Goal: Information Seeking & Learning: Learn about a topic

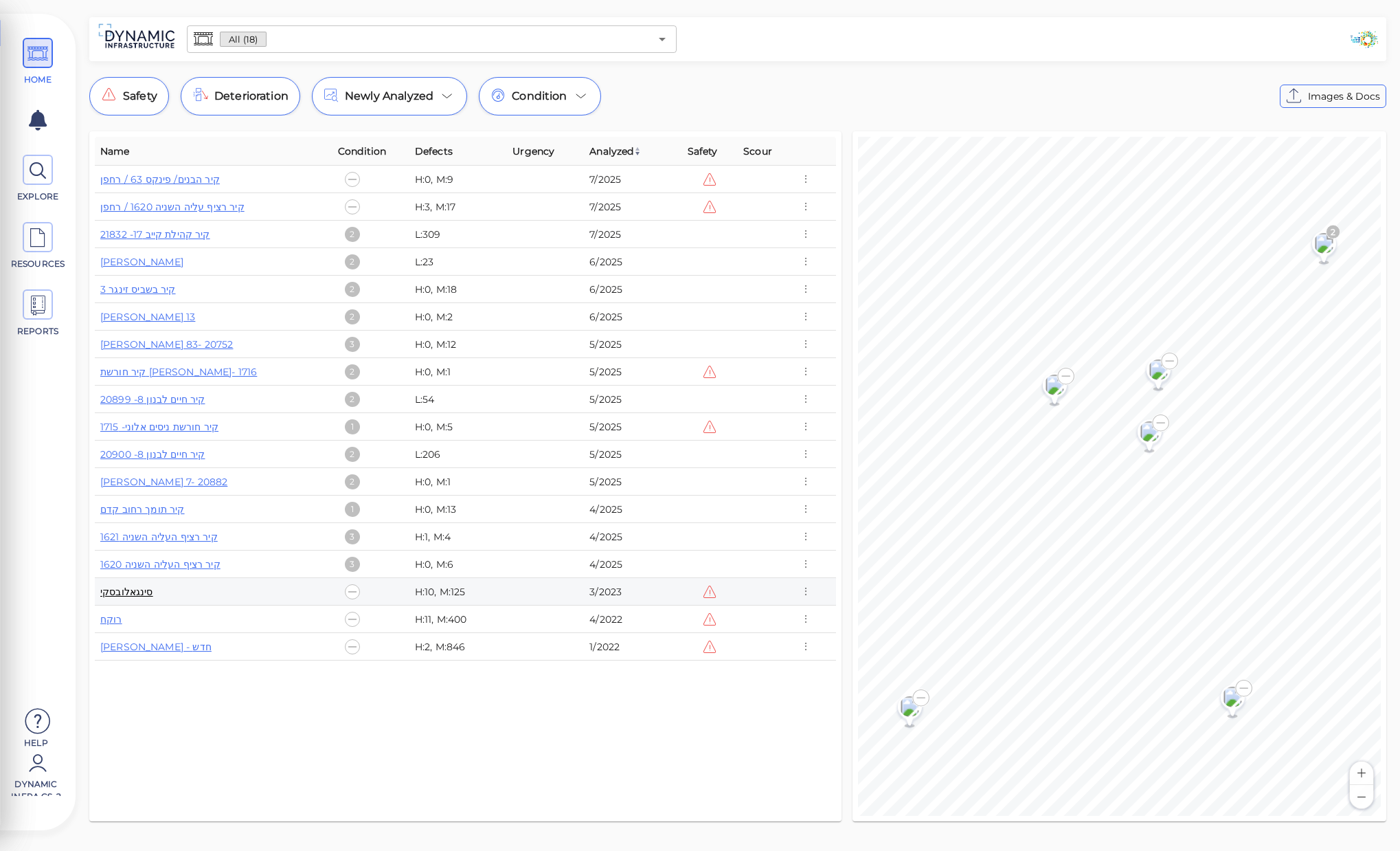
click at [141, 594] on link "סינגאלובסקי" at bounding box center [127, 591] width 52 height 12
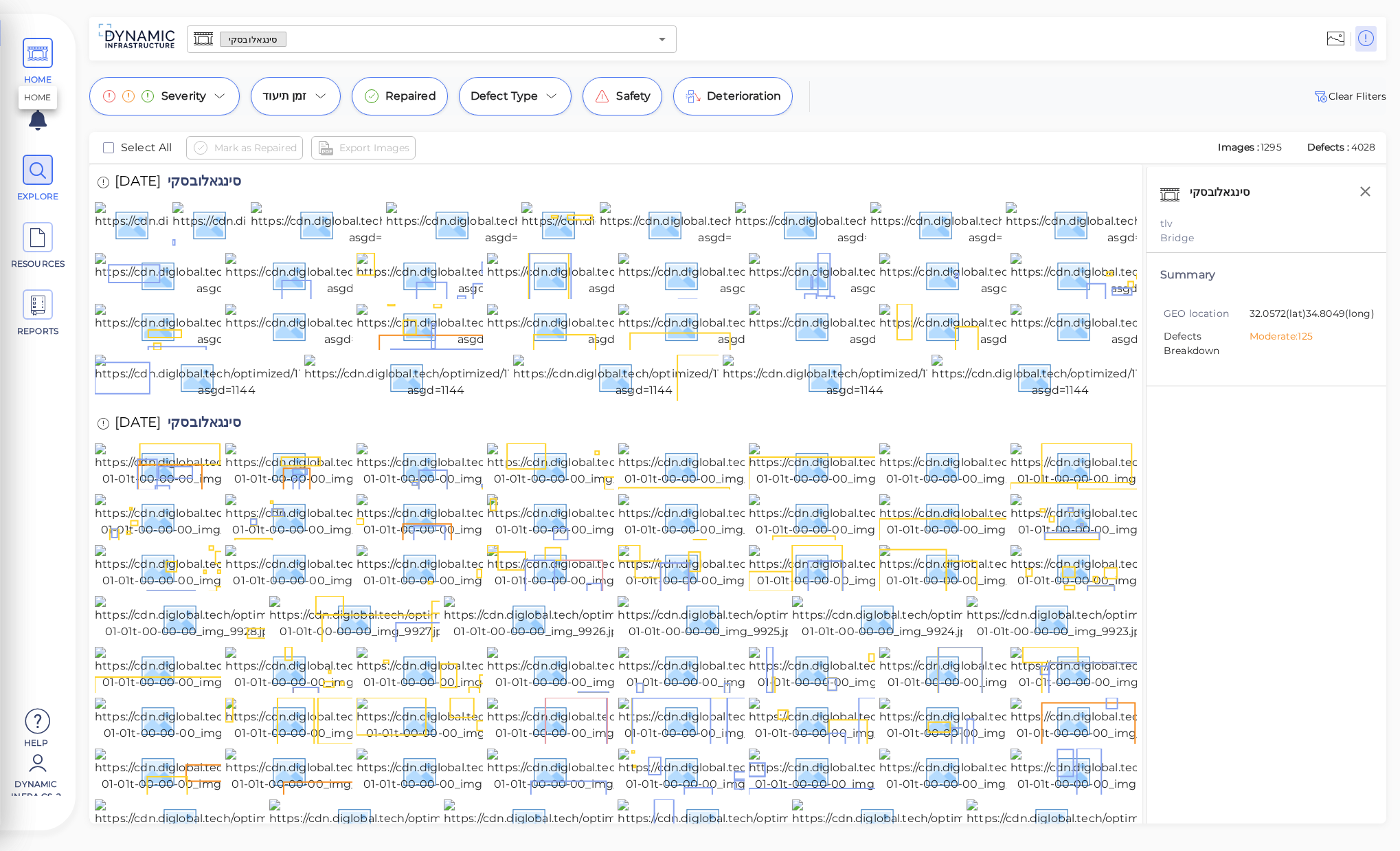
click at [46, 63] on icon at bounding box center [38, 53] width 21 height 31
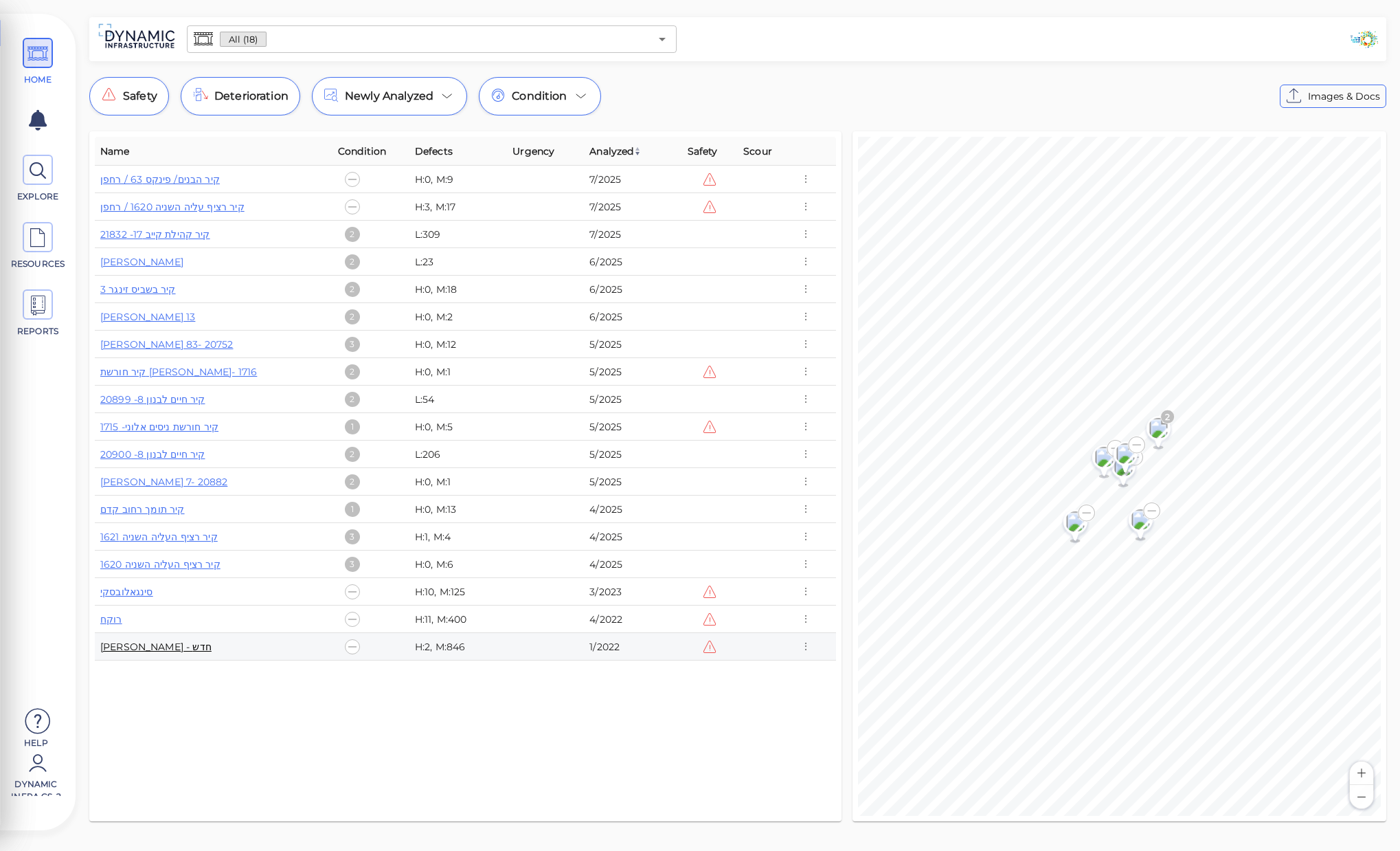
click at [152, 647] on link "[PERSON_NAME] - חדש" at bounding box center [156, 646] width 111 height 12
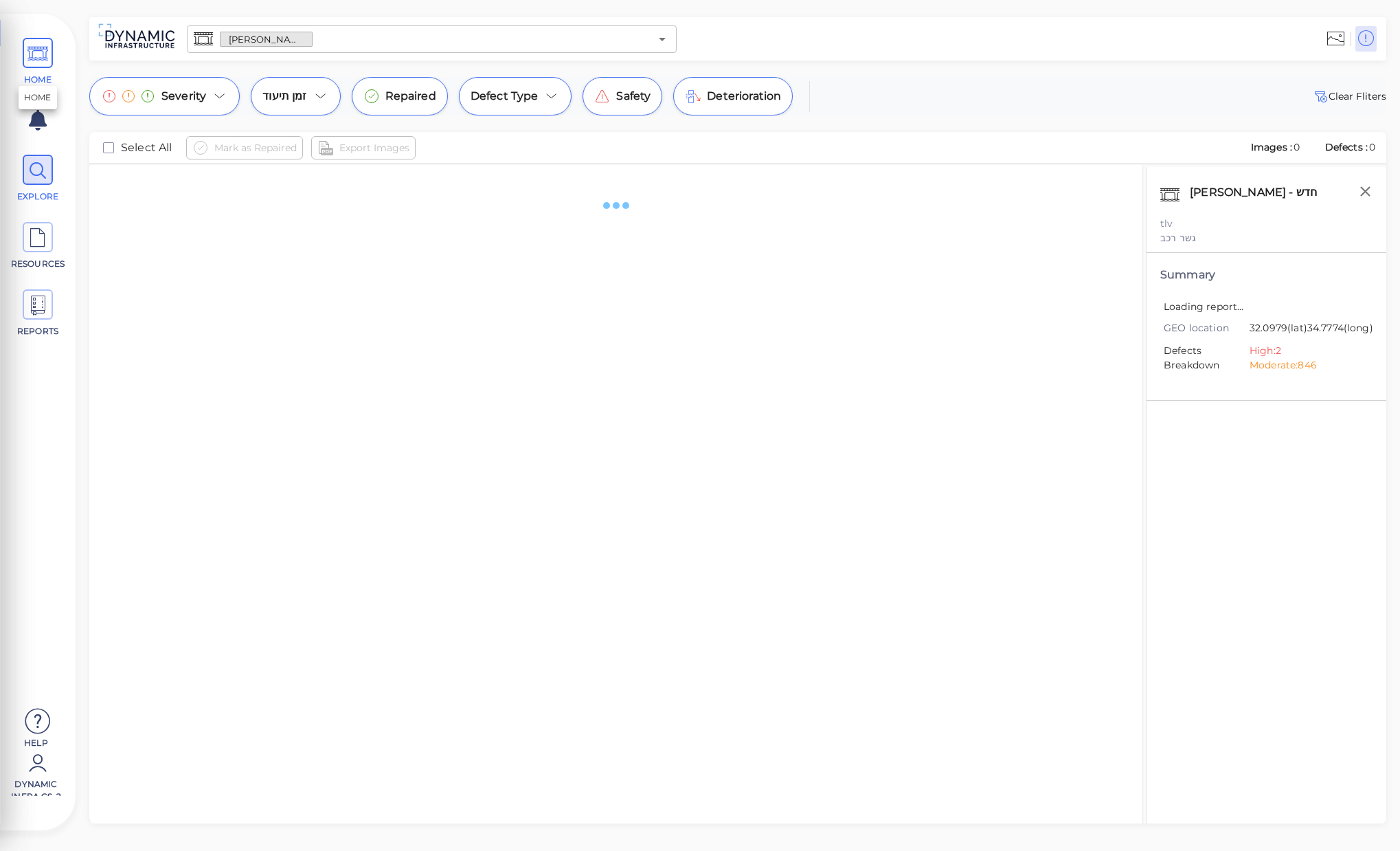
click at [37, 59] on icon at bounding box center [38, 53] width 21 height 31
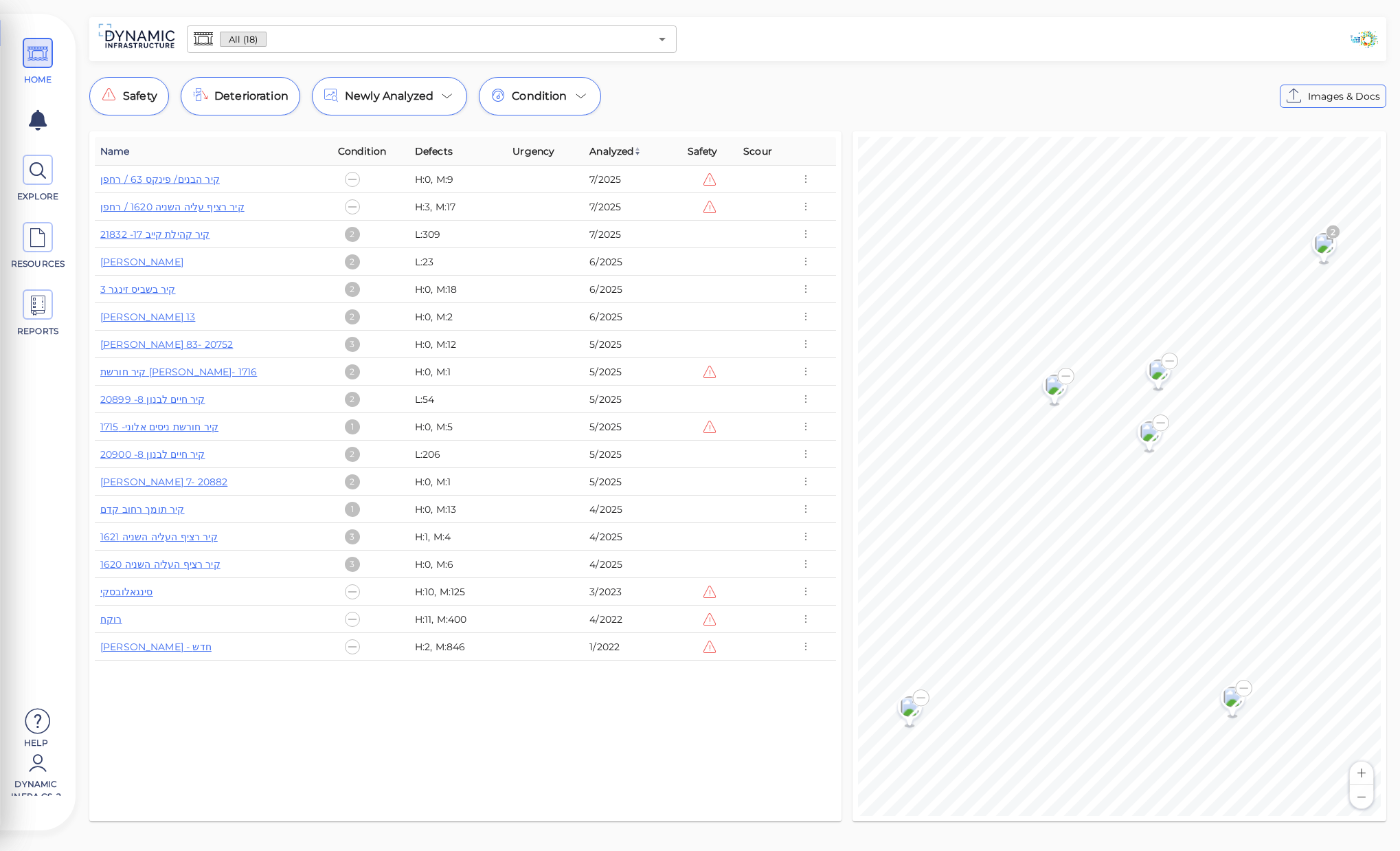
click at [114, 155] on span "Name" at bounding box center [115, 150] width 30 height 17
click at [114, 155] on span "Name" at bounding box center [119, 150] width 38 height 17
click at [428, 738] on div "Name Condition Defects Urgency Analyzed Safety Scour רוקח H:11, M:400 4/2022 קי…" at bounding box center [465, 476] width 742 height 679
click at [619, 146] on span "Analyzed" at bounding box center [611, 150] width 44 height 17
click at [626, 155] on span "Analyzed" at bounding box center [616, 150] width 52 height 17
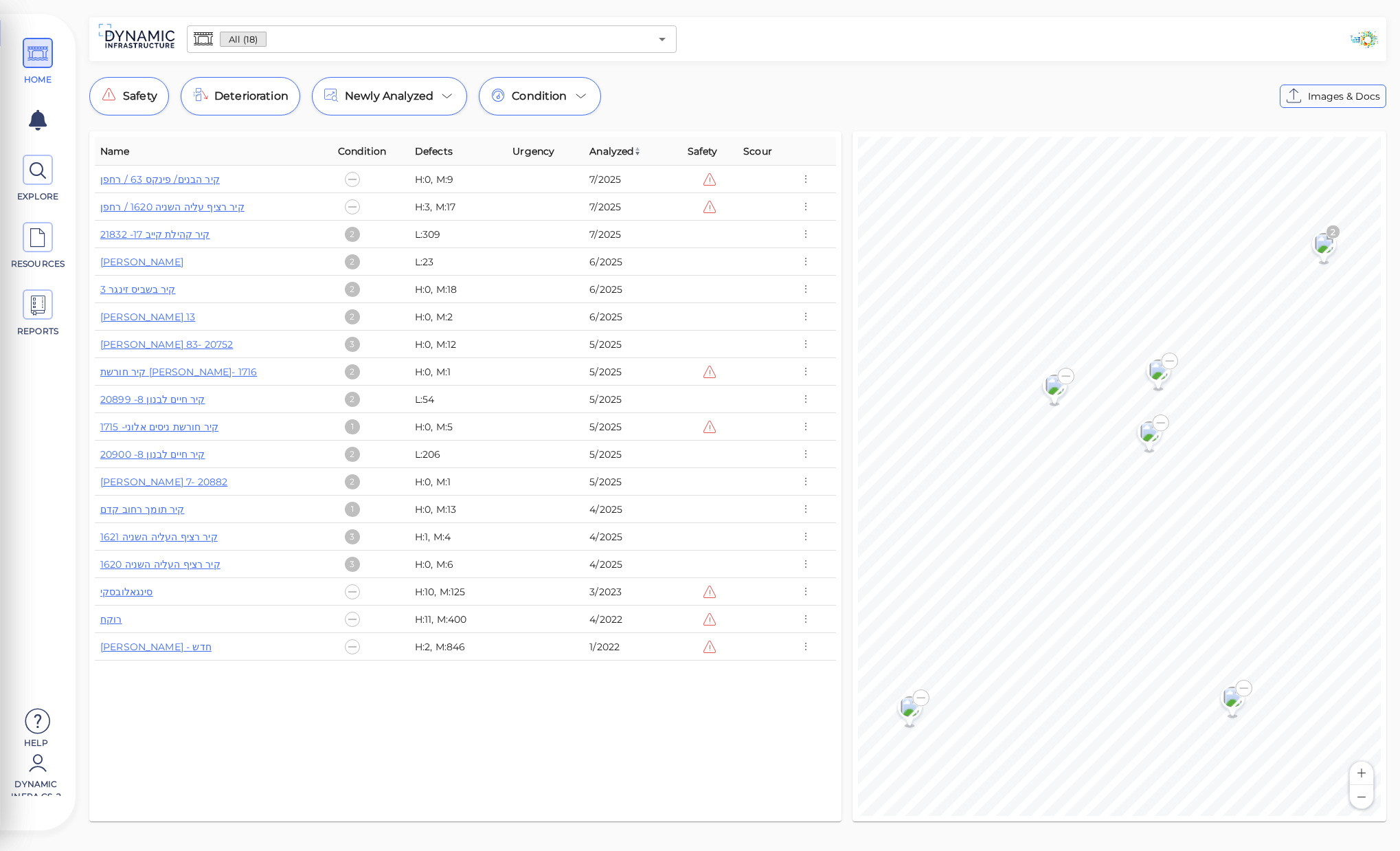
drag, startPoint x: 752, startPoint y: 98, endPoint x: 665, endPoint y: 108, distance: 87.6
click at [752, 99] on div "Safety Deterioration Newly Analyzed Condition Images & Docs" at bounding box center [737, 96] width 1297 height 38
click at [24, 174] on span at bounding box center [38, 170] width 31 height 31
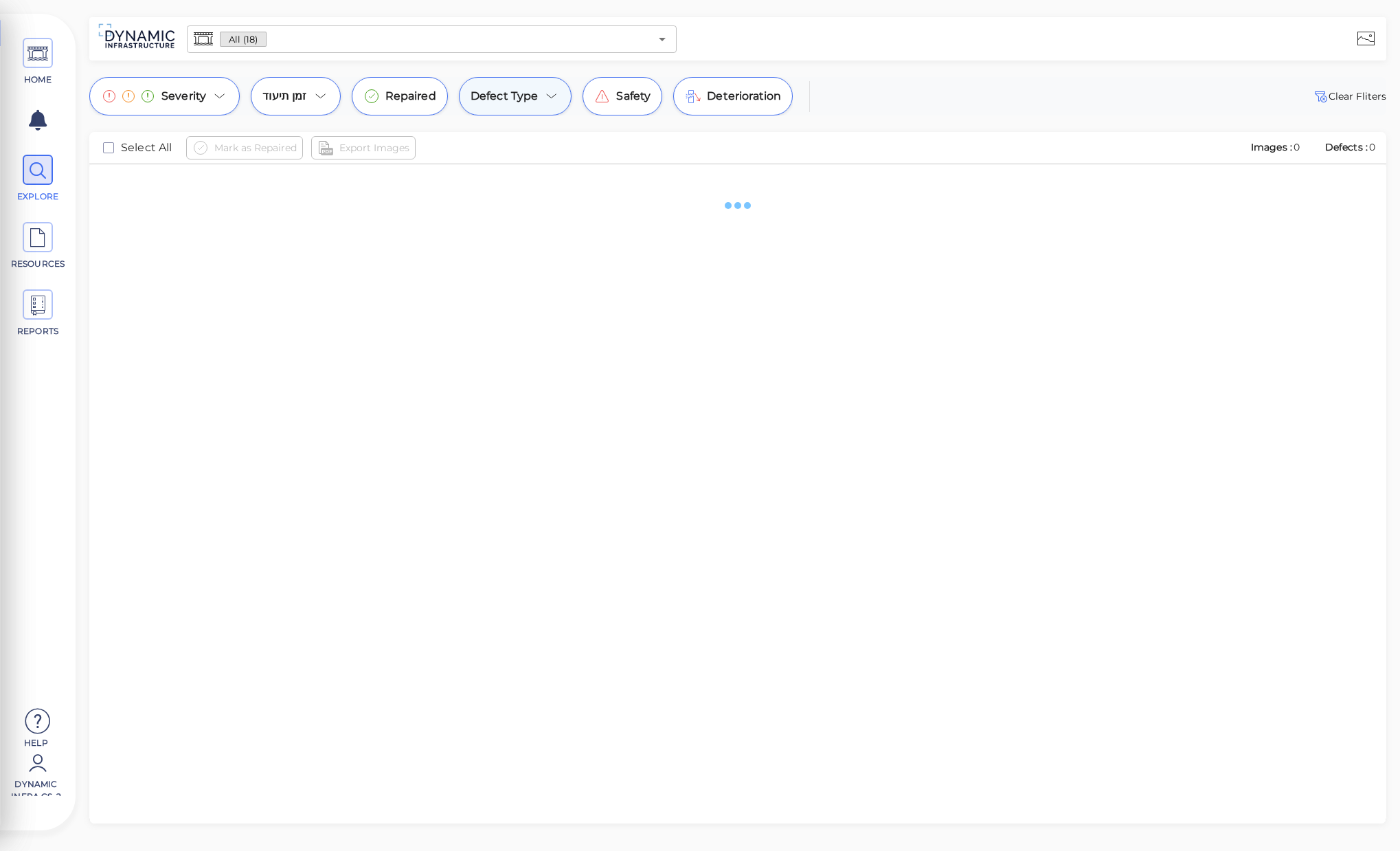
click at [557, 90] on icon at bounding box center [551, 96] width 17 height 17
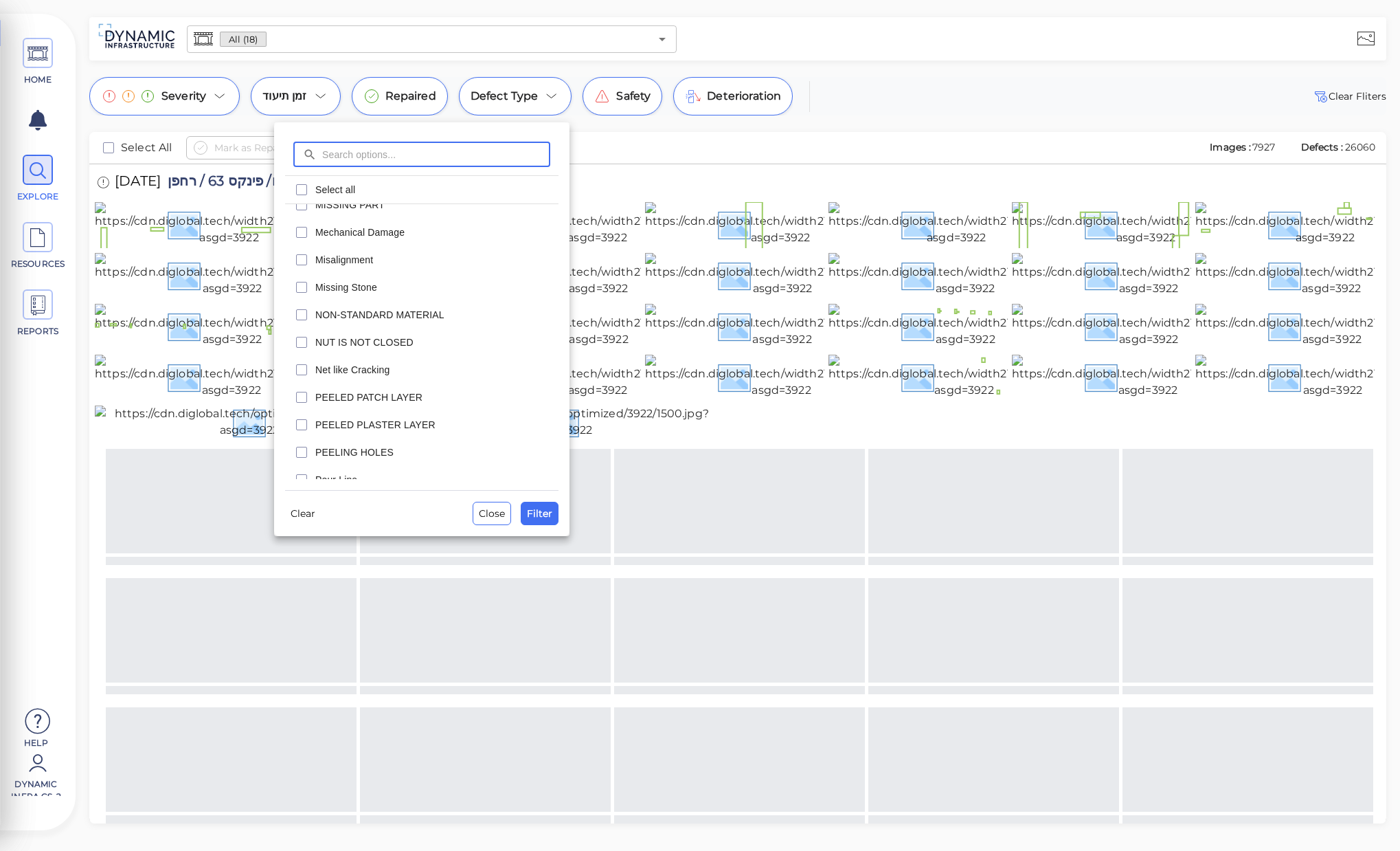
scroll to position [825, 0]
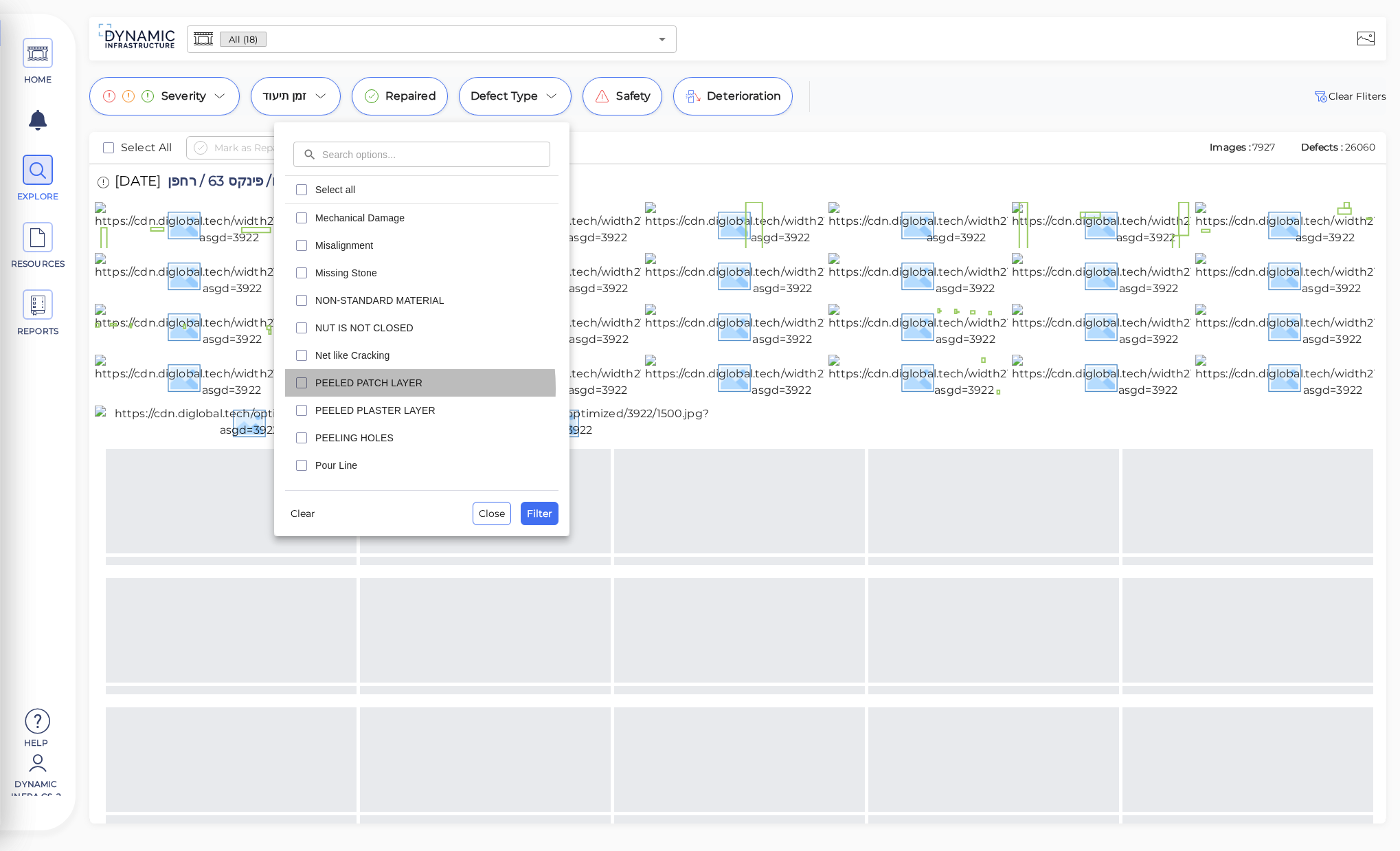
click at [360, 387] on span "PEELED PATCH LAYER" at bounding box center [433, 383] width 235 height 14
click at [536, 516] on span "Filter" at bounding box center [540, 513] width 25 height 17
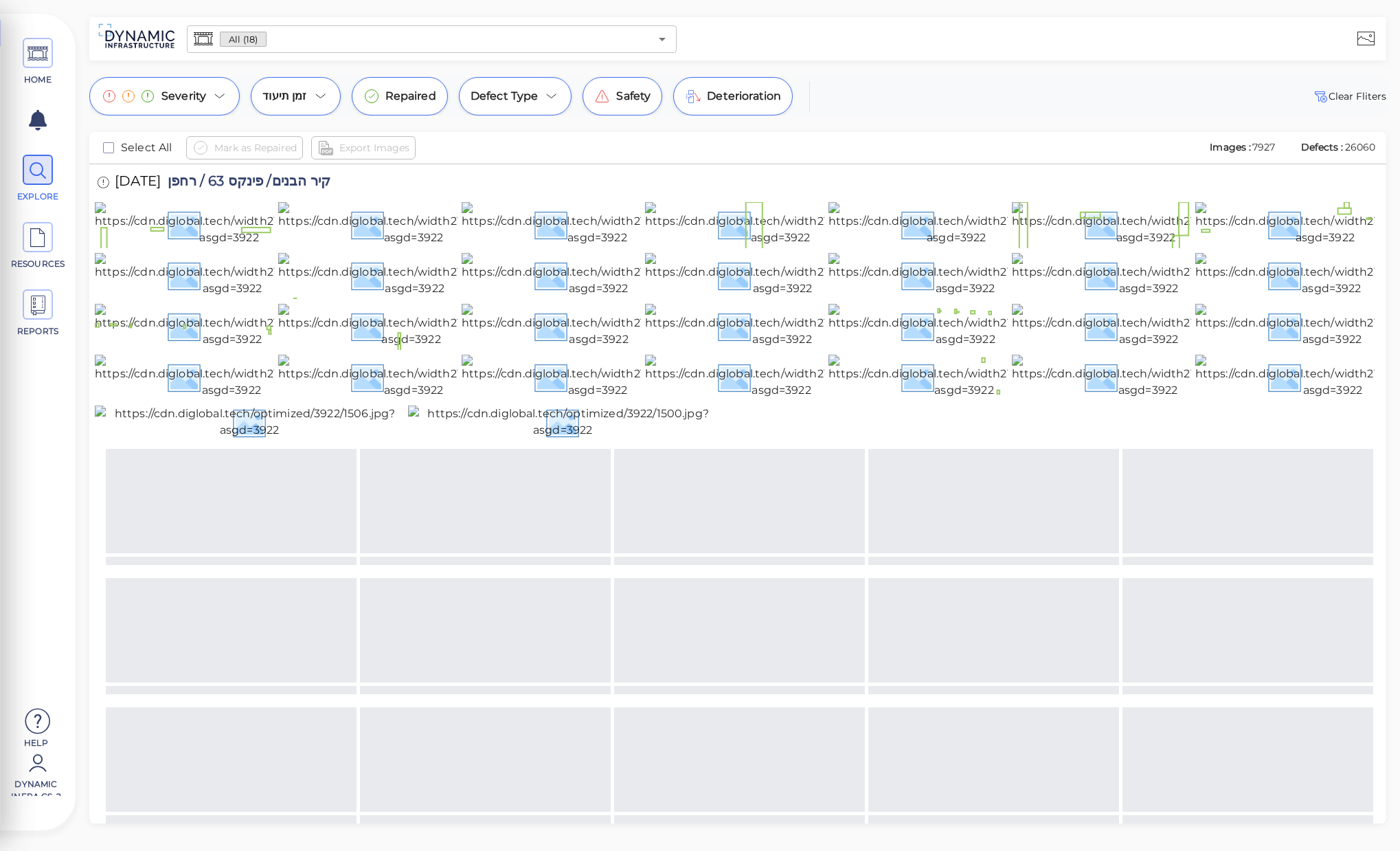
scroll to position [0, 0]
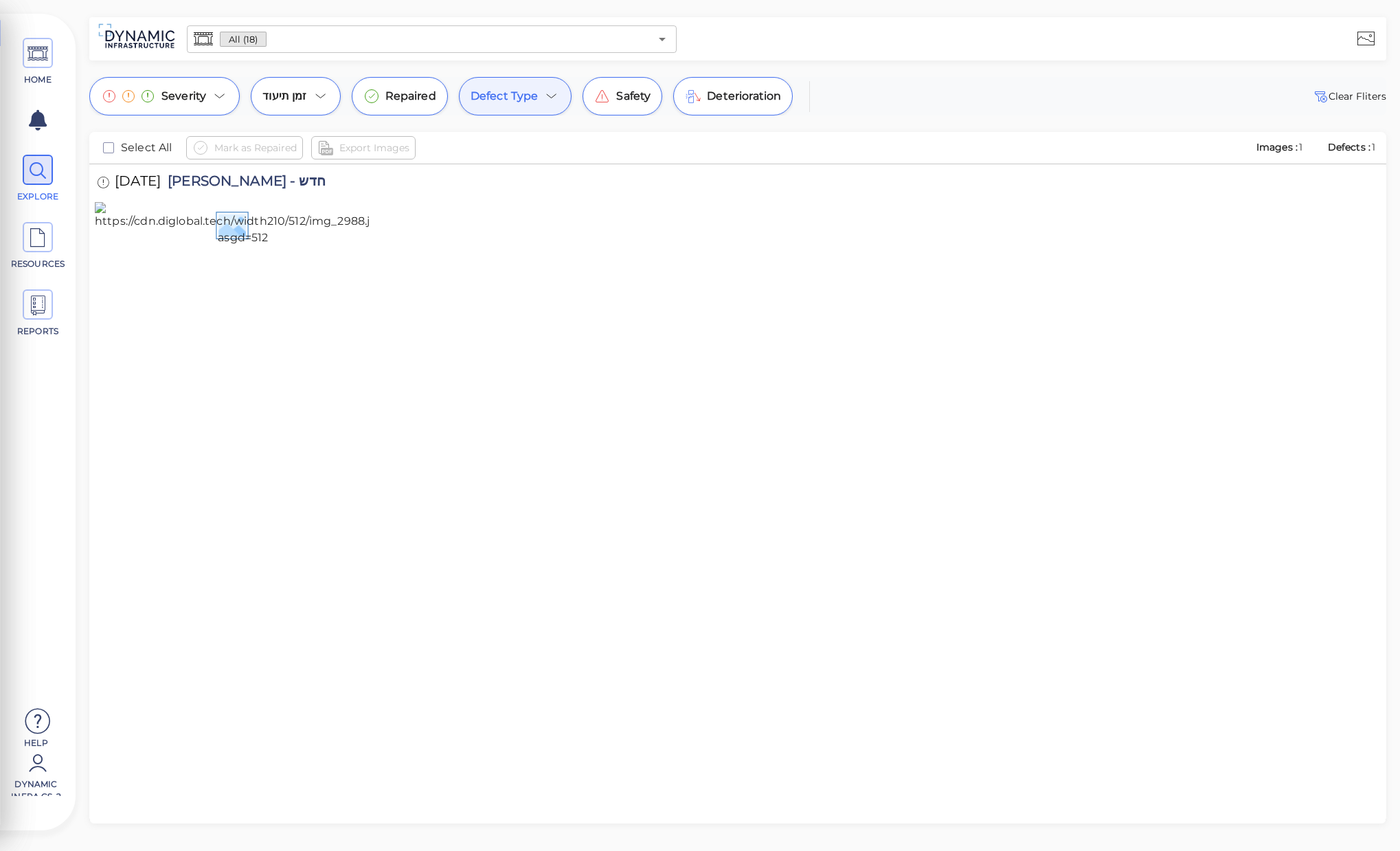
click at [979, 98] on div "Severity זמן תיעוד Repaired Defect Type Safety Deterioration Clear Fliters" at bounding box center [737, 96] width 1297 height 38
click at [325, 104] on div "זמן תיעוד" at bounding box center [296, 96] width 89 height 38
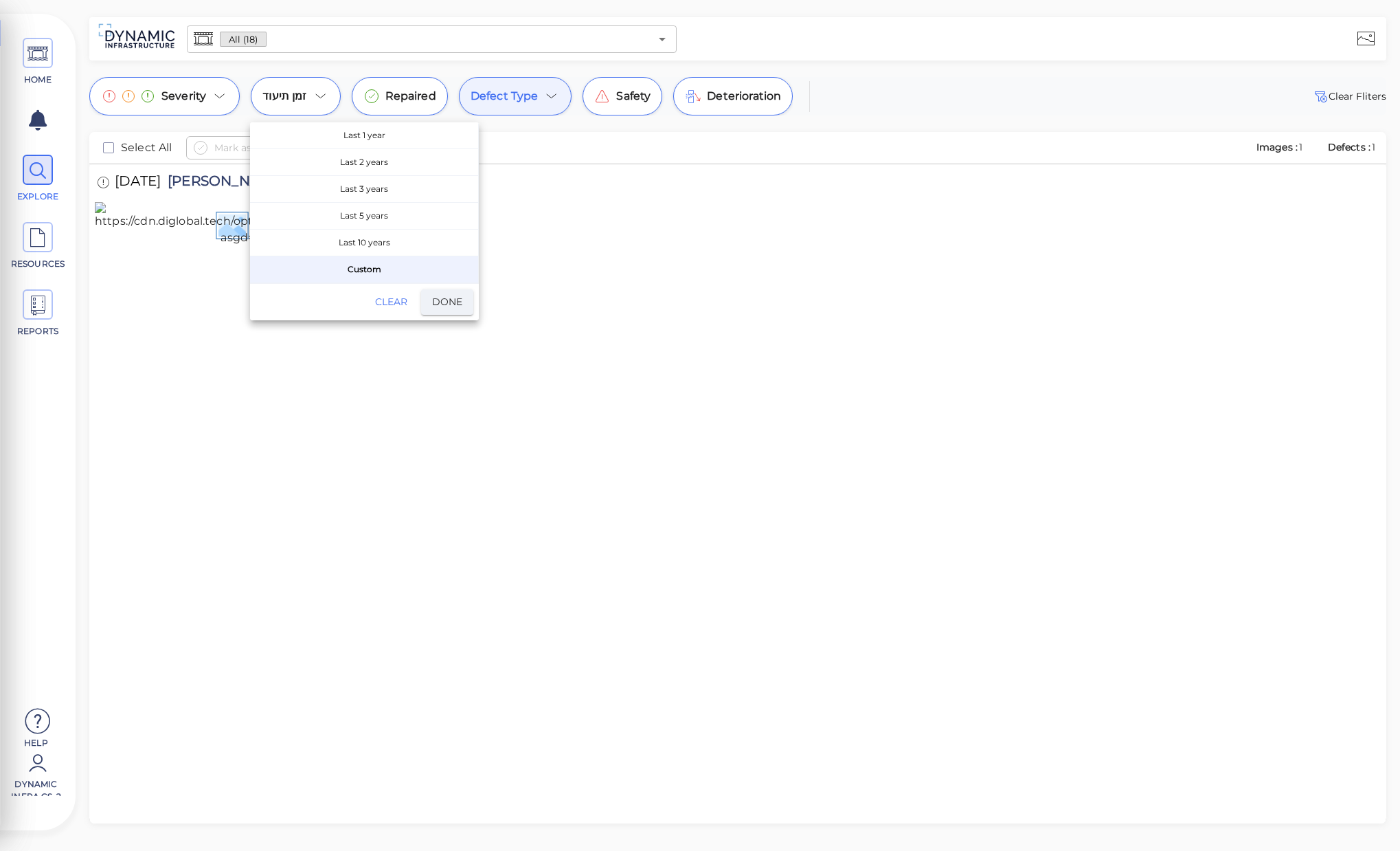
click at [380, 299] on span "Clear" at bounding box center [391, 302] width 33 height 17
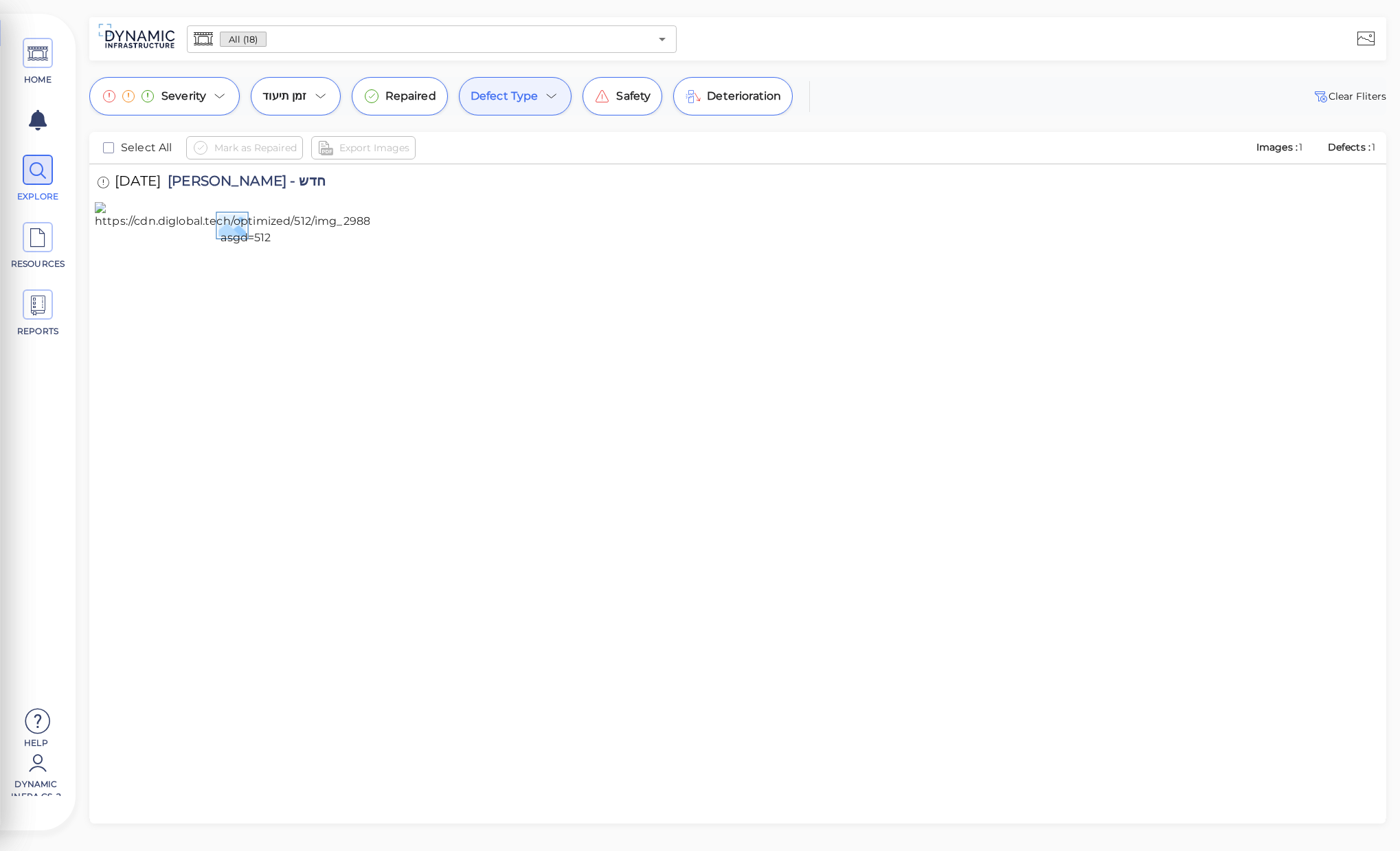
click at [523, 106] on div "Defect Type" at bounding box center [516, 96] width 114 height 38
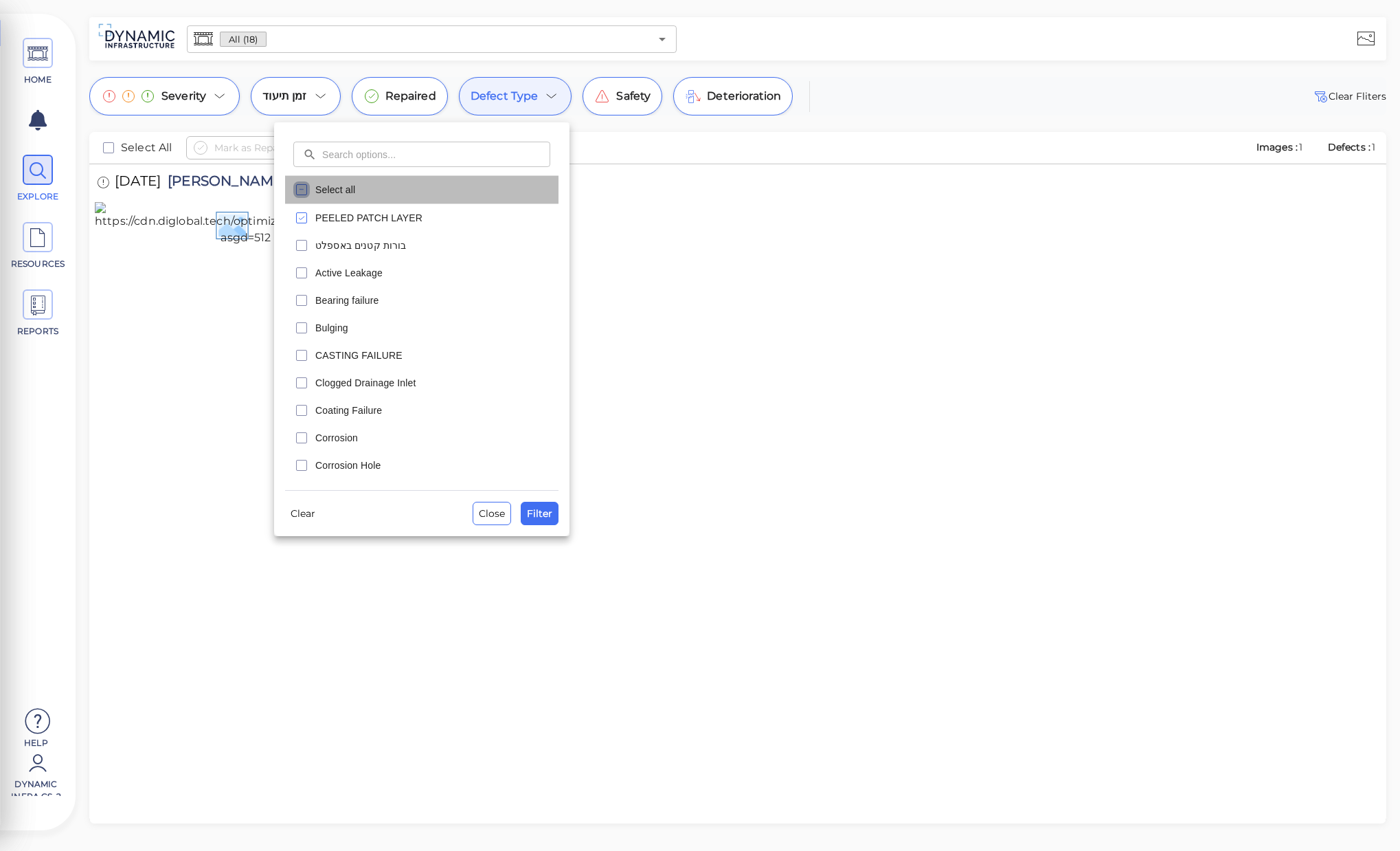
click at [303, 187] on icon "checkbox" at bounding box center [301, 189] width 17 height 17
click at [540, 515] on span "Filter" at bounding box center [540, 513] width 25 height 17
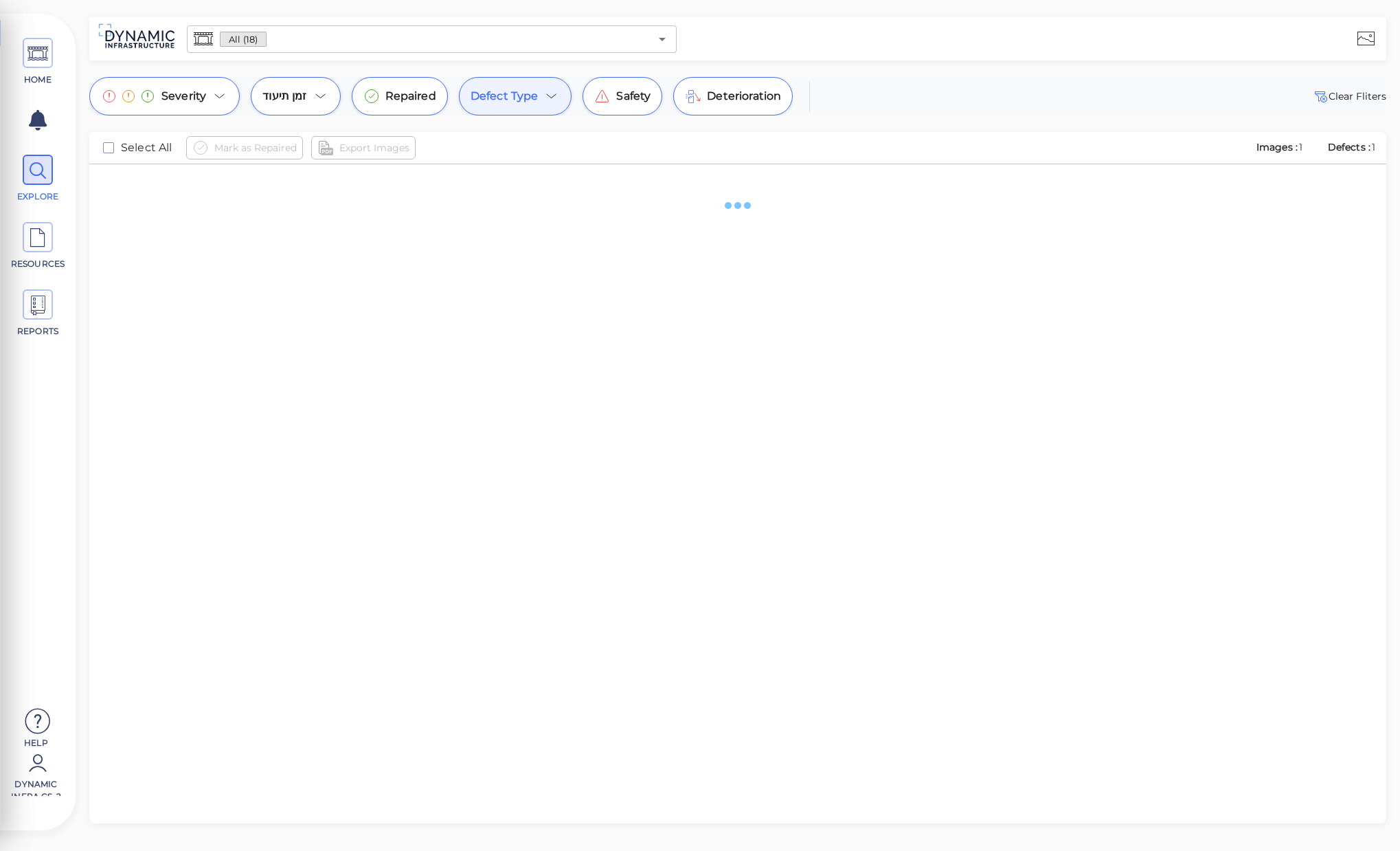
click at [551, 91] on icon at bounding box center [551, 96] width 17 height 17
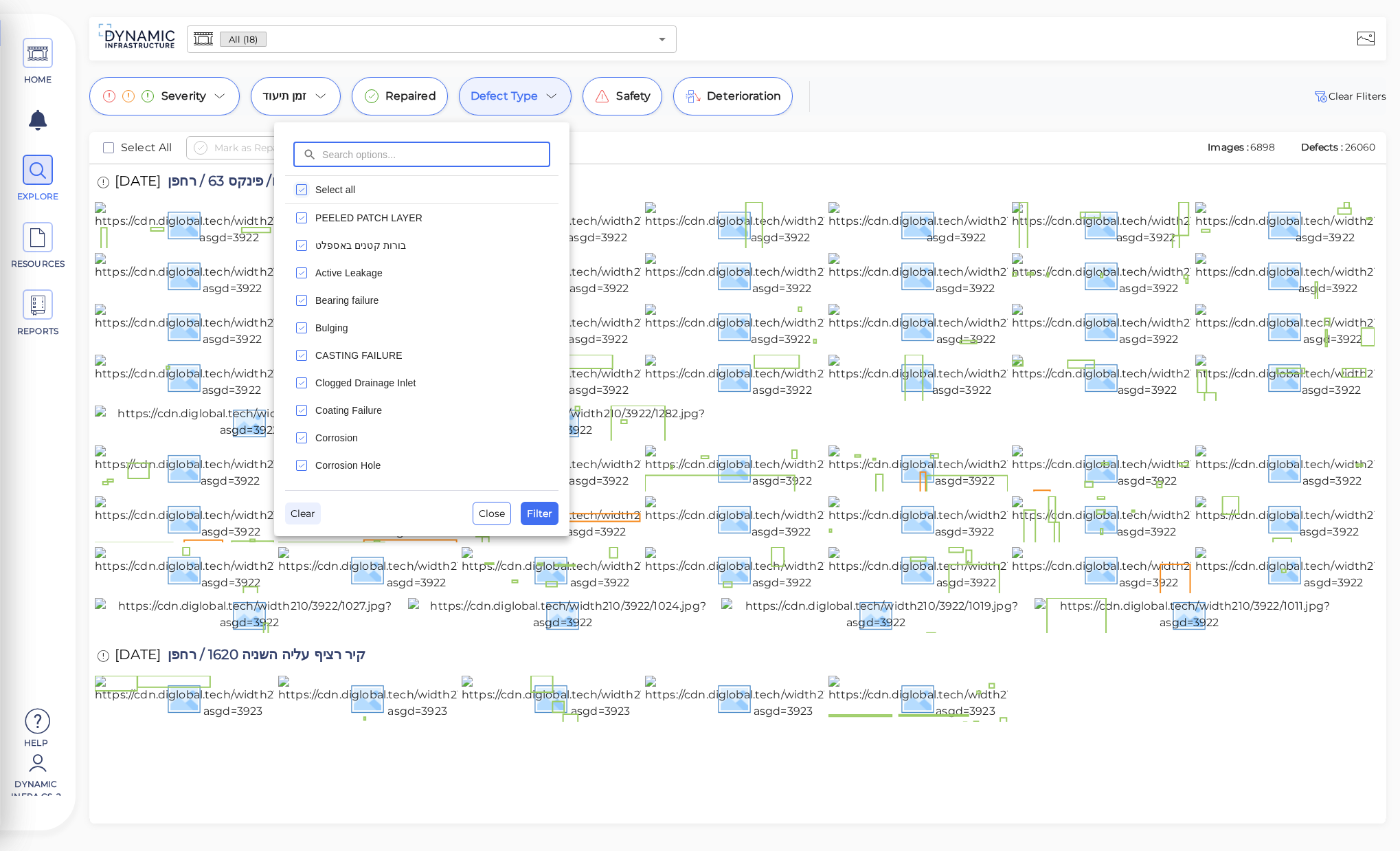
click at [303, 507] on span "Clear" at bounding box center [303, 513] width 24 height 17
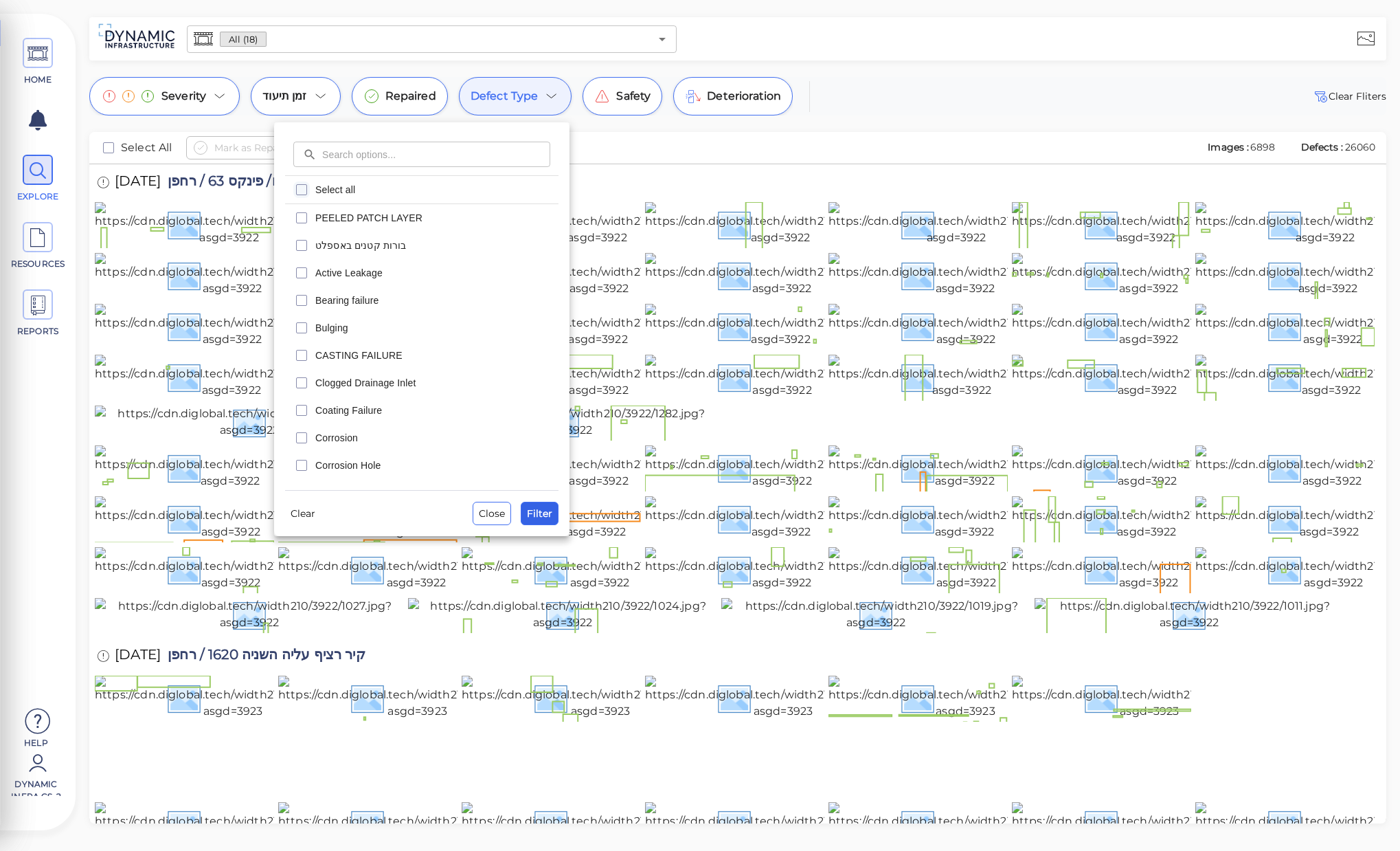
click at [547, 510] on span "Filter" at bounding box center [540, 513] width 25 height 17
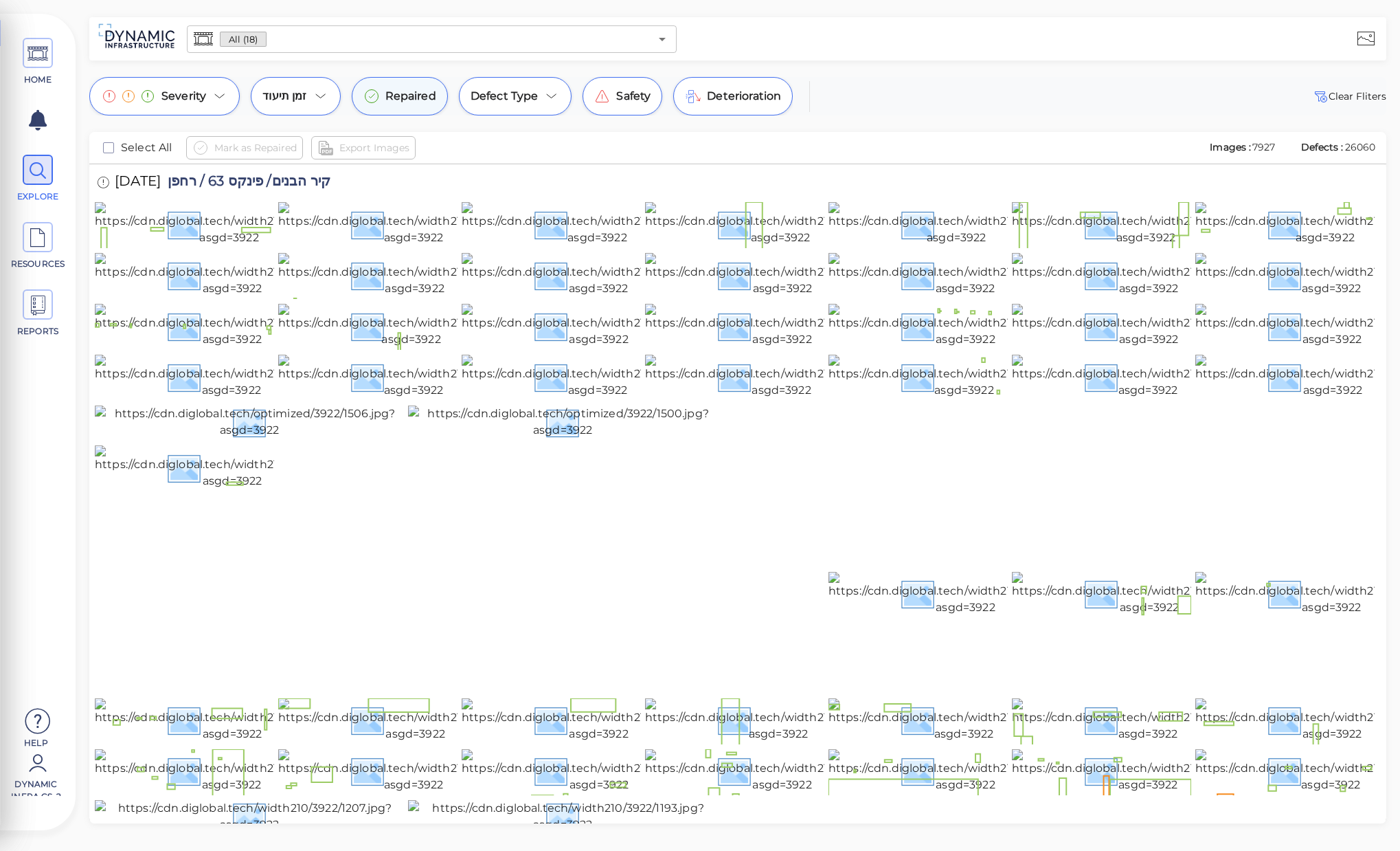
click at [377, 95] on icon at bounding box center [372, 96] width 17 height 17
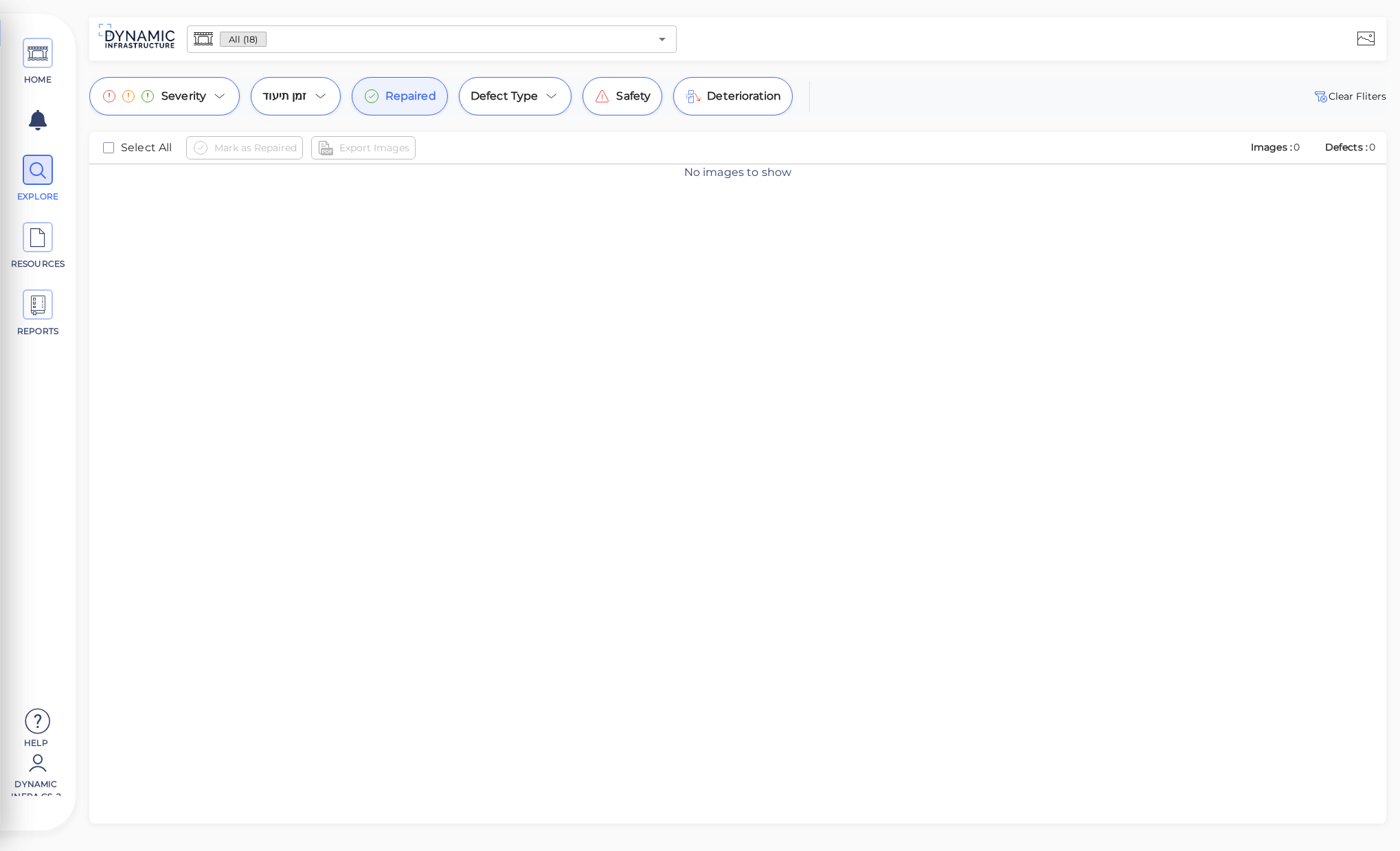
click at [377, 95] on icon at bounding box center [372, 96] width 17 height 17
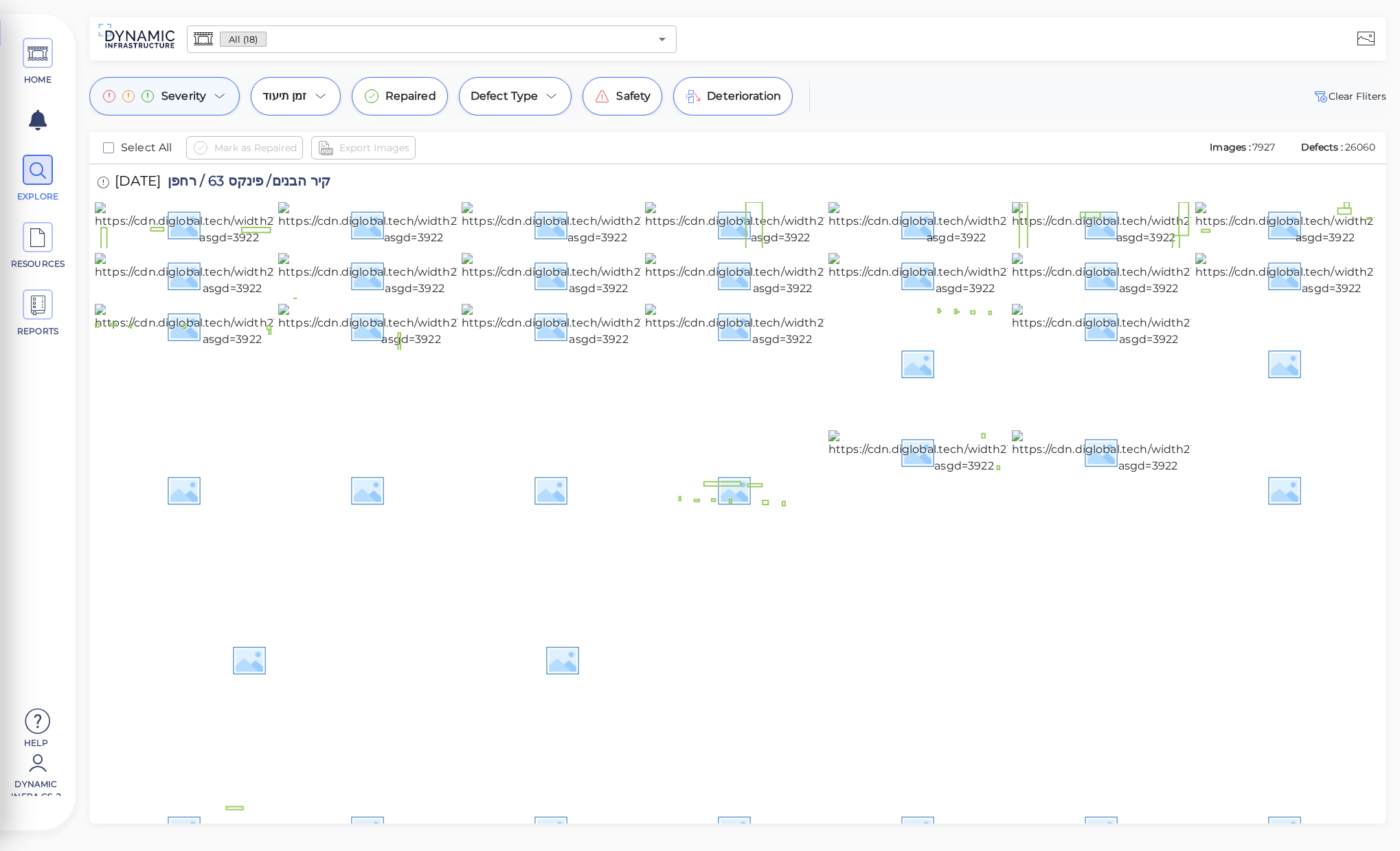
click at [216, 99] on icon at bounding box center [219, 96] width 17 height 17
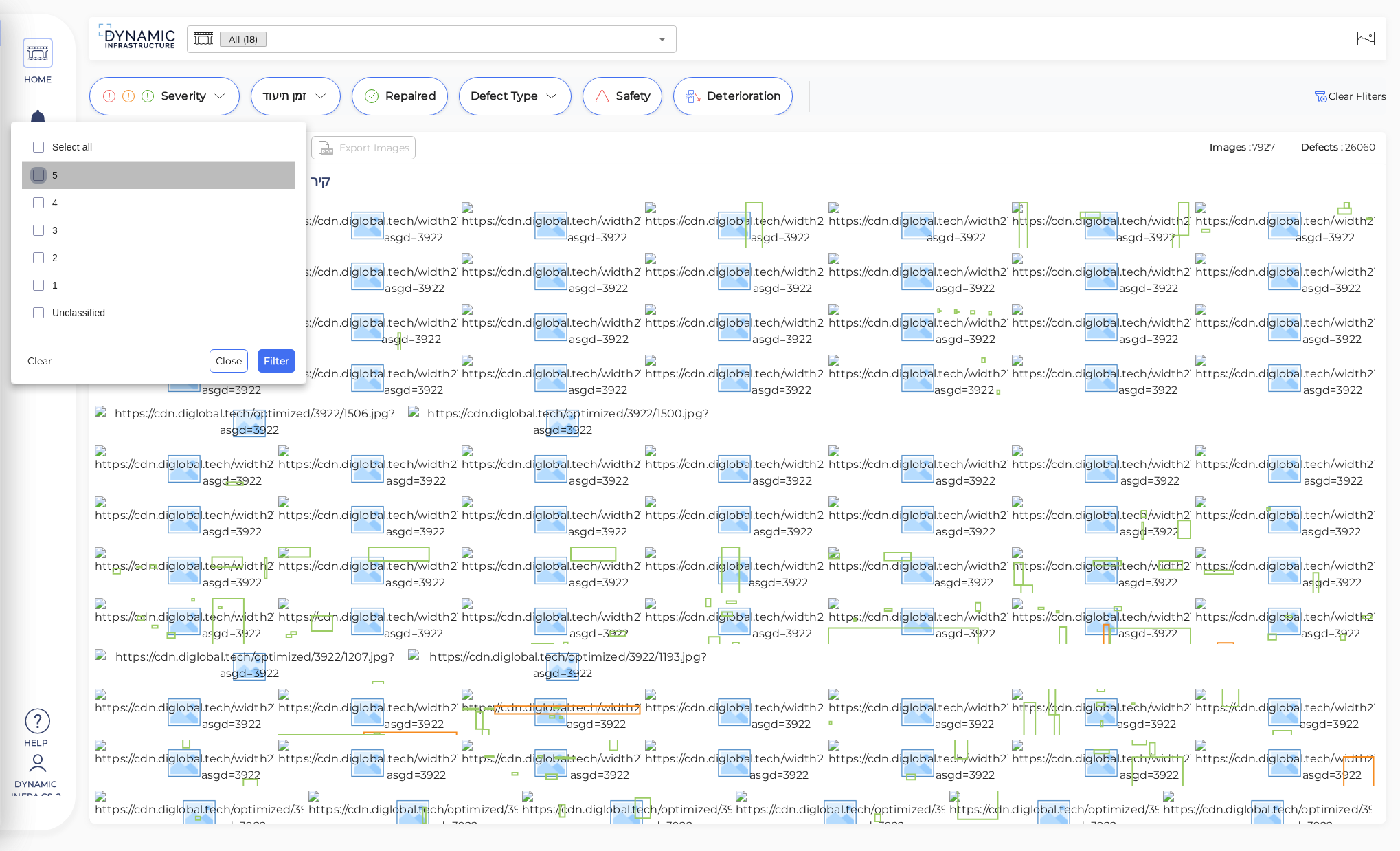
click at [45, 178] on icon "checkbox" at bounding box center [38, 175] width 17 height 17
click at [42, 204] on icon "checkbox" at bounding box center [38, 202] width 17 height 17
click at [45, 234] on icon "checkbox" at bounding box center [38, 230] width 17 height 17
click at [283, 365] on span "Filter" at bounding box center [276, 360] width 25 height 17
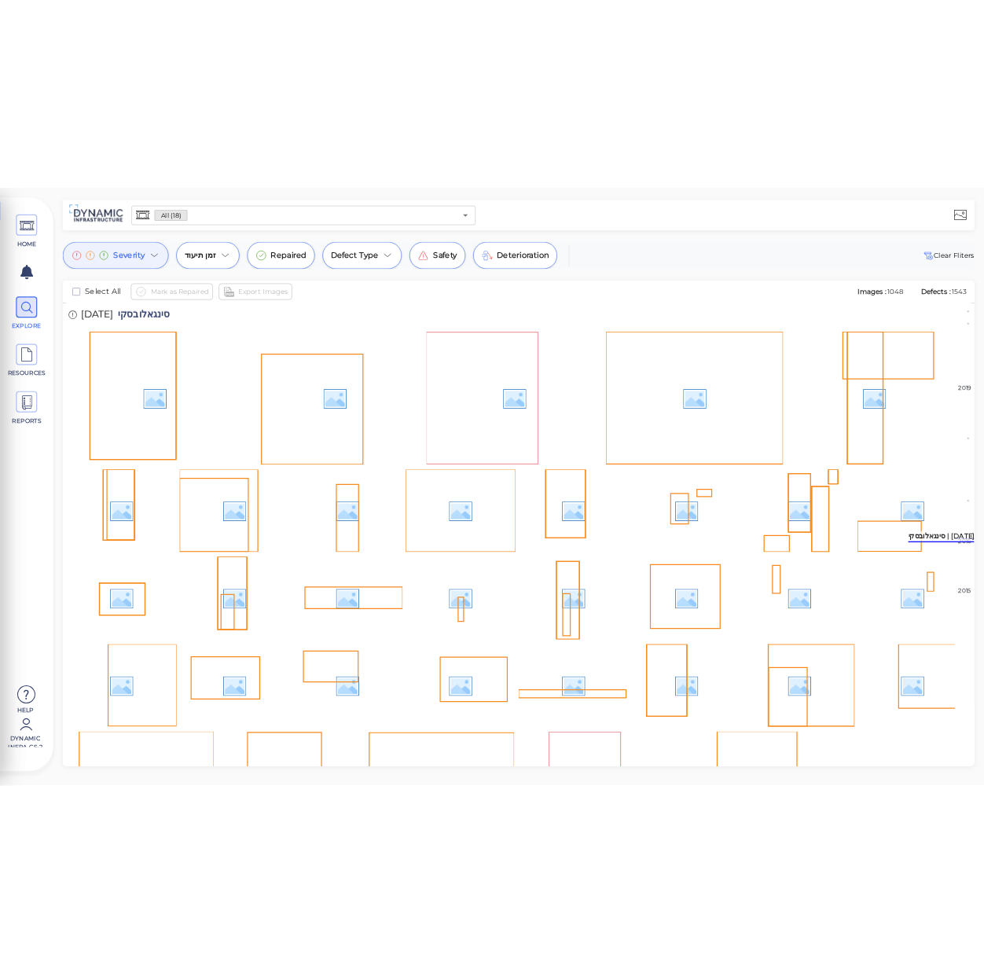
scroll to position [12255, 0]
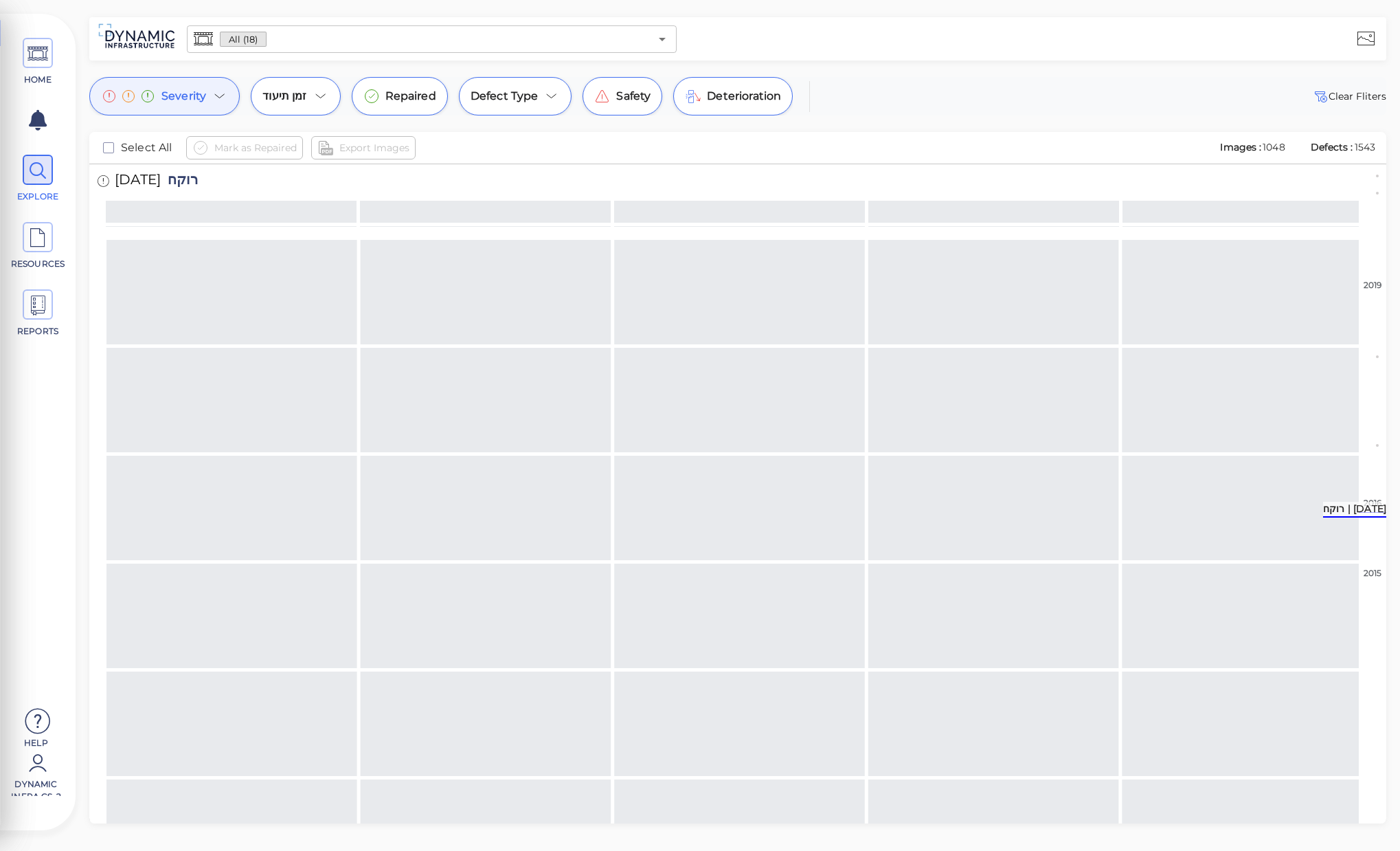
click at [213, 94] on icon at bounding box center [219, 96] width 17 height 17
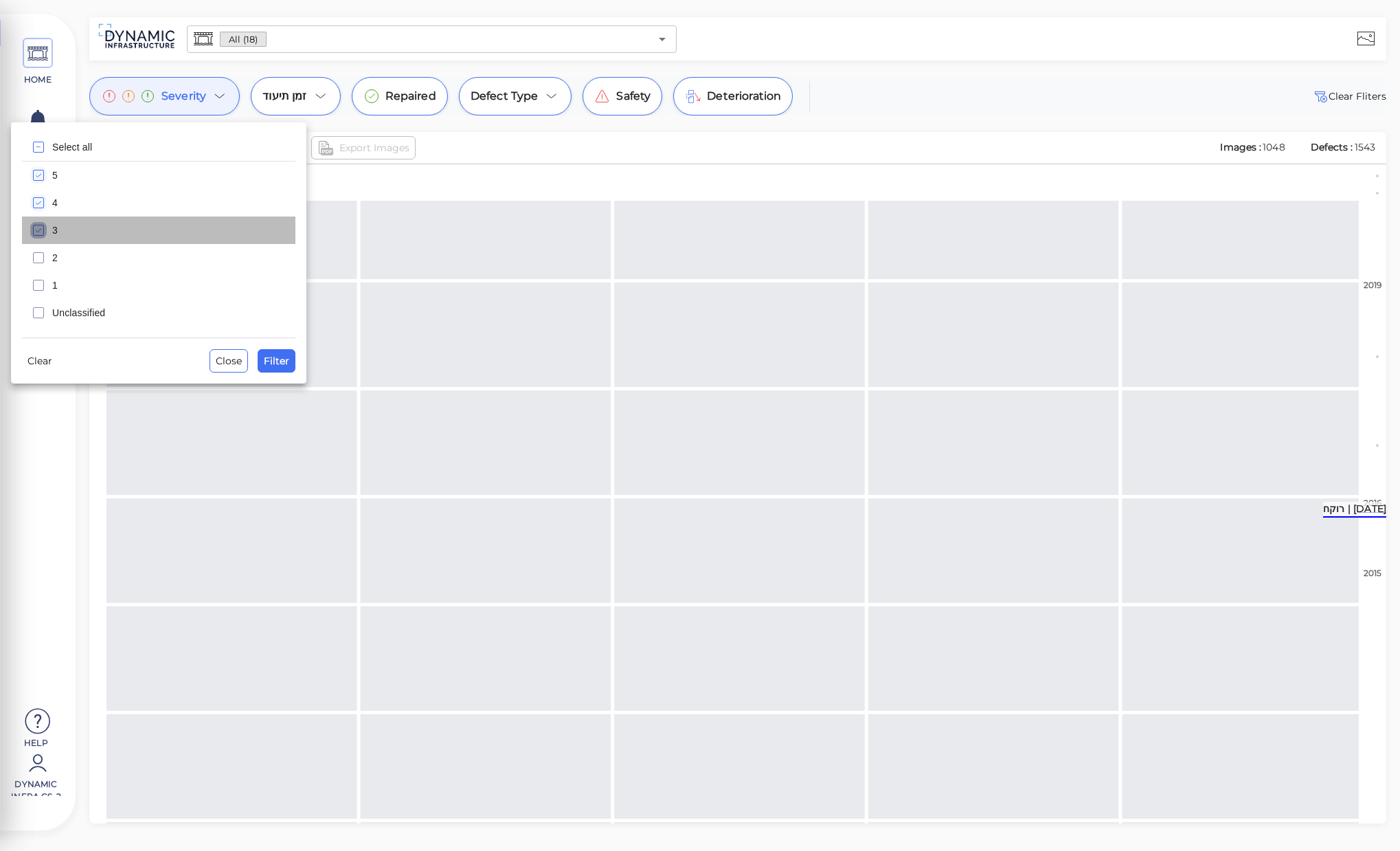
click at [33, 230] on rect "checkbox" at bounding box center [38, 231] width 10 height 10
click at [40, 206] on icon "checkbox" at bounding box center [38, 202] width 17 height 17
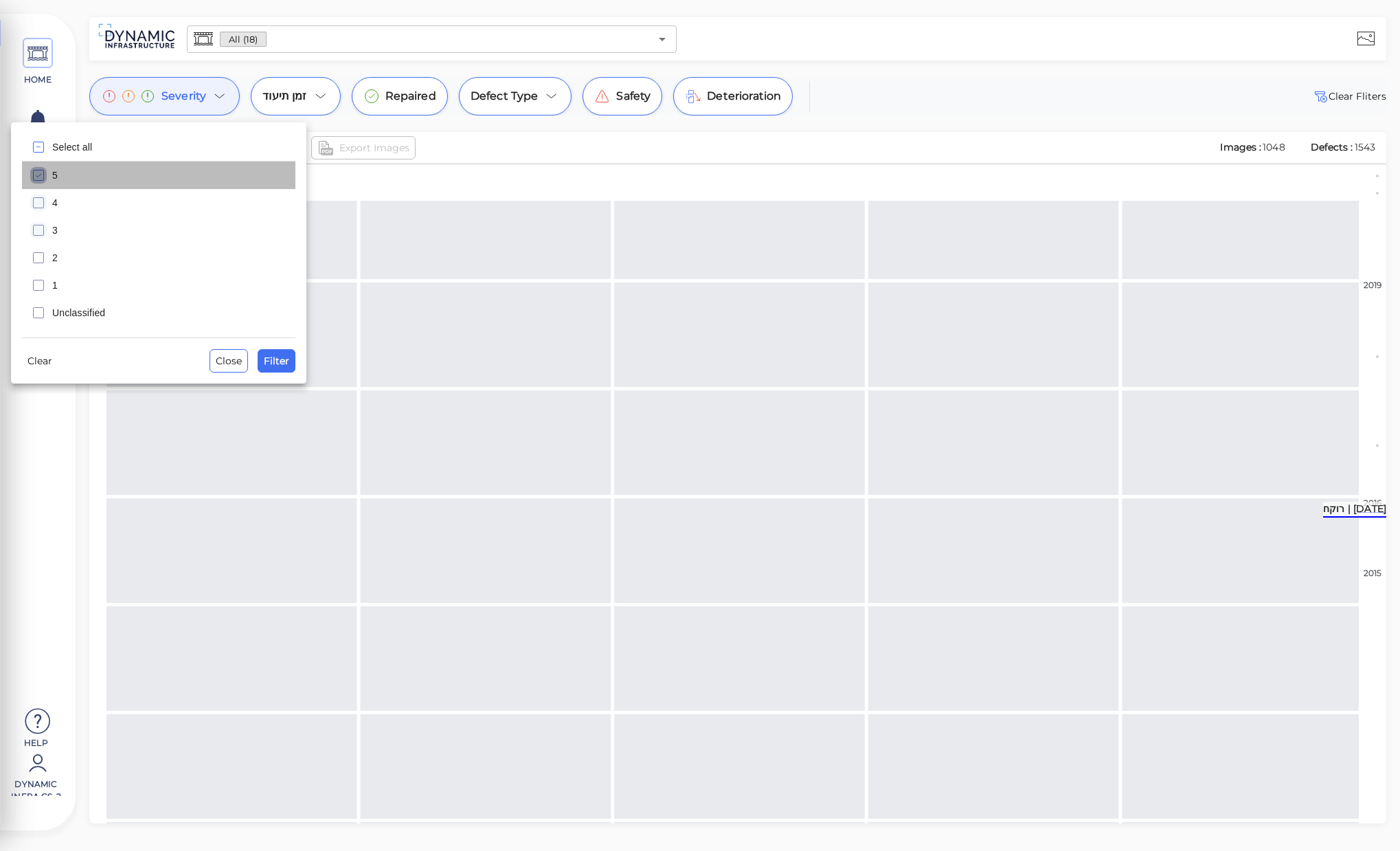
click at [43, 176] on rect "checkbox" at bounding box center [38, 176] width 10 height 10
click at [267, 359] on span "Filter" at bounding box center [276, 360] width 25 height 17
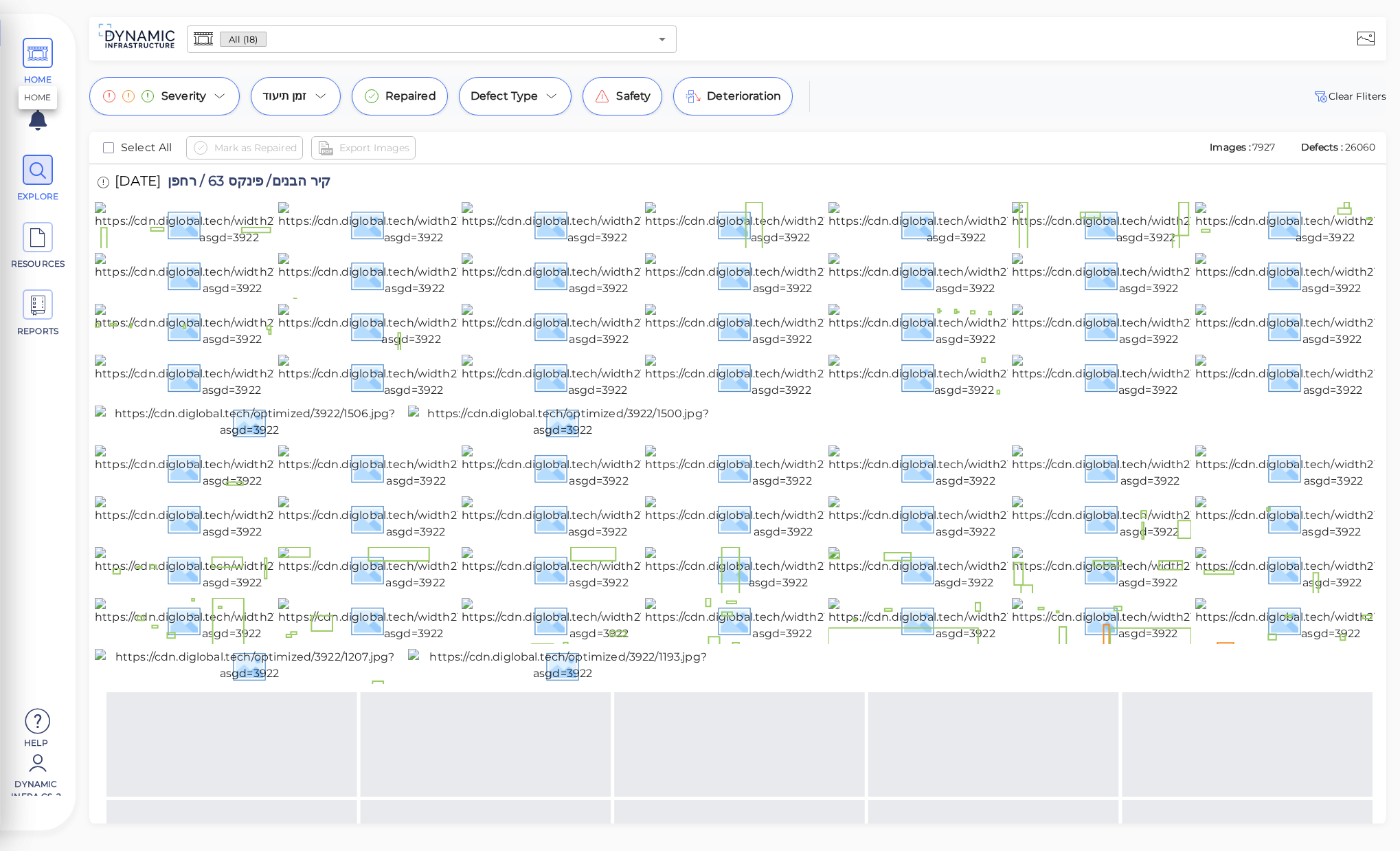
click at [28, 68] on icon at bounding box center [38, 53] width 21 height 31
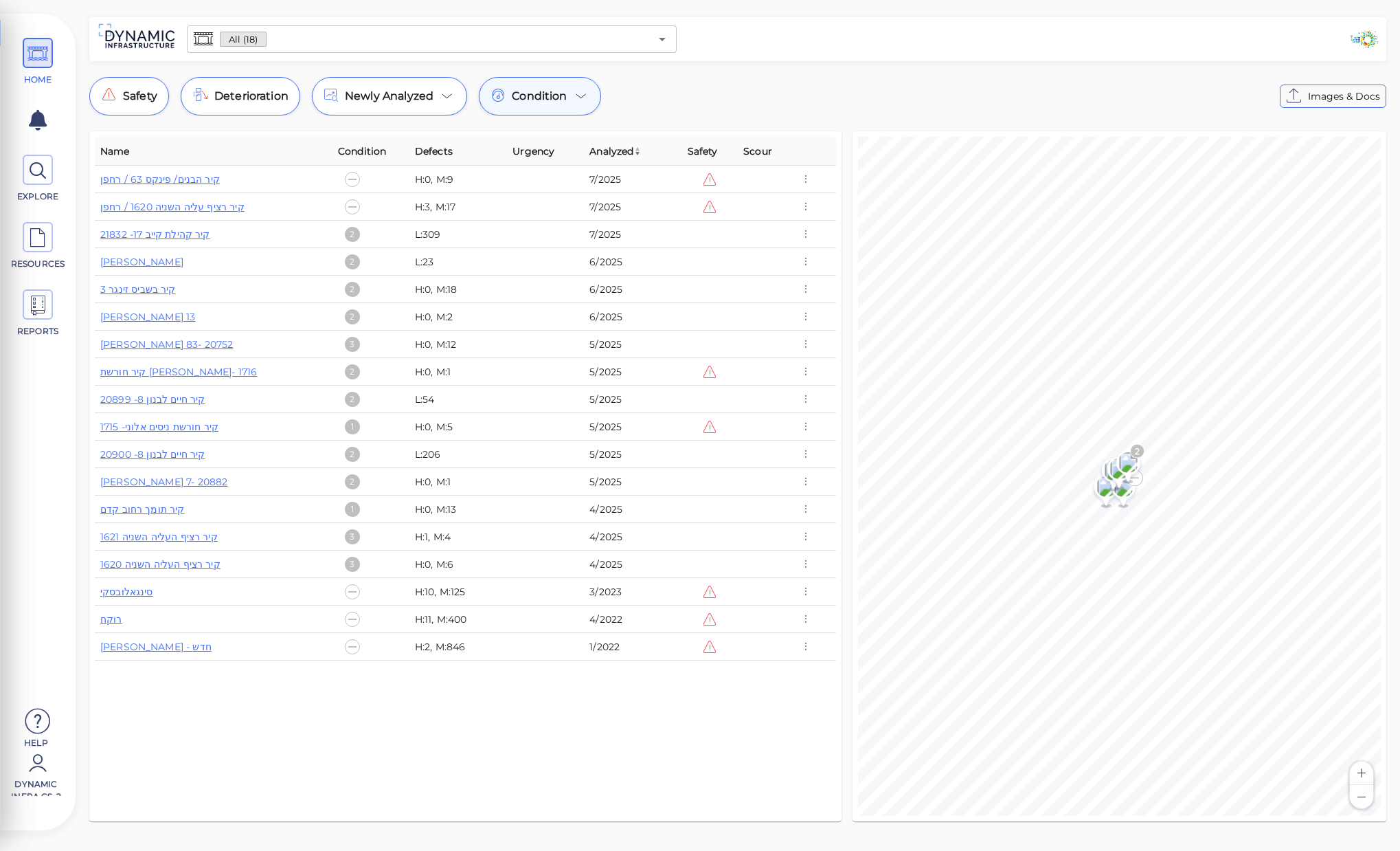
click at [521, 98] on span "Condition" at bounding box center [539, 96] width 55 height 17
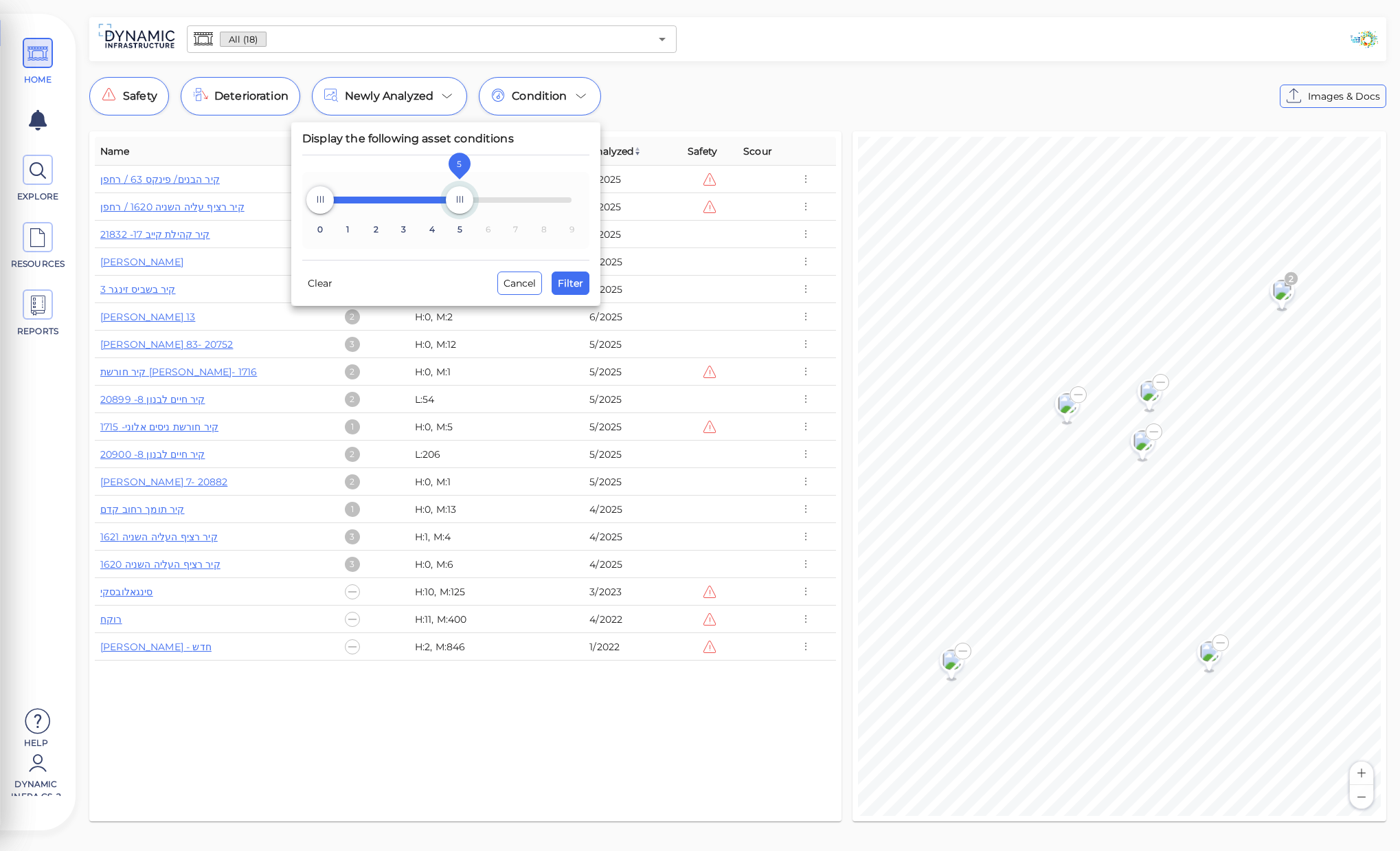
type input "4"
drag, startPoint x: 572, startPoint y: 198, endPoint x: 440, endPoint y: 201, distance: 132.0
click at [440, 201] on span "4" at bounding box center [431, 199] width 27 height 27
type input "1"
drag, startPoint x: 320, startPoint y: 197, endPoint x: 344, endPoint y: 197, distance: 24.0
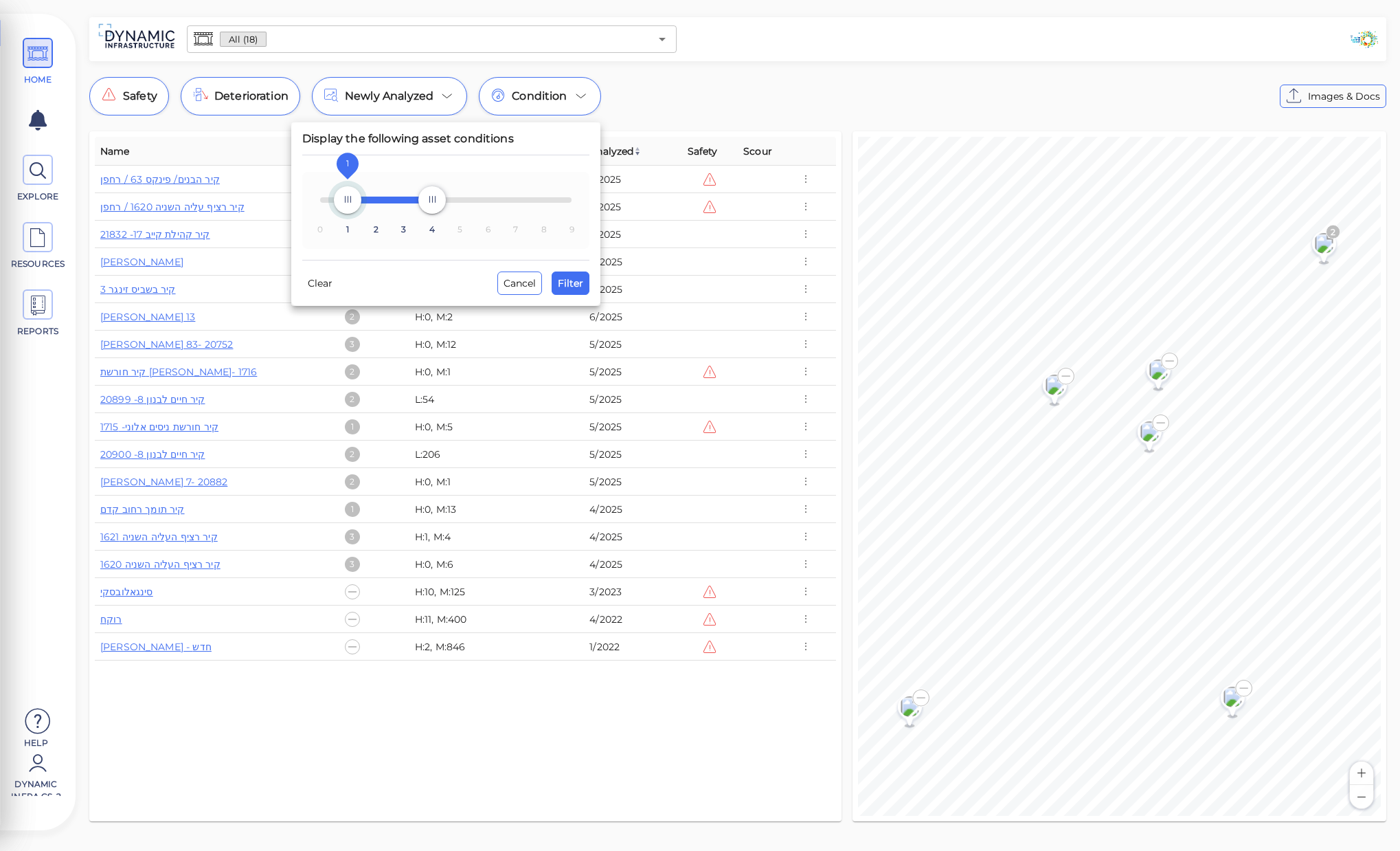
click at [344, 197] on span "1" at bounding box center [347, 199] width 27 height 27
drag, startPoint x: 434, startPoint y: 192, endPoint x: 398, endPoint y: 197, distance: 36.3
click at [398, 197] on span "3" at bounding box center [403, 199] width 27 height 27
click at [568, 283] on span "Filter" at bounding box center [570, 283] width 25 height 17
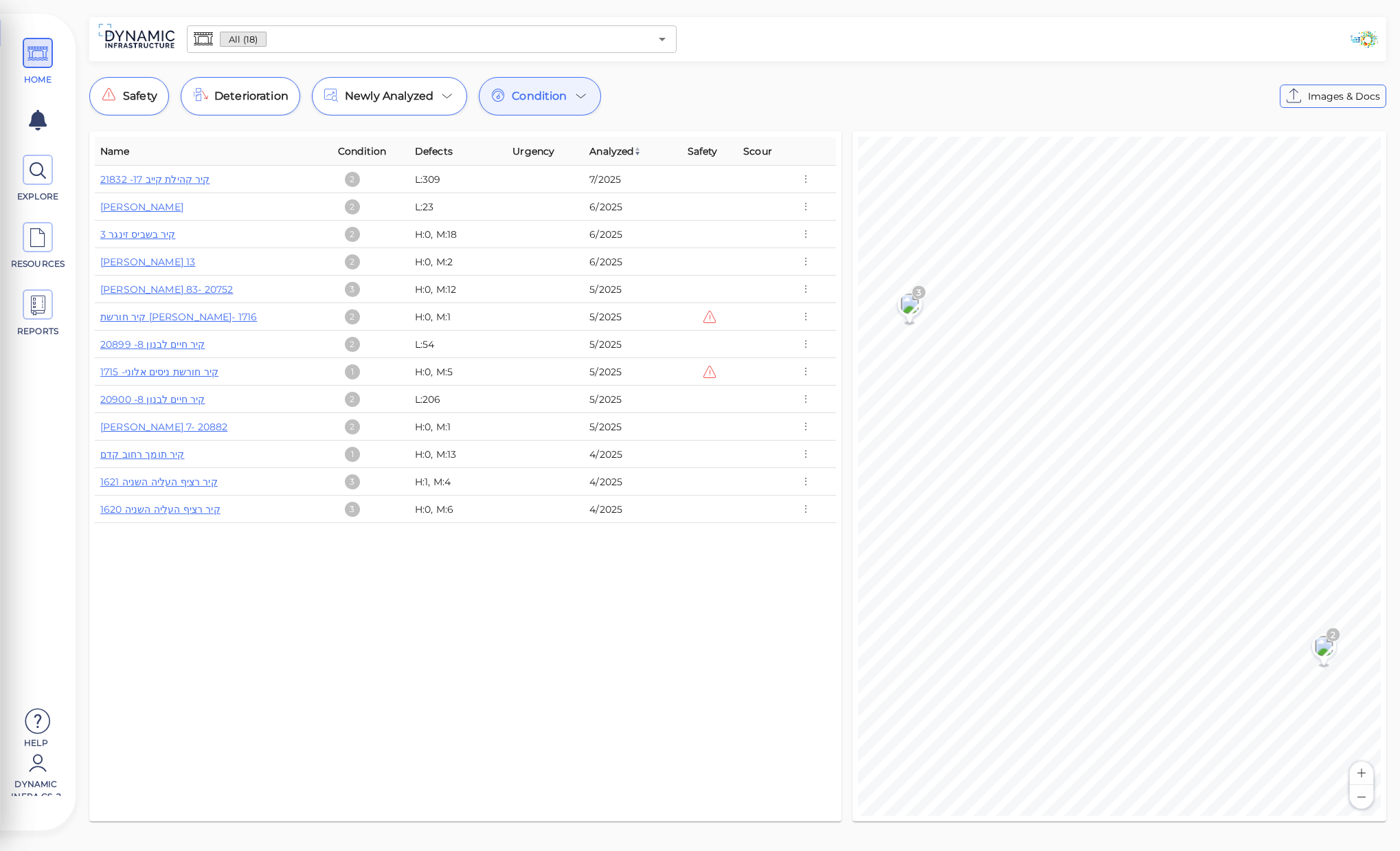
drag, startPoint x: 556, startPoint y: 88, endPoint x: 556, endPoint y: 94, distance: 6.0
click at [556, 94] on span "Condition" at bounding box center [539, 96] width 55 height 17
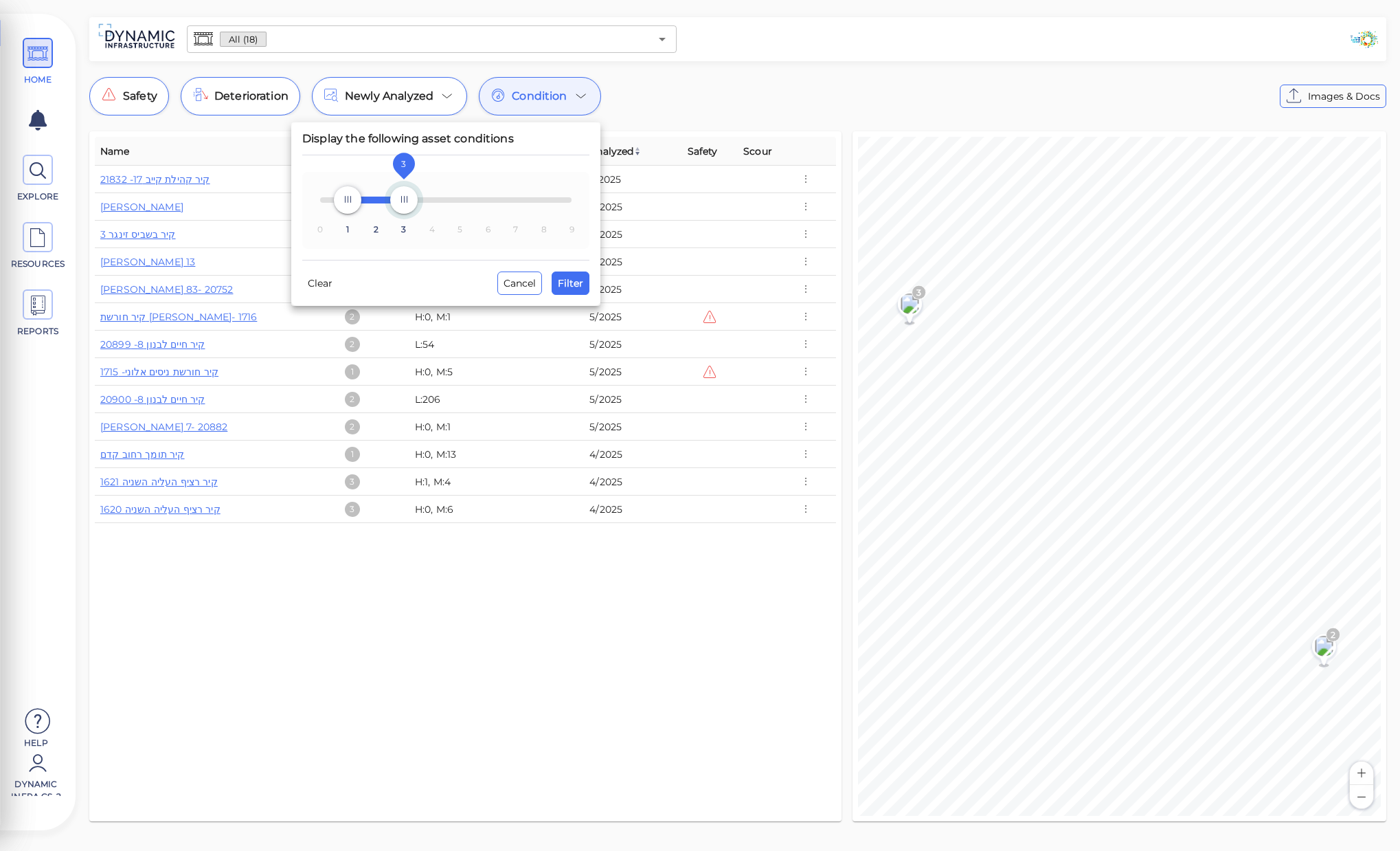
type input "4"
drag, startPoint x: 407, startPoint y: 194, endPoint x: 424, endPoint y: 194, distance: 17.0
click at [424, 194] on span "4" at bounding box center [431, 199] width 27 height 27
drag, startPoint x: 344, startPoint y: 200, endPoint x: 400, endPoint y: 199, distance: 56.0
click at [400, 199] on span "3" at bounding box center [403, 199] width 27 height 27
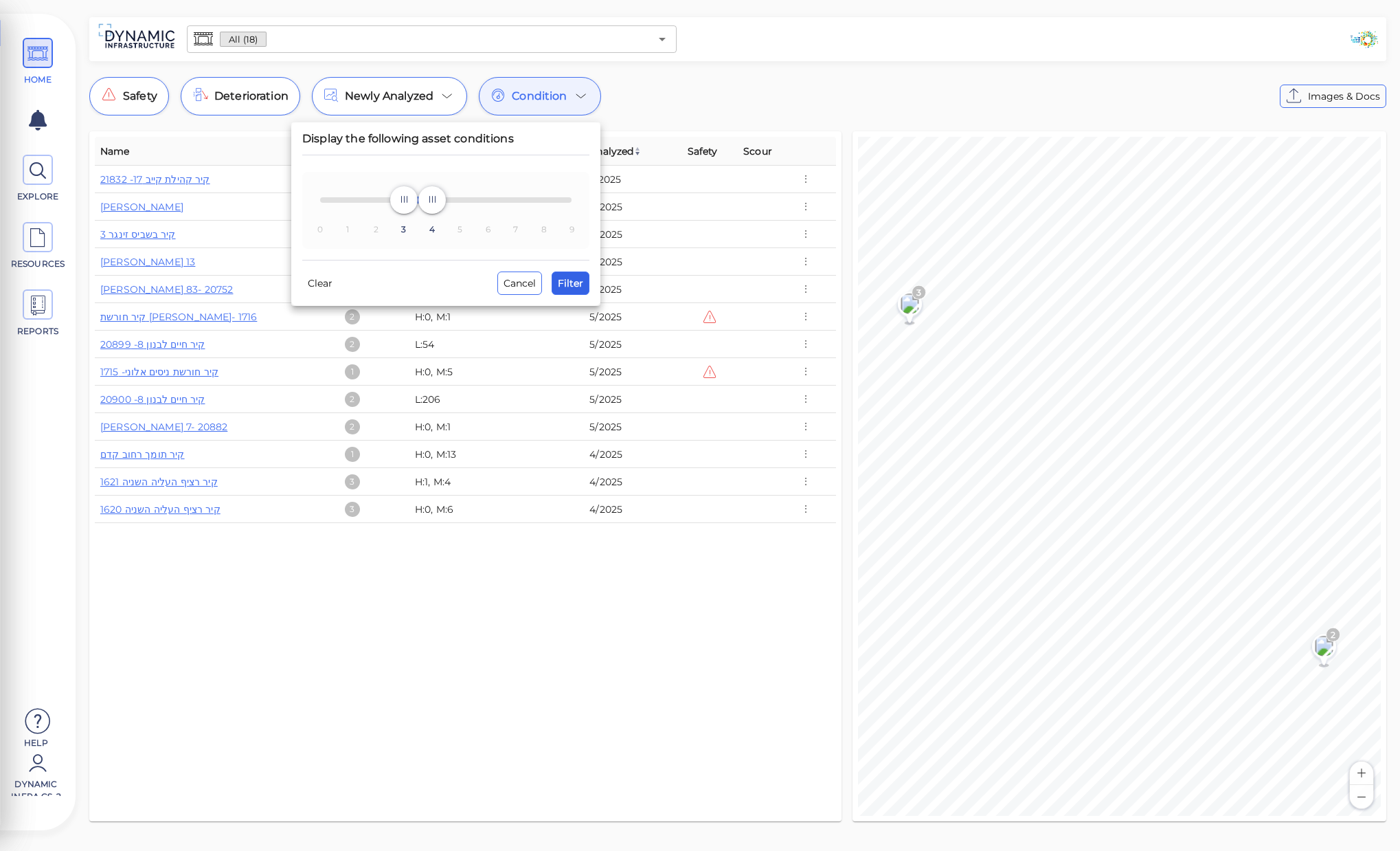
click at [575, 278] on span "Filter" at bounding box center [570, 283] width 25 height 17
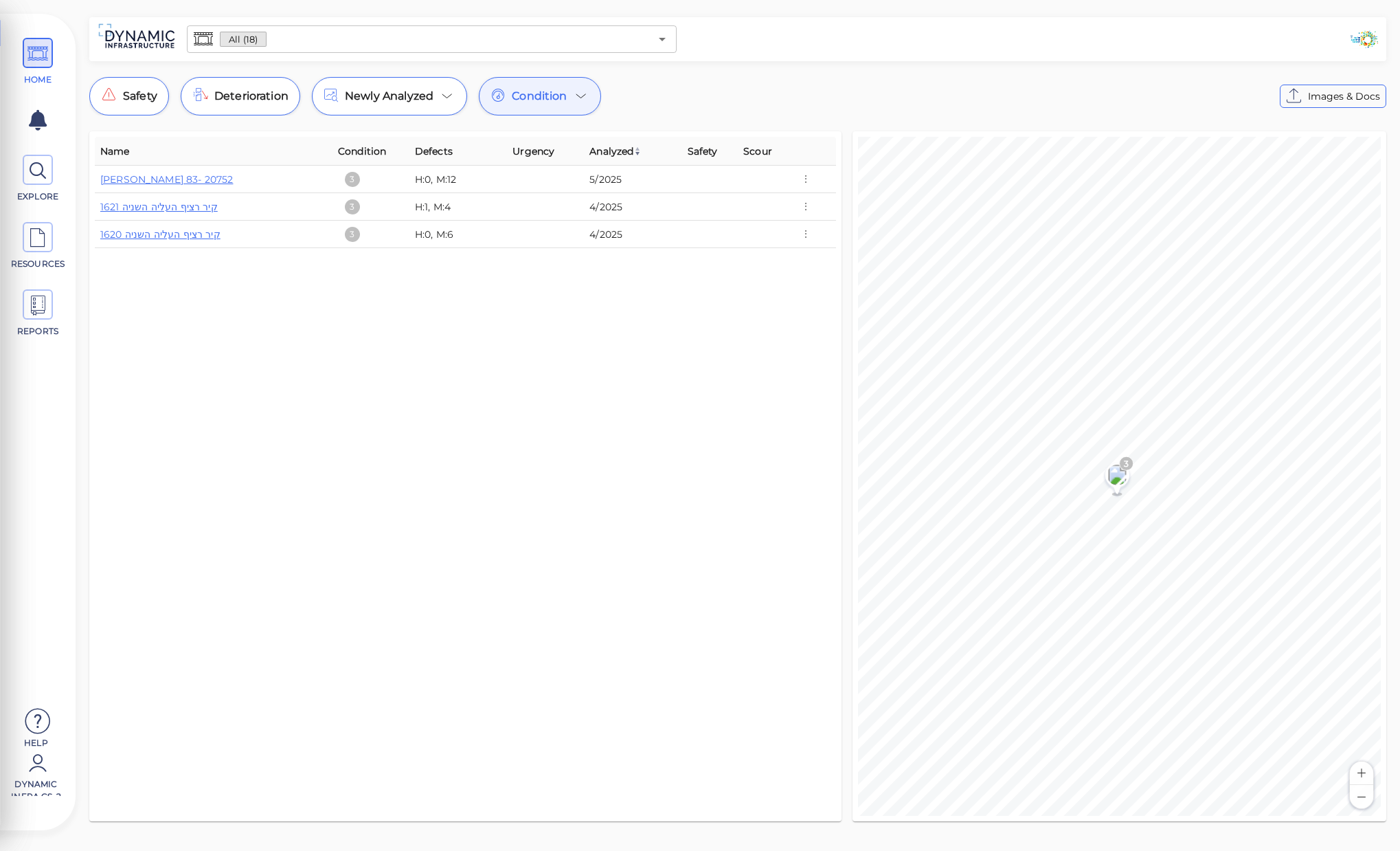
click at [578, 103] on icon at bounding box center [581, 96] width 17 height 17
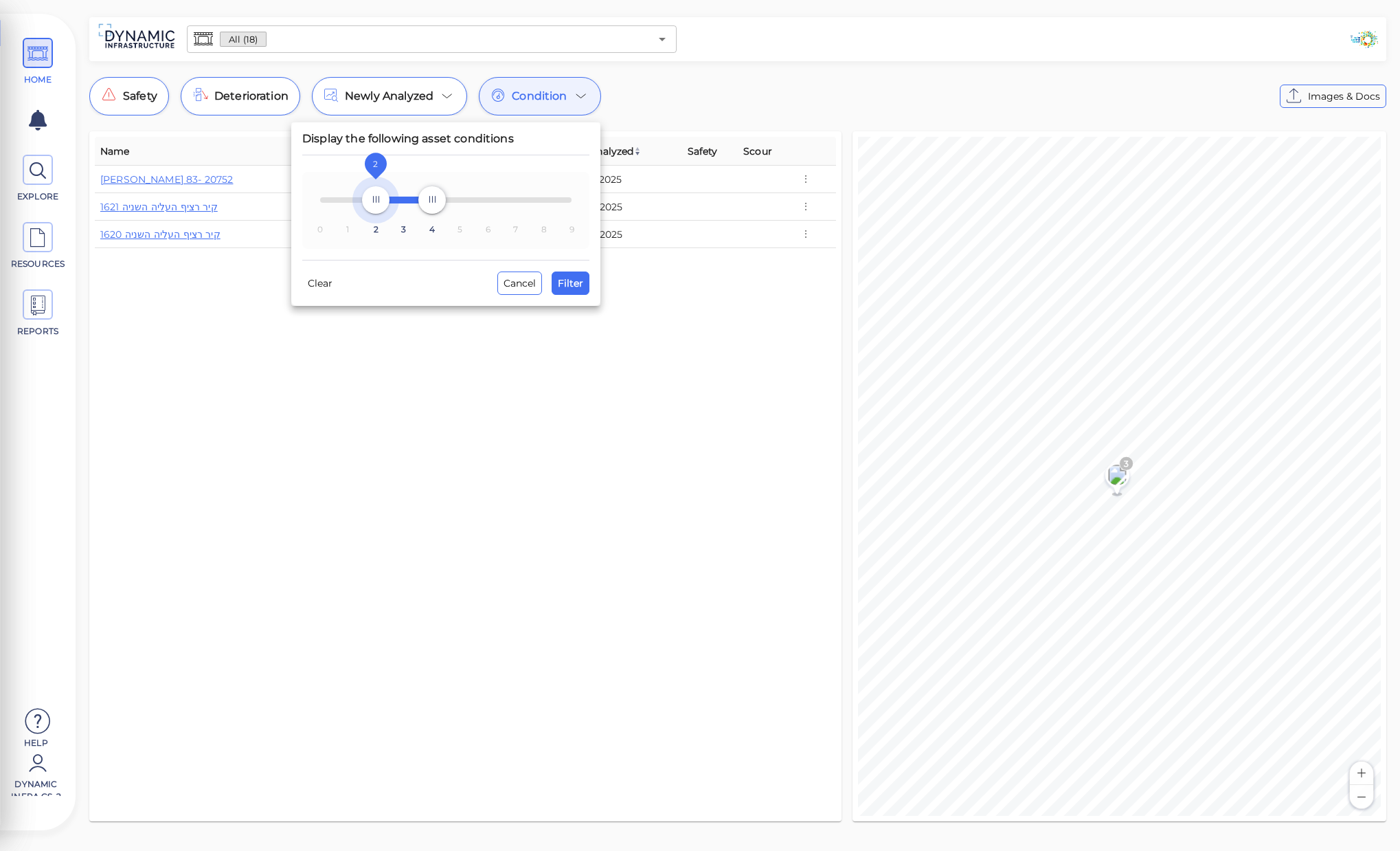
type input "0"
drag, startPoint x: 396, startPoint y: 196, endPoint x: 297, endPoint y: 204, distance: 99.3
click at [297, 204] on div "Display the following asset conditions 0 1 2 3 4 5 6 7 8 9 0 4 Clear Cancel Fil…" at bounding box center [446, 214] width 310 height 184
drag, startPoint x: 427, startPoint y: 187, endPoint x: 373, endPoint y: 206, distance: 57.2
click at [373, 206] on span "2" at bounding box center [375, 199] width 27 height 27
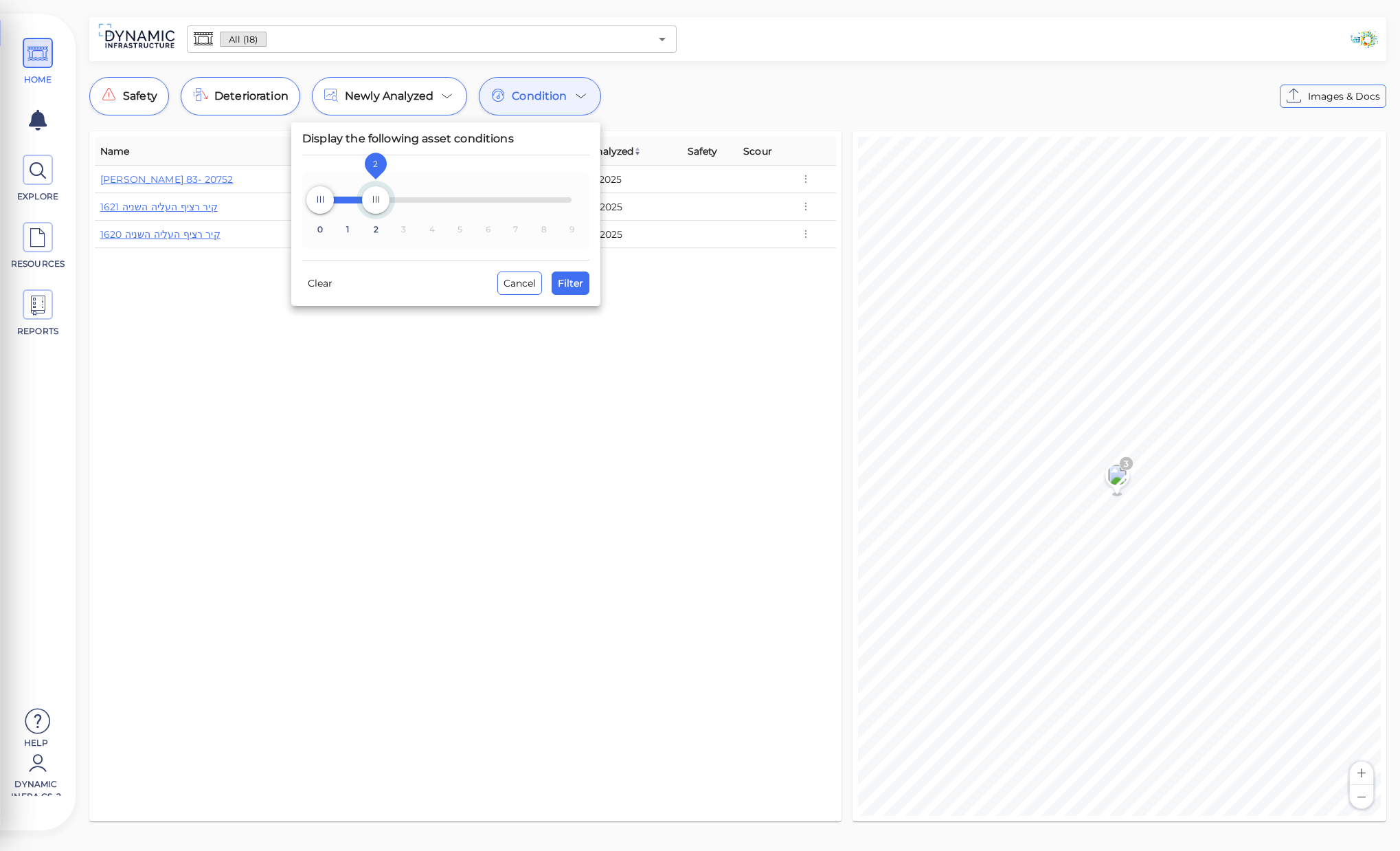
type input "1"
drag, startPoint x: 380, startPoint y: 190, endPoint x: 351, endPoint y: 196, distance: 29.6
click at [351, 196] on span "1" at bounding box center [347, 199] width 27 height 27
click at [578, 286] on span "Filter" at bounding box center [570, 283] width 25 height 17
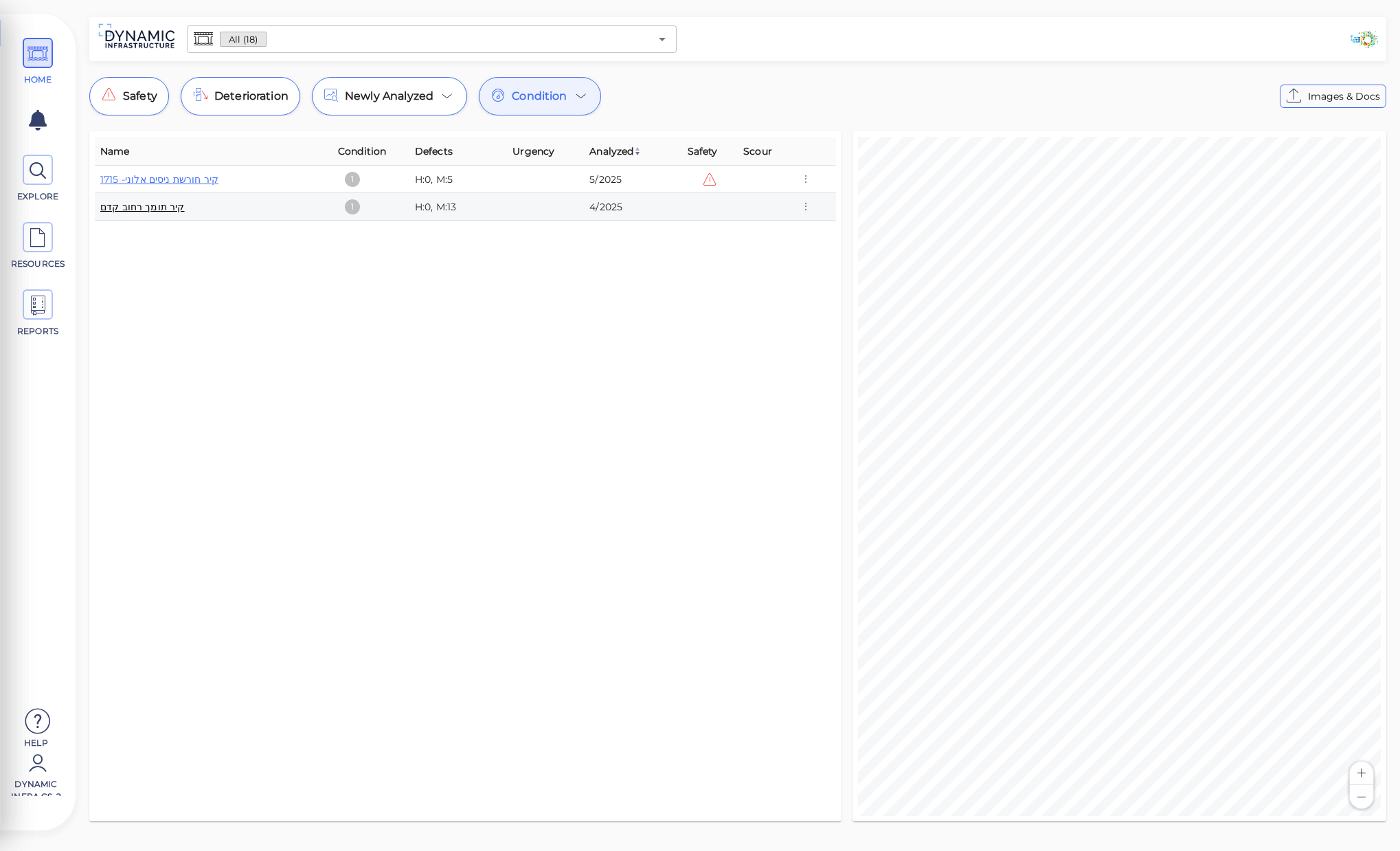
click at [170, 207] on link "קיר תומך רחוב קדם" at bounding box center [143, 206] width 85 height 12
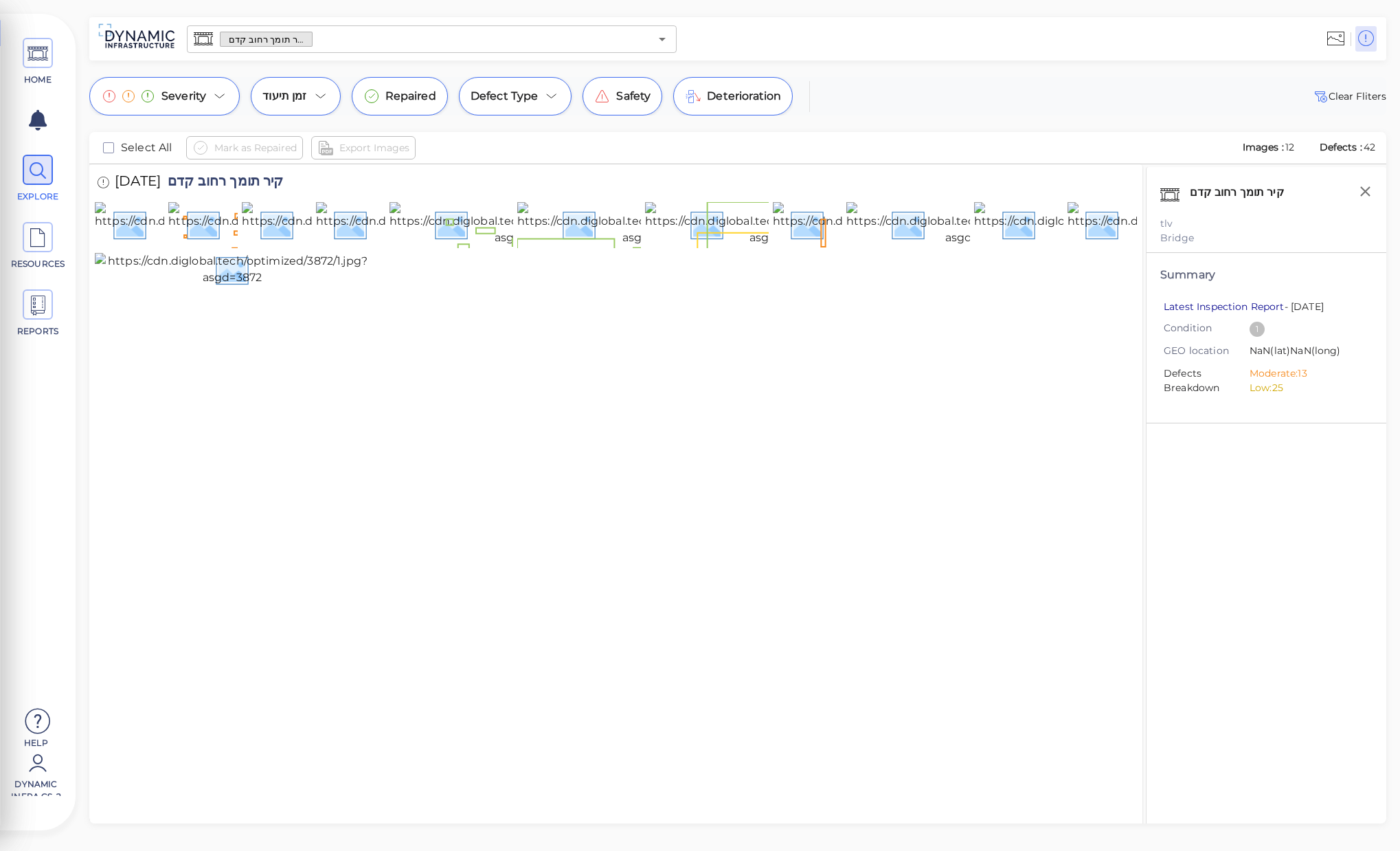
click at [1240, 303] on link "Latest Inspection Report" at bounding box center [1224, 306] width 121 height 12
click at [47, 52] on icon at bounding box center [38, 53] width 21 height 31
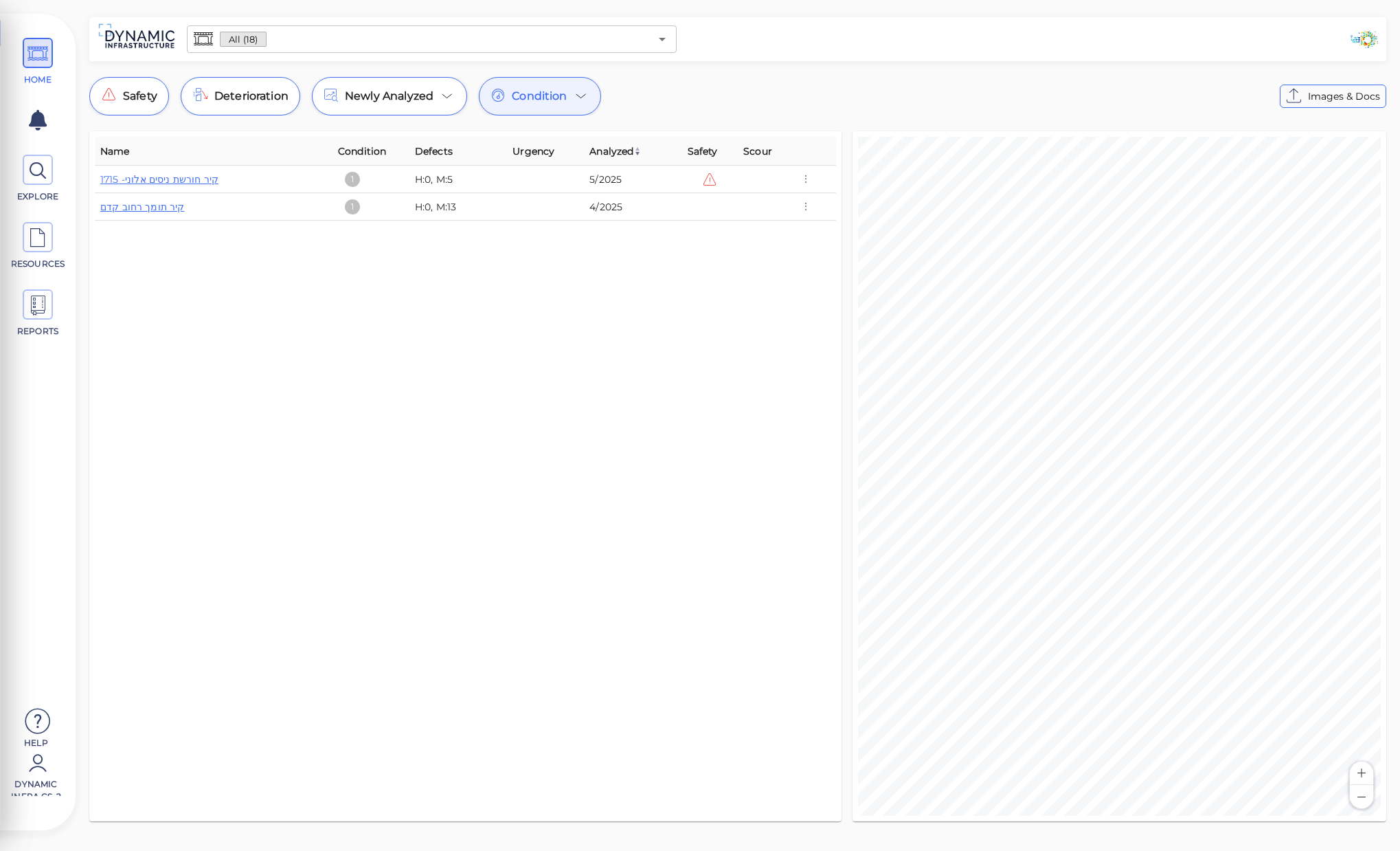
click at [521, 87] on div "Condition" at bounding box center [540, 96] width 122 height 38
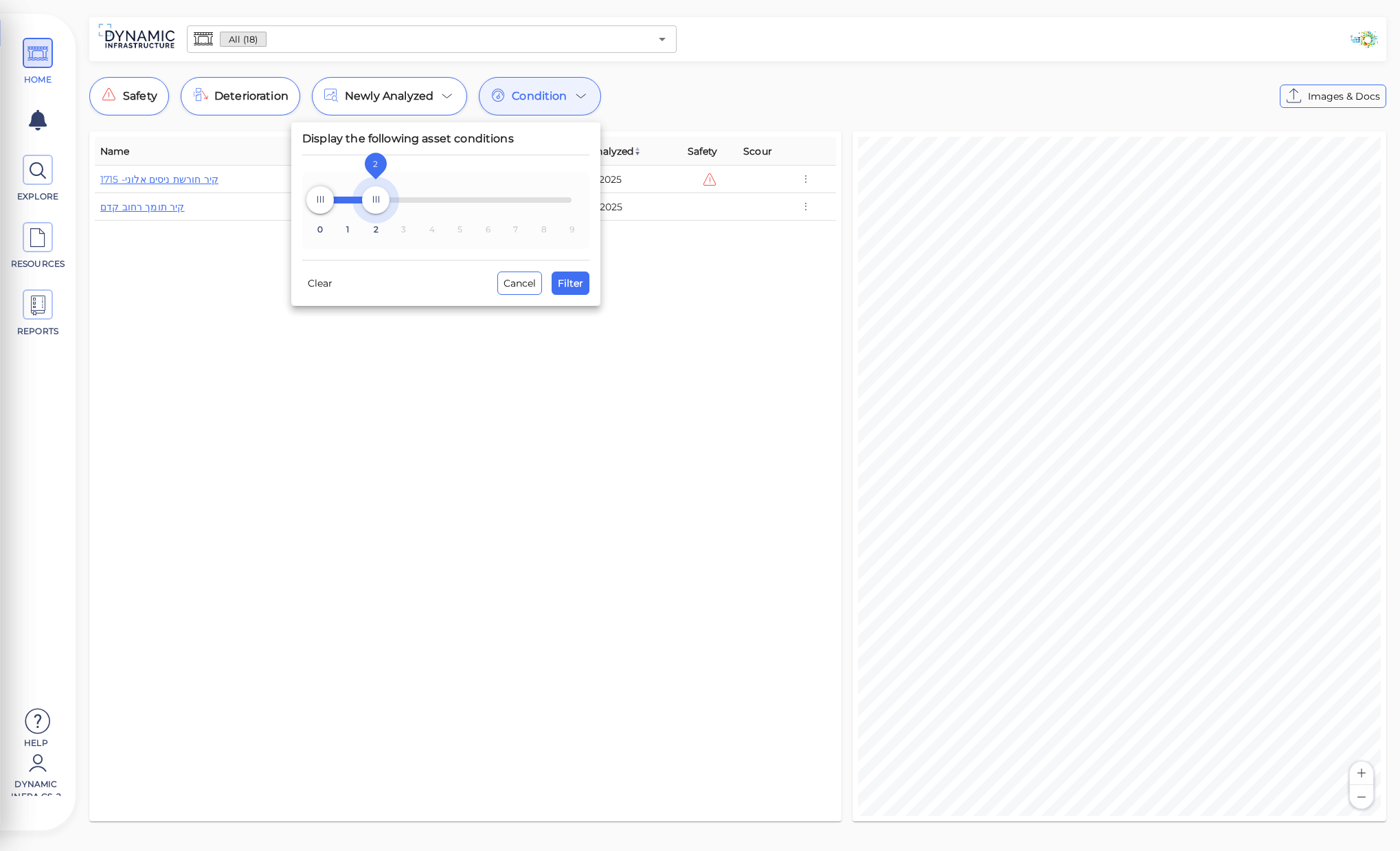
type input "3"
drag, startPoint x: 354, startPoint y: 203, endPoint x: 393, endPoint y: 199, distance: 39.2
click at [393, 199] on span "3" at bounding box center [403, 199] width 27 height 27
click at [571, 284] on span "Filter" at bounding box center [570, 283] width 25 height 17
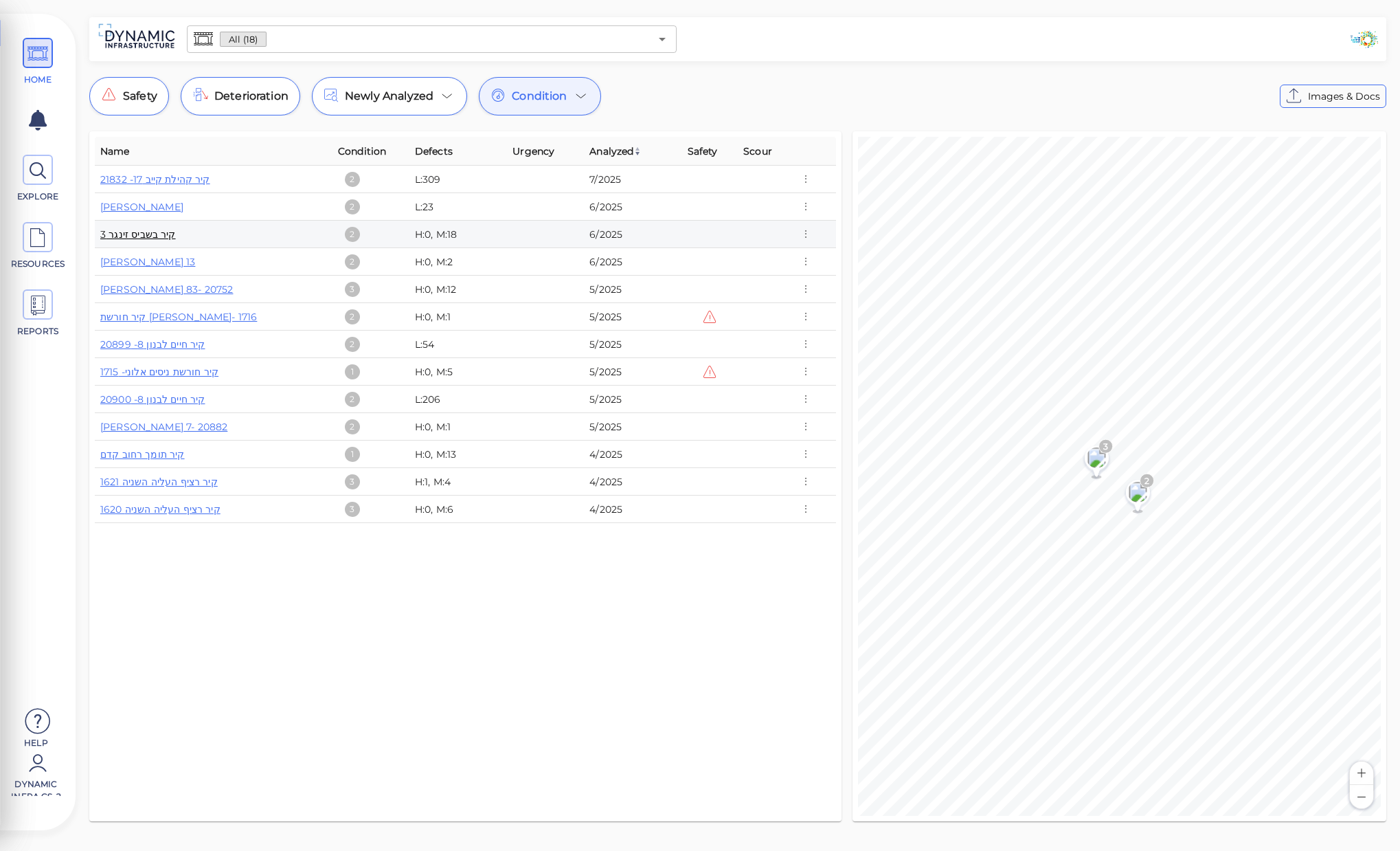
click at [164, 233] on link "קיר בשביס זינגר 3" at bounding box center [138, 234] width 75 height 12
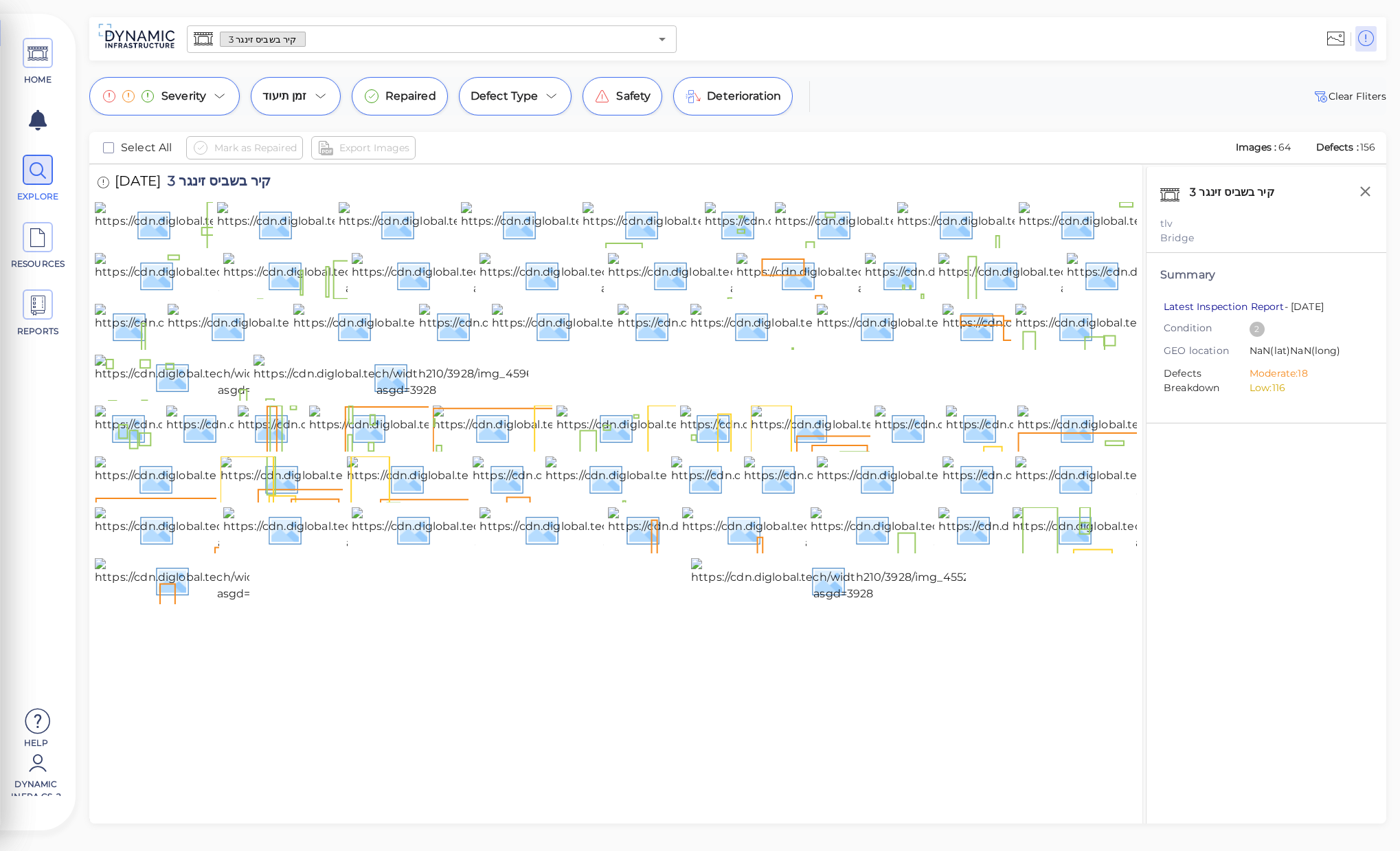
click at [1264, 307] on link "Latest Inspection Report" at bounding box center [1224, 306] width 121 height 12
click at [1242, 85] on div "Severity זמן תיעוד Repaired Defect Type Safety Deterioration Clear Fliters" at bounding box center [737, 96] width 1297 height 38
click at [49, 62] on span at bounding box center [38, 52] width 31 height 31
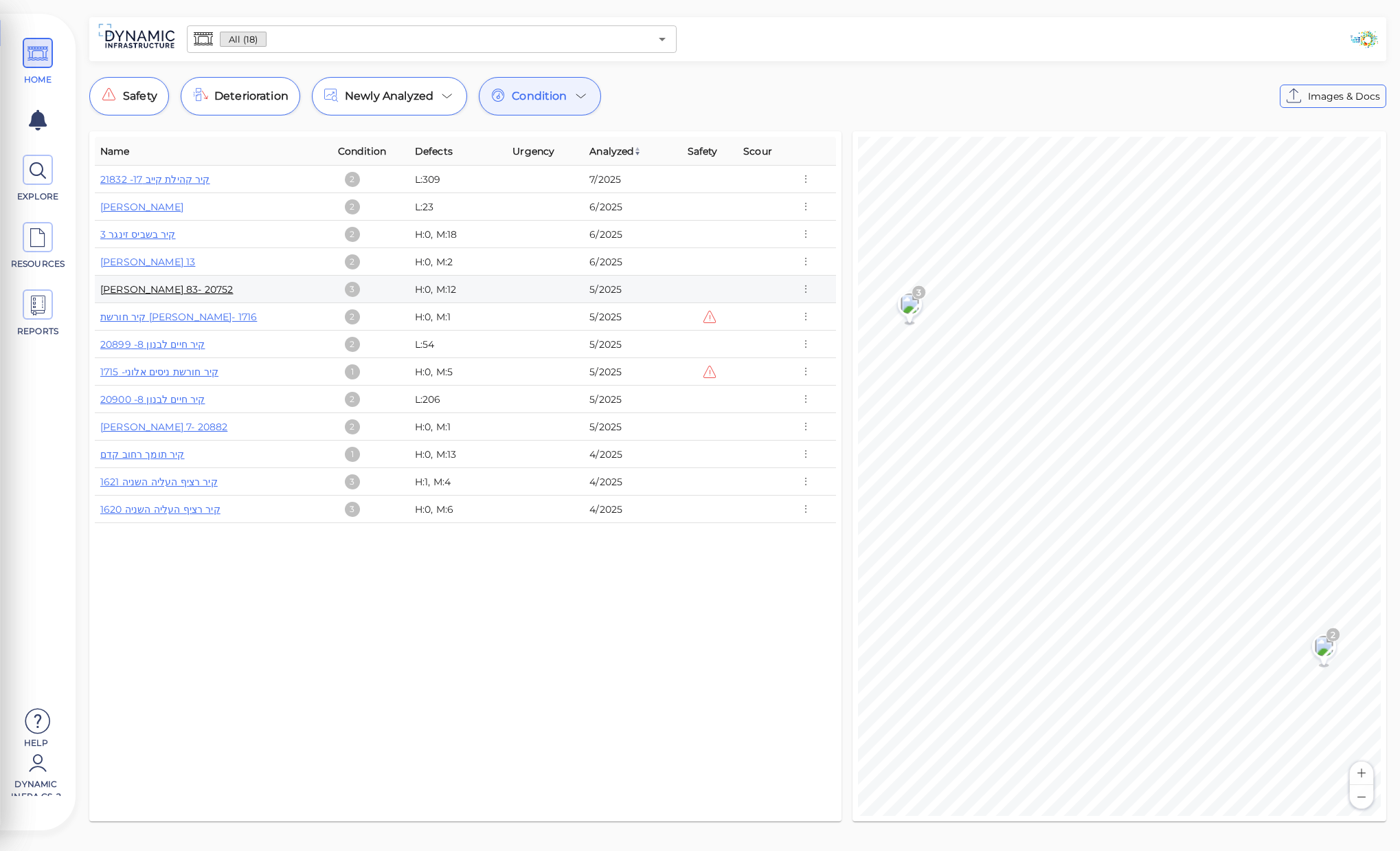
click at [212, 289] on link "[PERSON_NAME] 83- 20752" at bounding box center [167, 289] width 133 height 12
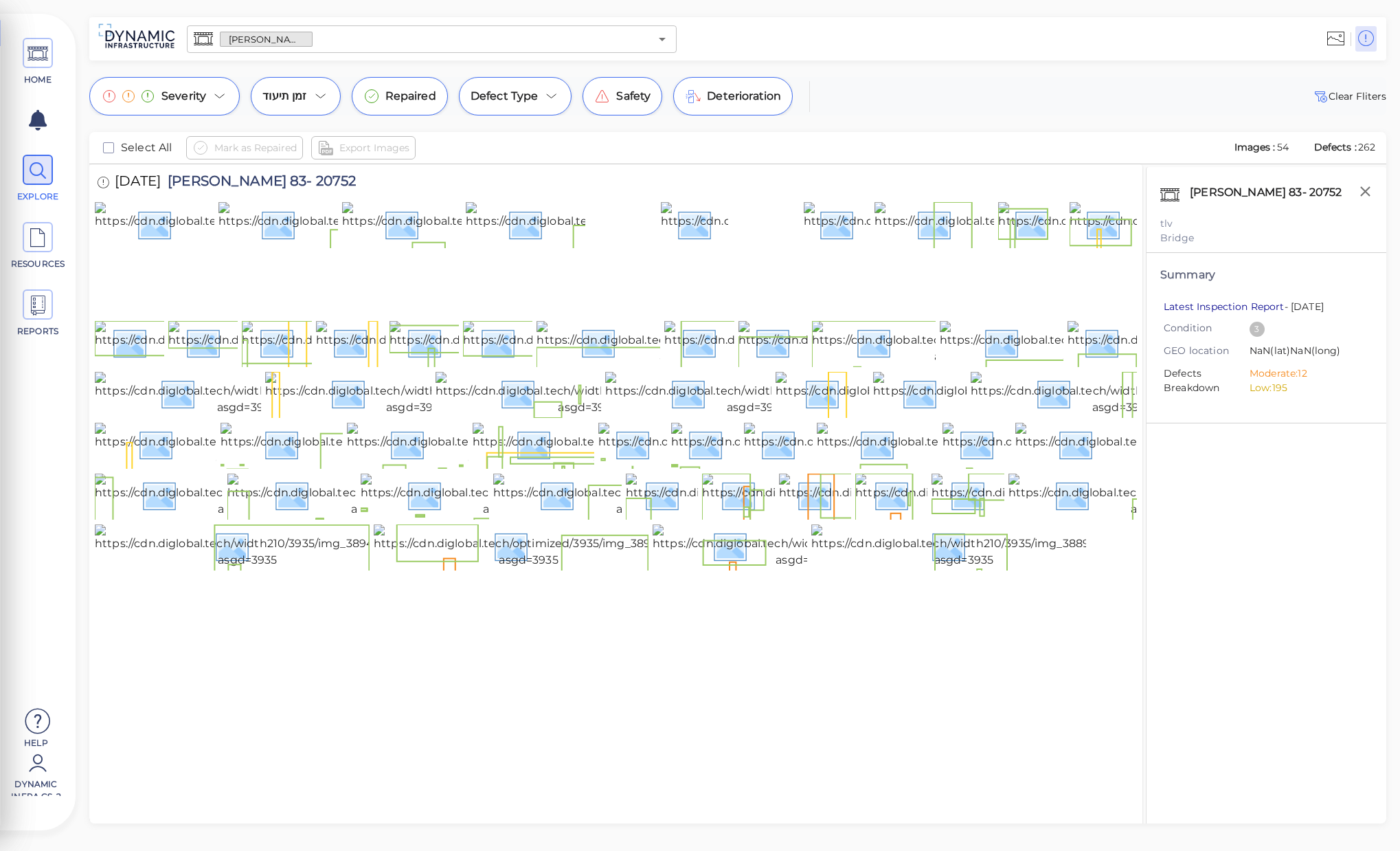
click at [1204, 310] on link "Latest Inspection Report" at bounding box center [1224, 306] width 121 height 12
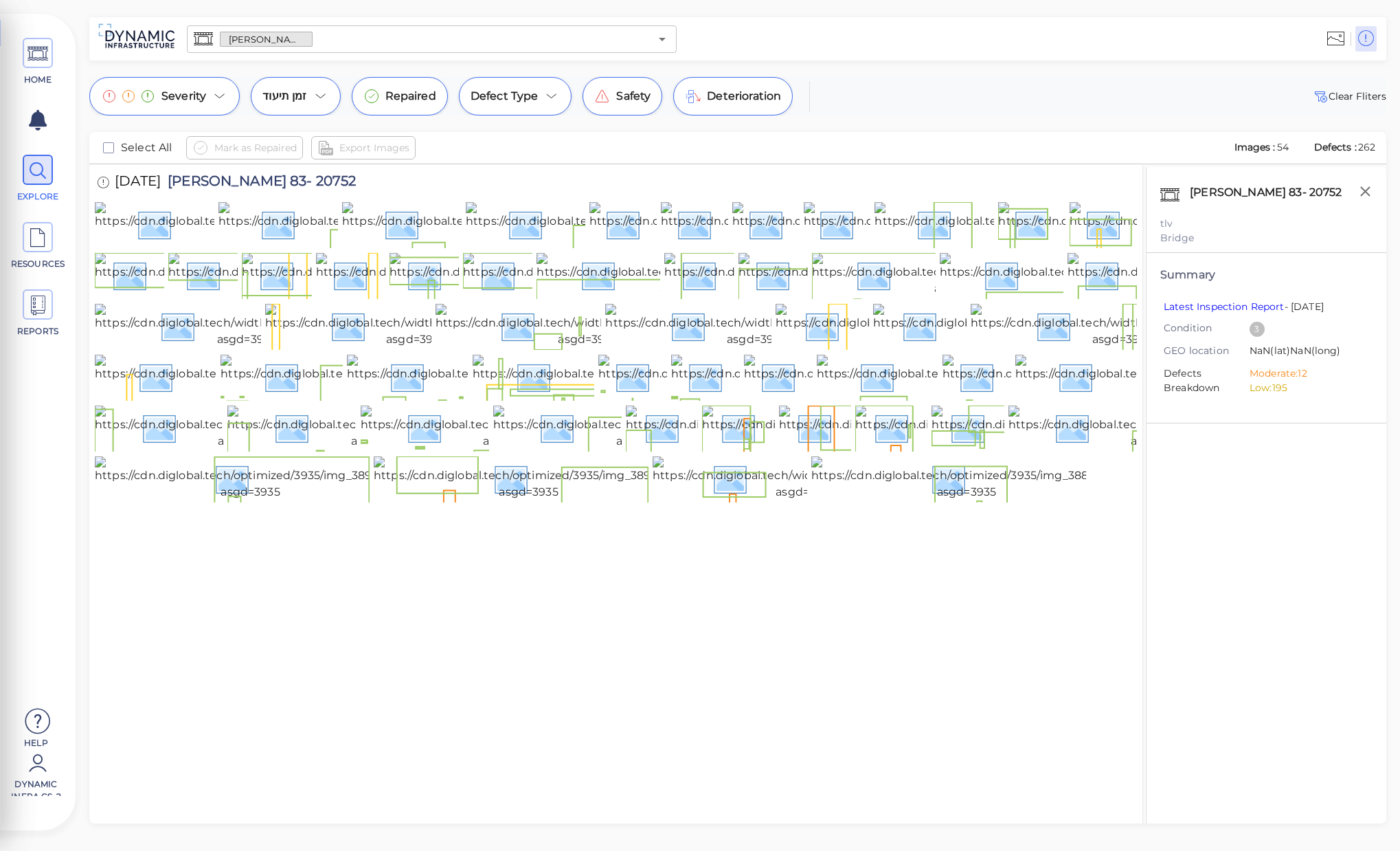
click at [1245, 534] on div "[PERSON_NAME] 83- 20752 tlv Bridge Summary Latest Inspection Report - [DATE] Co…" at bounding box center [1265, 513] width 240 height 691
click at [1052, 105] on div "Severity זמן תיעוד Repaired Defect Type Safety Deterioration Clear Fliters" at bounding box center [737, 96] width 1297 height 38
click at [27, 62] on span at bounding box center [38, 52] width 31 height 31
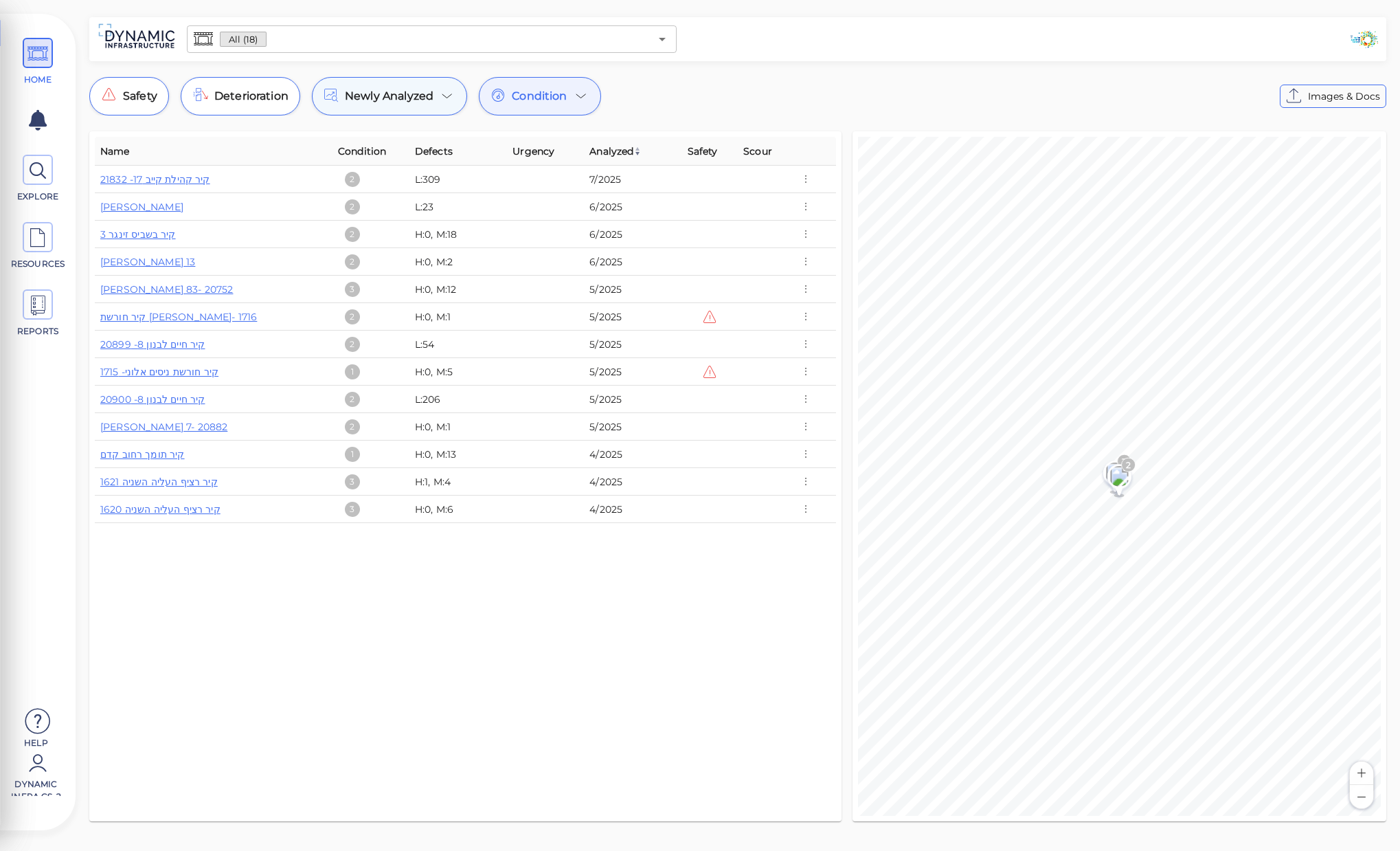
click at [426, 103] on span "Newly Analyzed" at bounding box center [388, 96] width 88 height 17
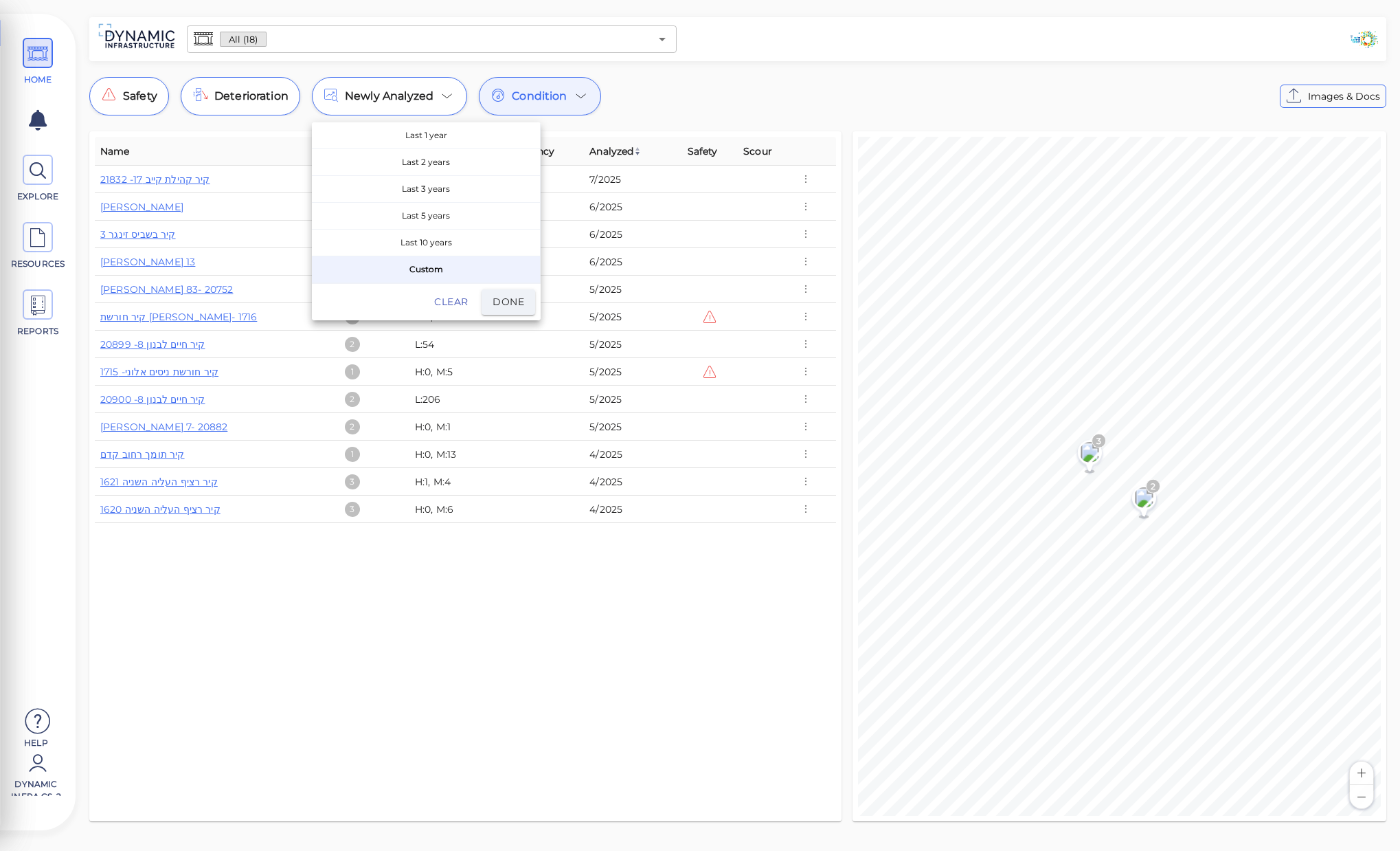
click at [215, 108] on div at bounding box center [700, 425] width 1400 height 851
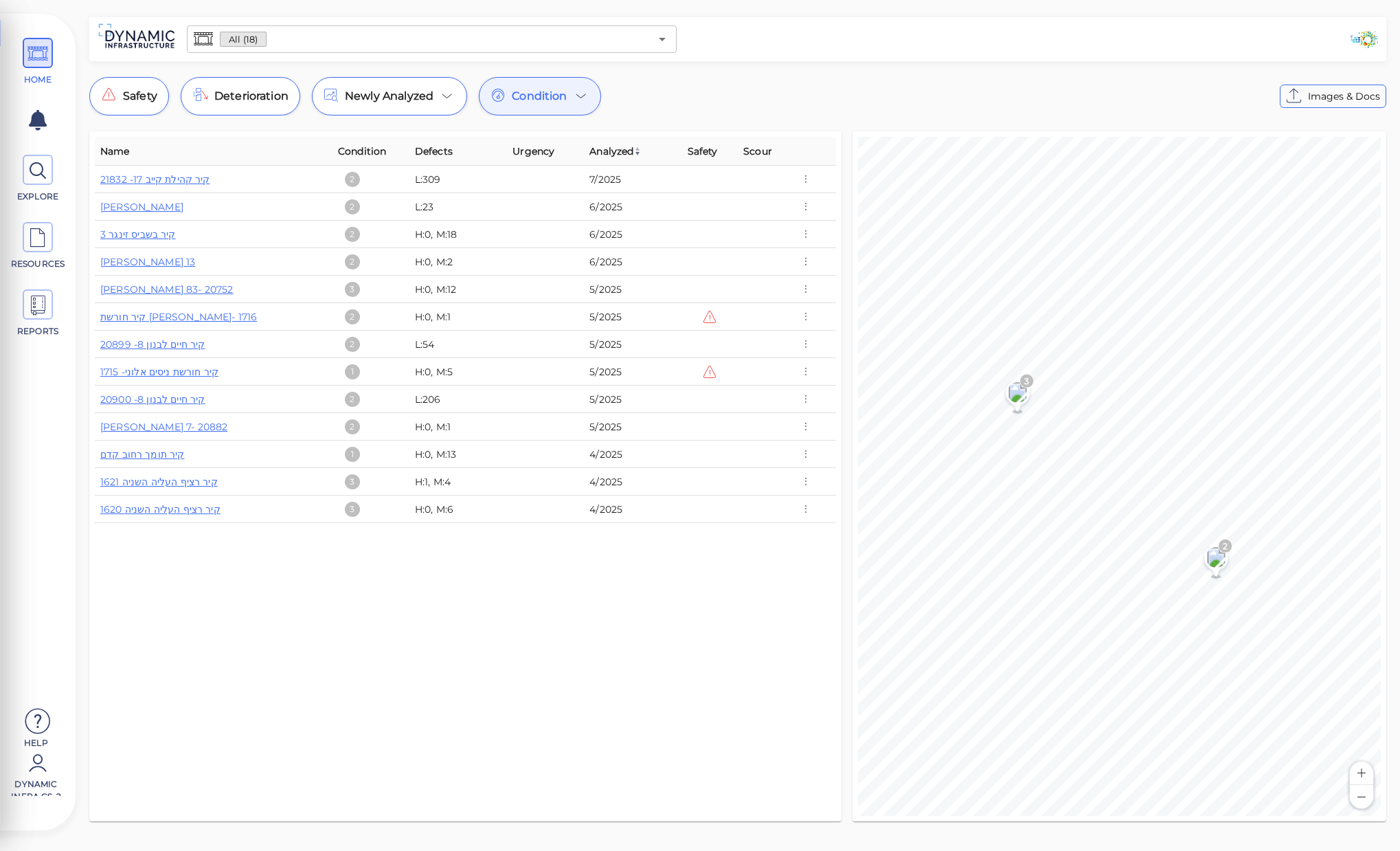
click at [569, 97] on div "Condition" at bounding box center [540, 96] width 122 height 38
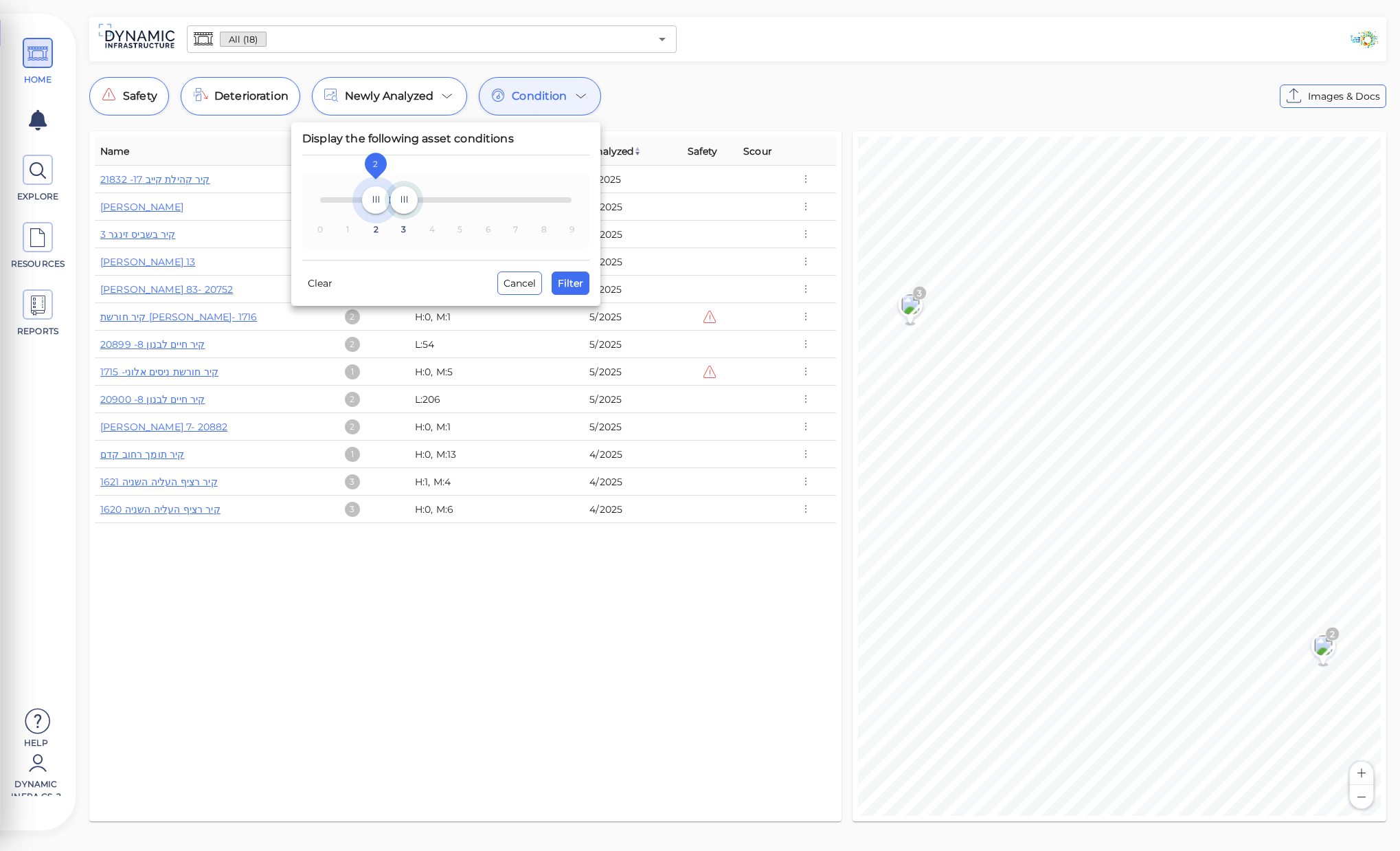
type input "3"
drag, startPoint x: 331, startPoint y: 202, endPoint x: 393, endPoint y: 201, distance: 62.0
click at [393, 201] on span "0 1 2 3 4 5 6 7 8 9 3 3" at bounding box center [446, 199] width 252 height 24
click at [589, 289] on div "Display the following asset conditions 0 1 2 3 4 5 6 7 8 9 3 3 Clear Cancel Fil…" at bounding box center [446, 214] width 310 height 184
click at [584, 283] on button "Filter" at bounding box center [570, 283] width 38 height 24
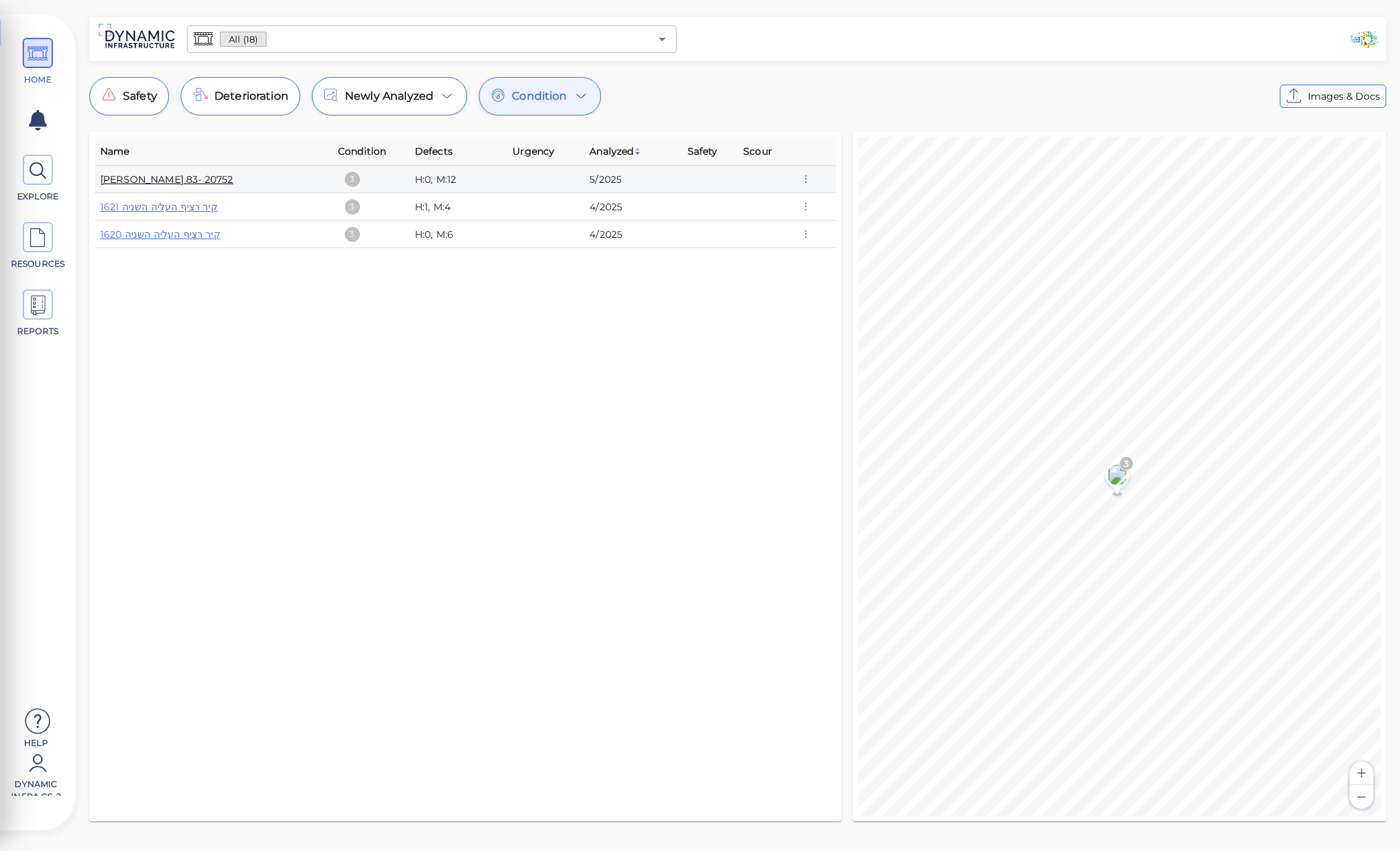
click at [168, 178] on link "[PERSON_NAME] 83- 20752" at bounding box center [167, 179] width 133 height 12
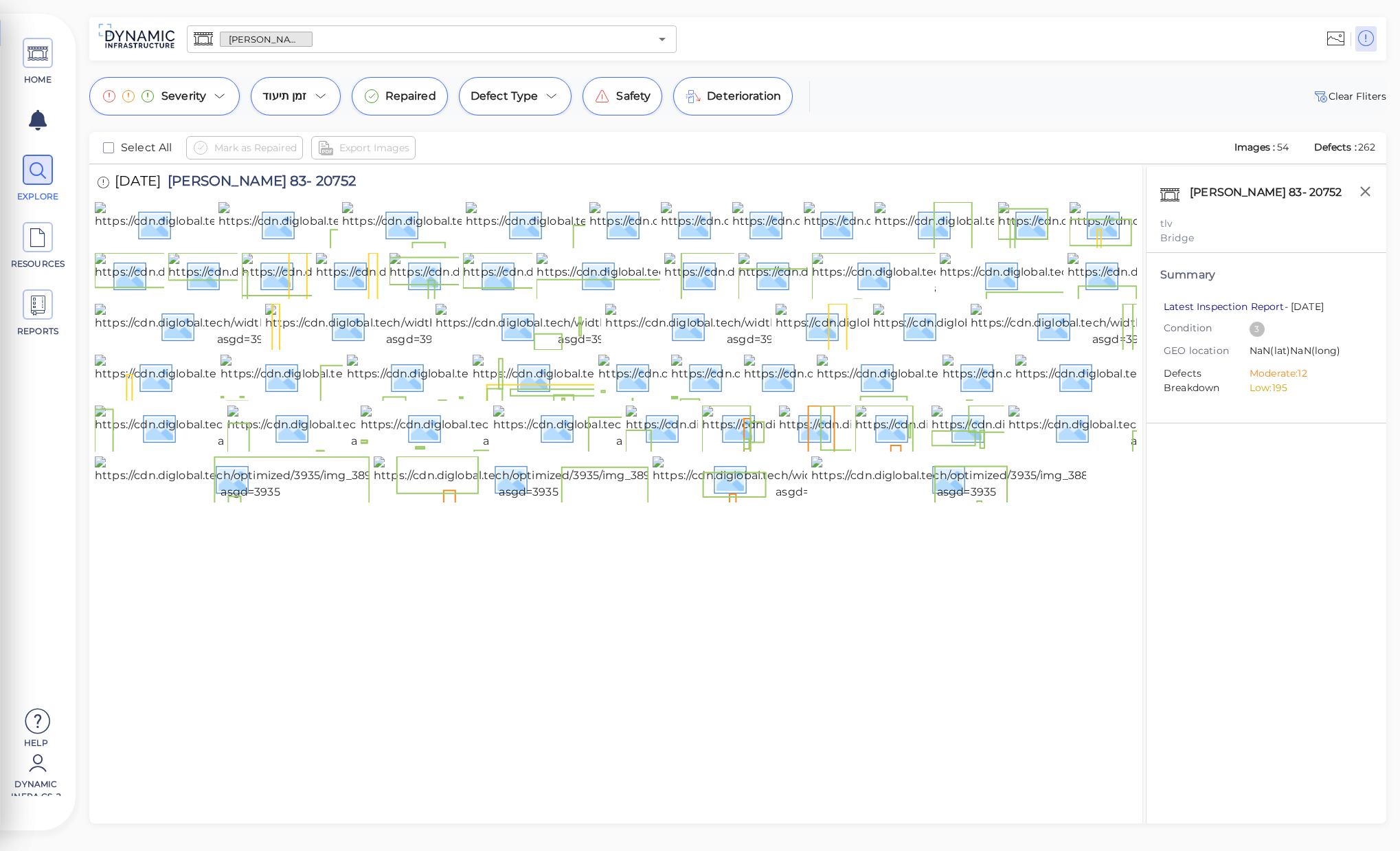
click at [1271, 310] on link "Latest Inspection Report" at bounding box center [1224, 306] width 121 height 12
click at [1034, 81] on div "Severity זמן תיעוד Repaired Defect Type Safety Deterioration Clear Fliters" at bounding box center [737, 96] width 1297 height 38
click at [50, 58] on span at bounding box center [38, 52] width 31 height 31
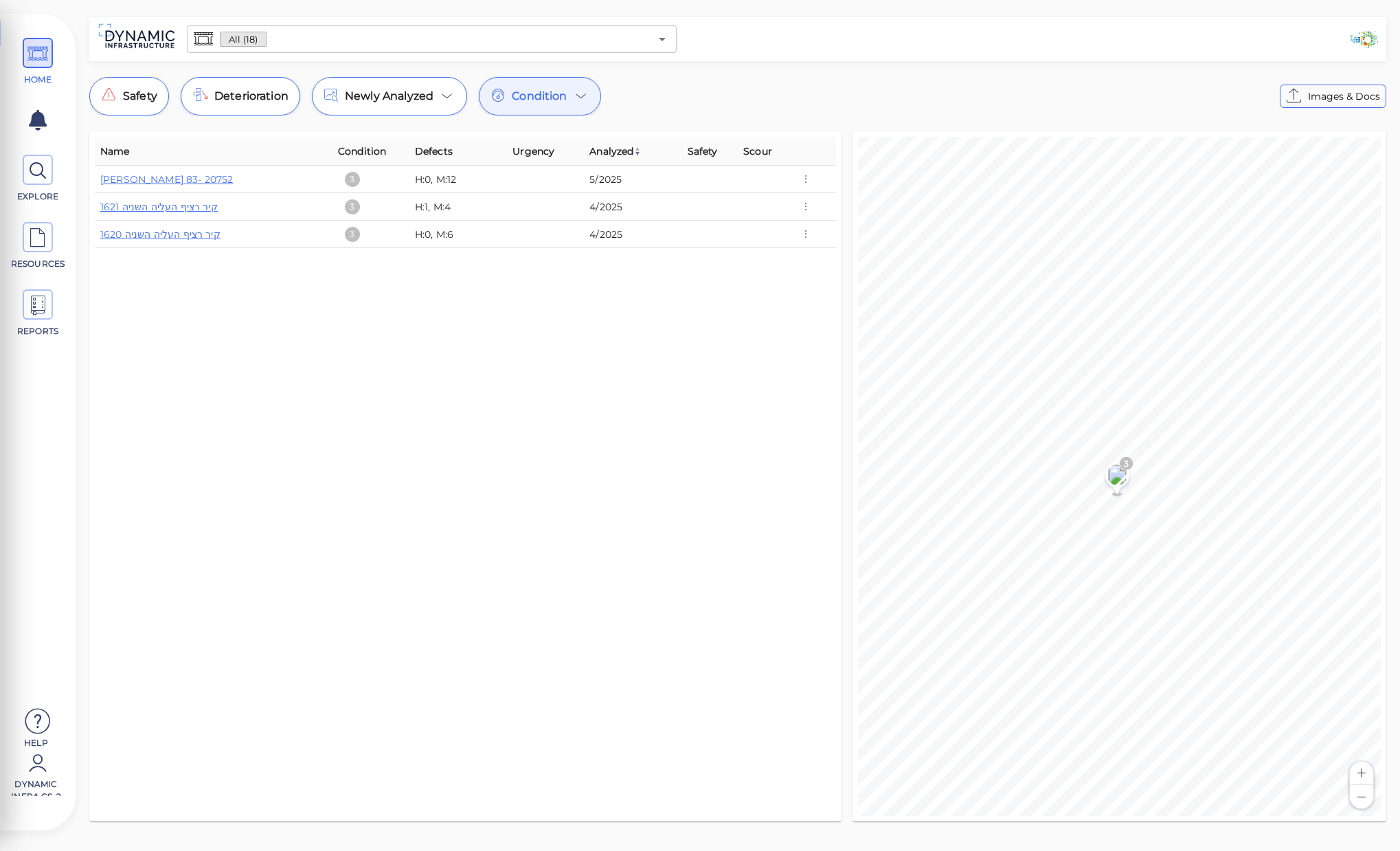
click at [518, 98] on span "Condition" at bounding box center [539, 96] width 55 height 17
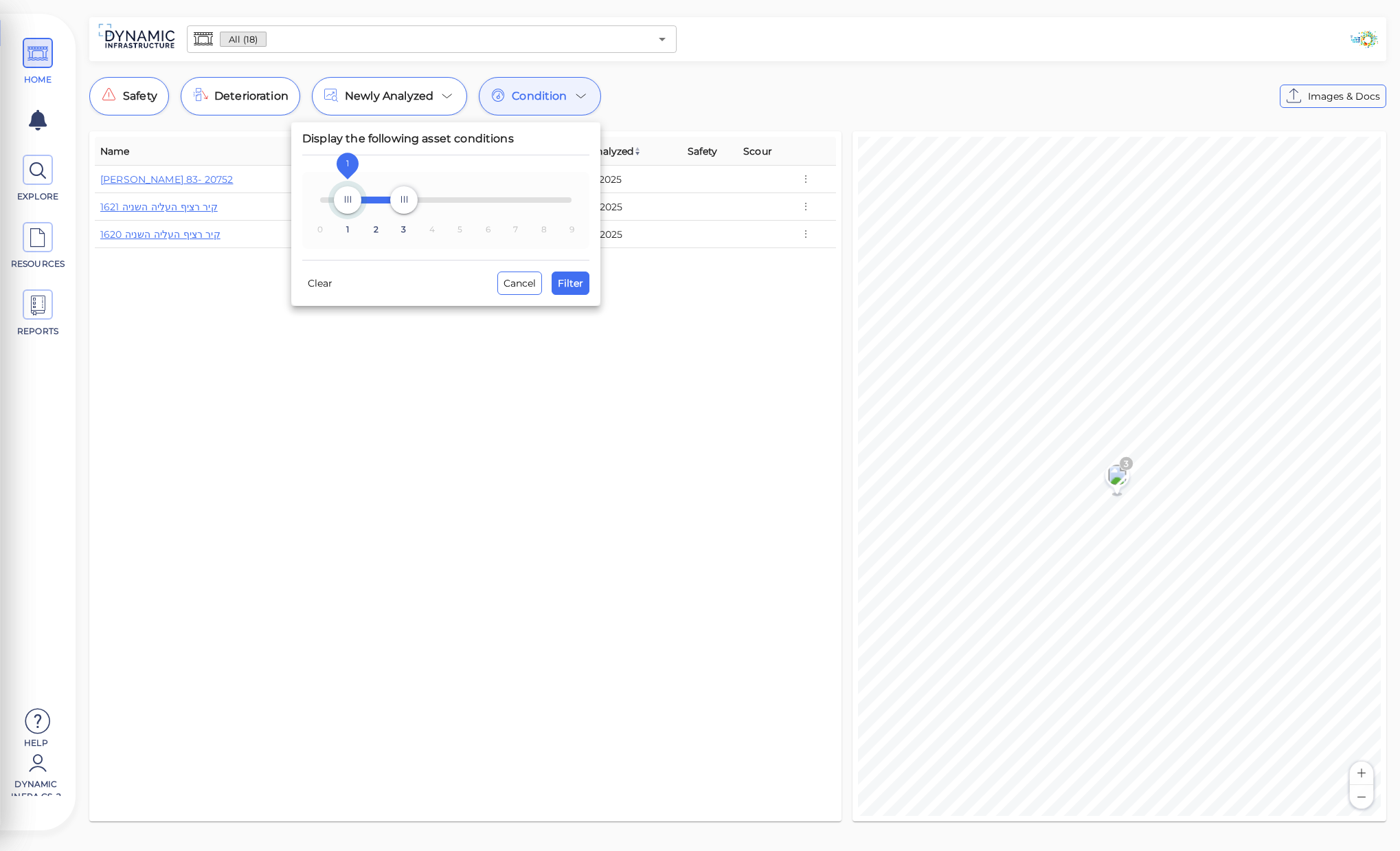
type input "0"
drag, startPoint x: 399, startPoint y: 199, endPoint x: 329, endPoint y: 194, distance: 70.2
click at [320, 200] on span "0 1 2 3 4 5 6 7 8 9 0 3" at bounding box center [446, 199] width 252 height 24
type input "1"
drag, startPoint x: 405, startPoint y: 193, endPoint x: 354, endPoint y: 199, distance: 51.4
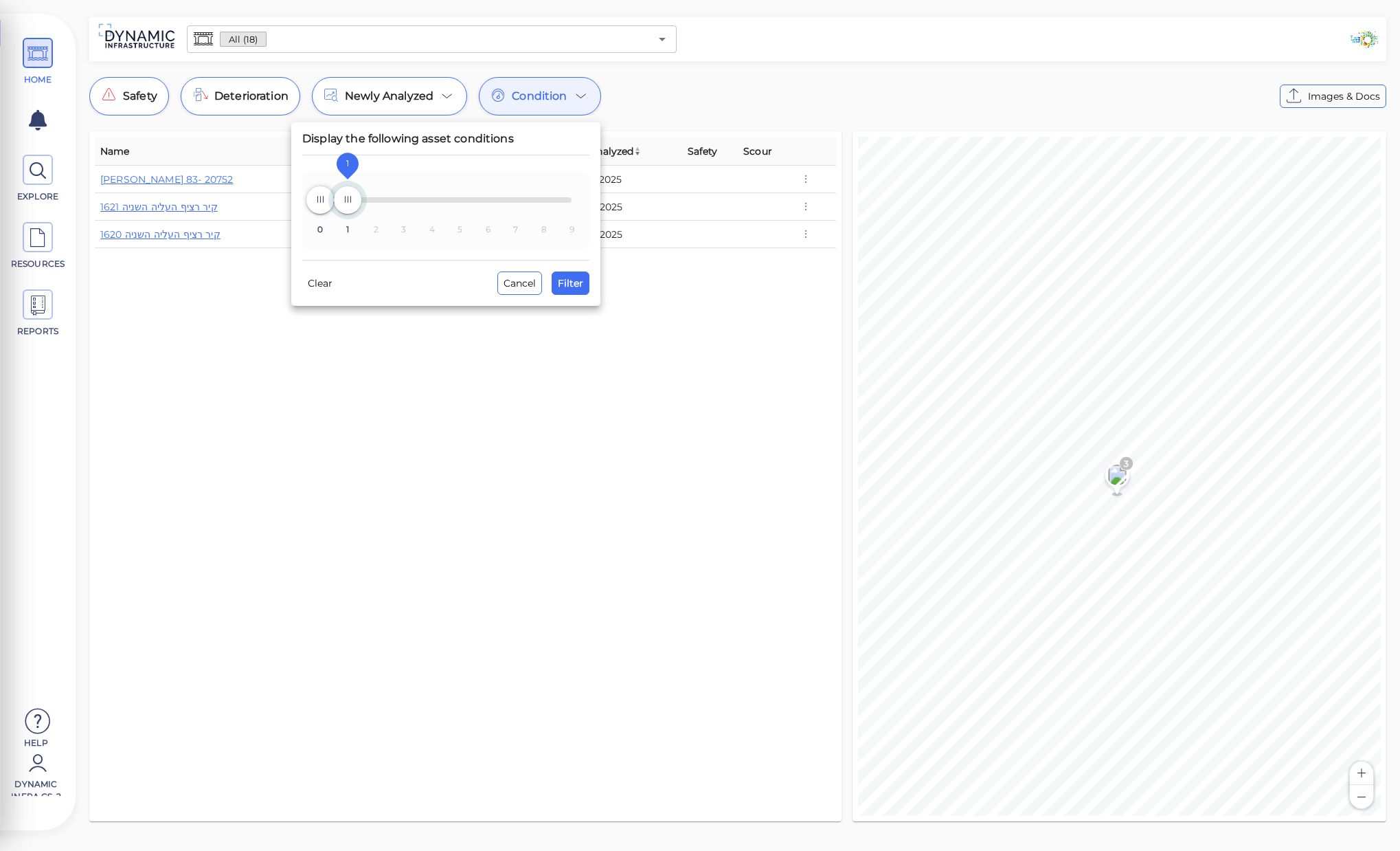
click at [354, 199] on span "1" at bounding box center [347, 199] width 27 height 27
click at [576, 290] on span "Filter" at bounding box center [570, 283] width 25 height 17
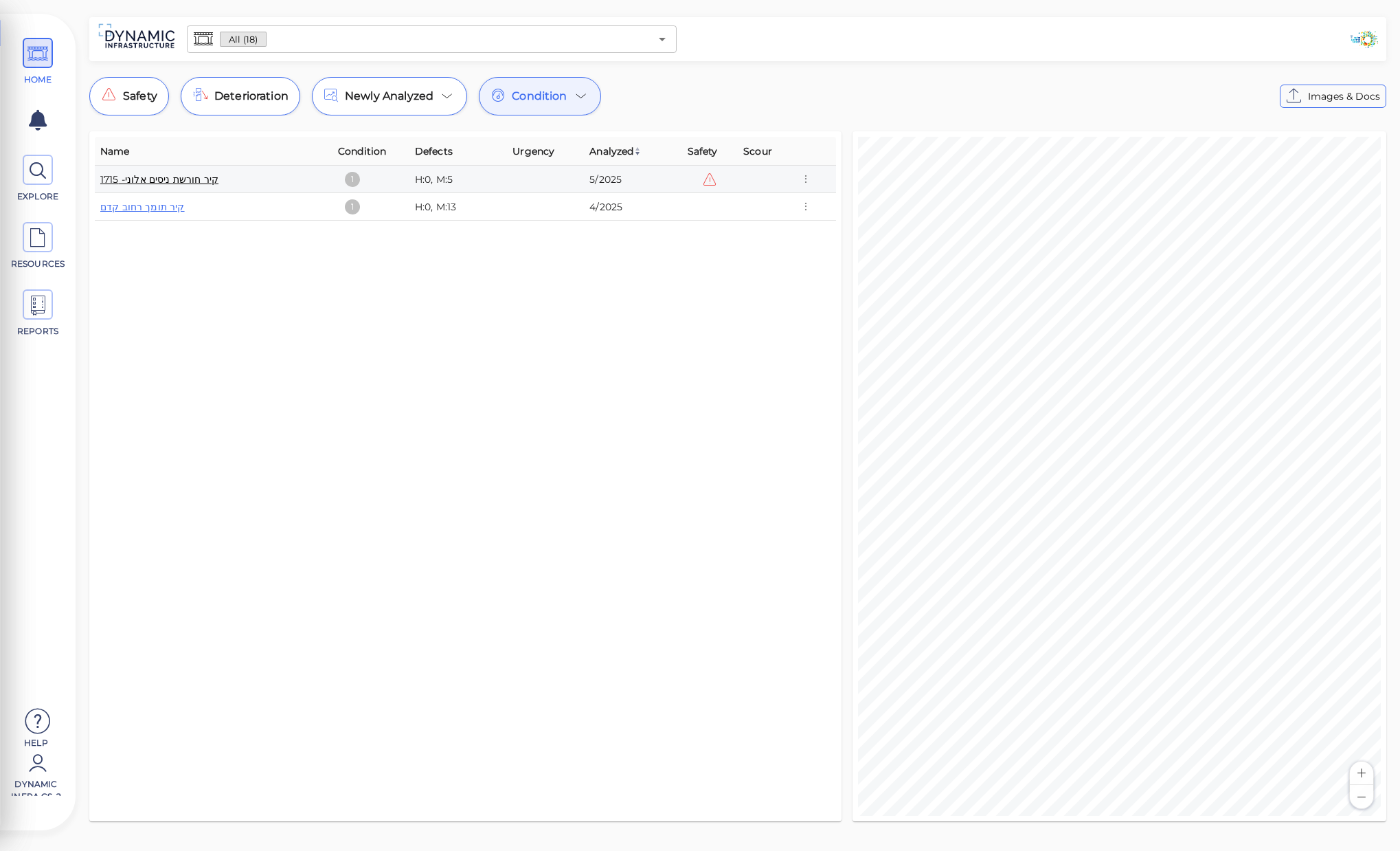
click at [197, 178] on link "קיר חורשת ניסים אלוני- 1715" at bounding box center [159, 179] width 118 height 12
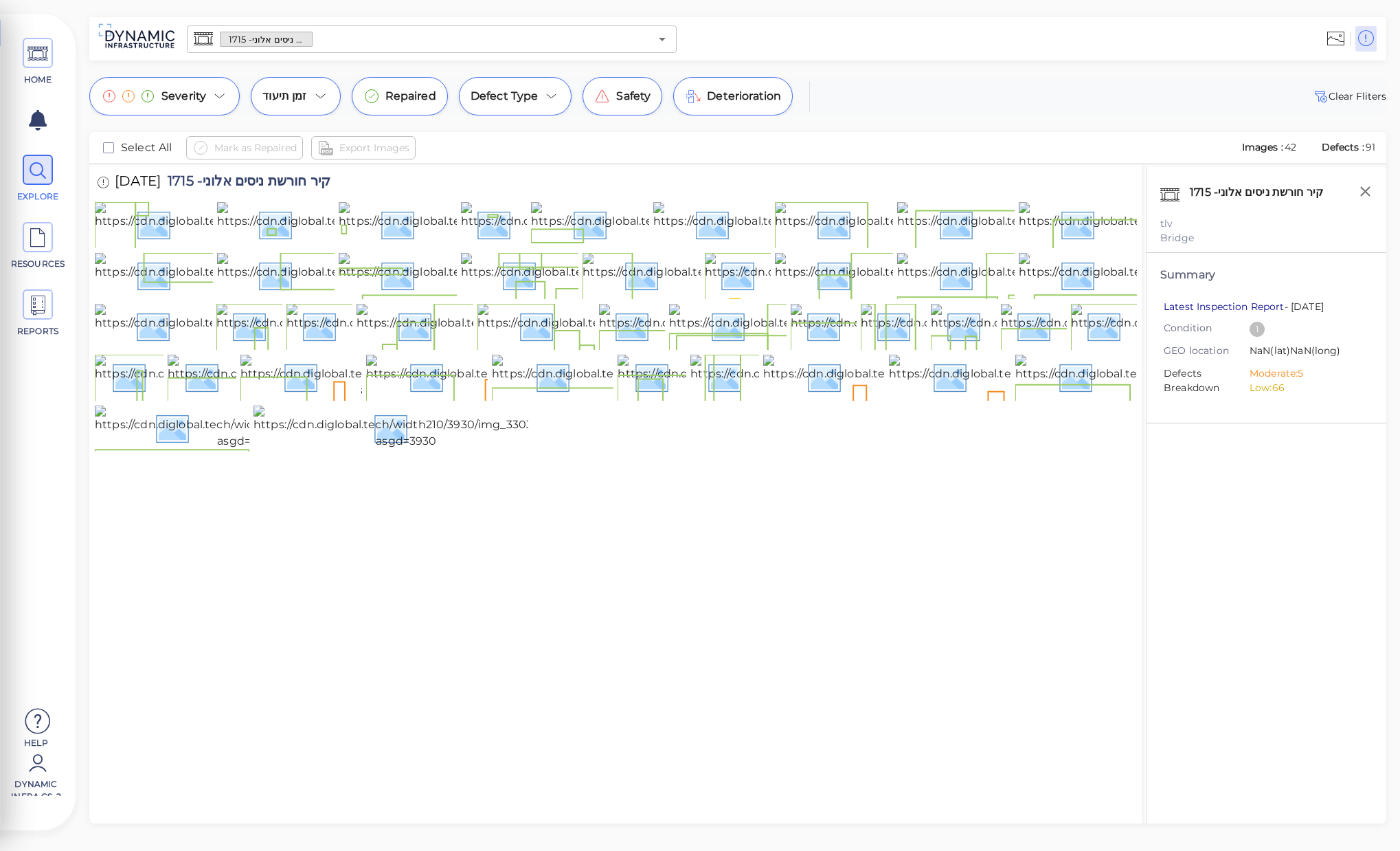
click at [1247, 305] on link "Latest Inspection Report" at bounding box center [1224, 306] width 121 height 12
click at [1056, 101] on div "Severity זמן תיעוד Repaired Defect Type Safety Deterioration Clear Fliters" at bounding box center [737, 96] width 1297 height 38
click at [1022, 451] on div at bounding box center [616, 429] width 1042 height 46
click at [1111, 111] on div "Severity זמן תיעוד Repaired Defect Type Safety Deterioration Clear Fliters" at bounding box center [737, 96] width 1297 height 38
click at [1242, 302] on link "Latest Inspection Report" at bounding box center [1224, 306] width 121 height 12
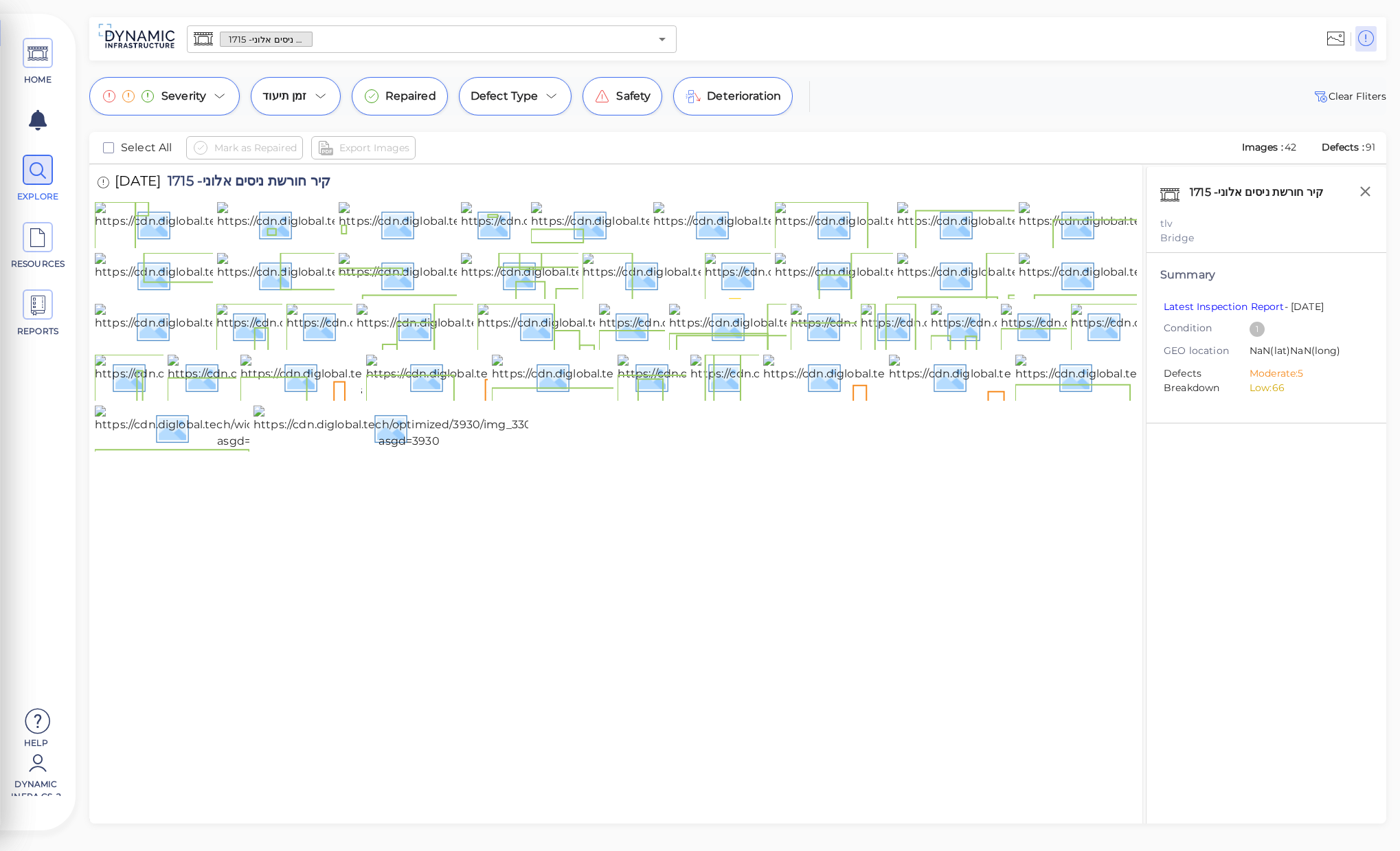
click at [1055, 69] on div "HOME EXPLORE RESOURCES REPORTS Help Dynamic Infra CS-2 How to My Display Settin…" at bounding box center [700, 425] width 1400 height 851
click at [947, 101] on div "Severity זמן תיעוד Repaired Defect Type Safety Deterioration Clear Fliters" at bounding box center [737, 96] width 1297 height 38
click at [24, 59] on span at bounding box center [38, 52] width 31 height 31
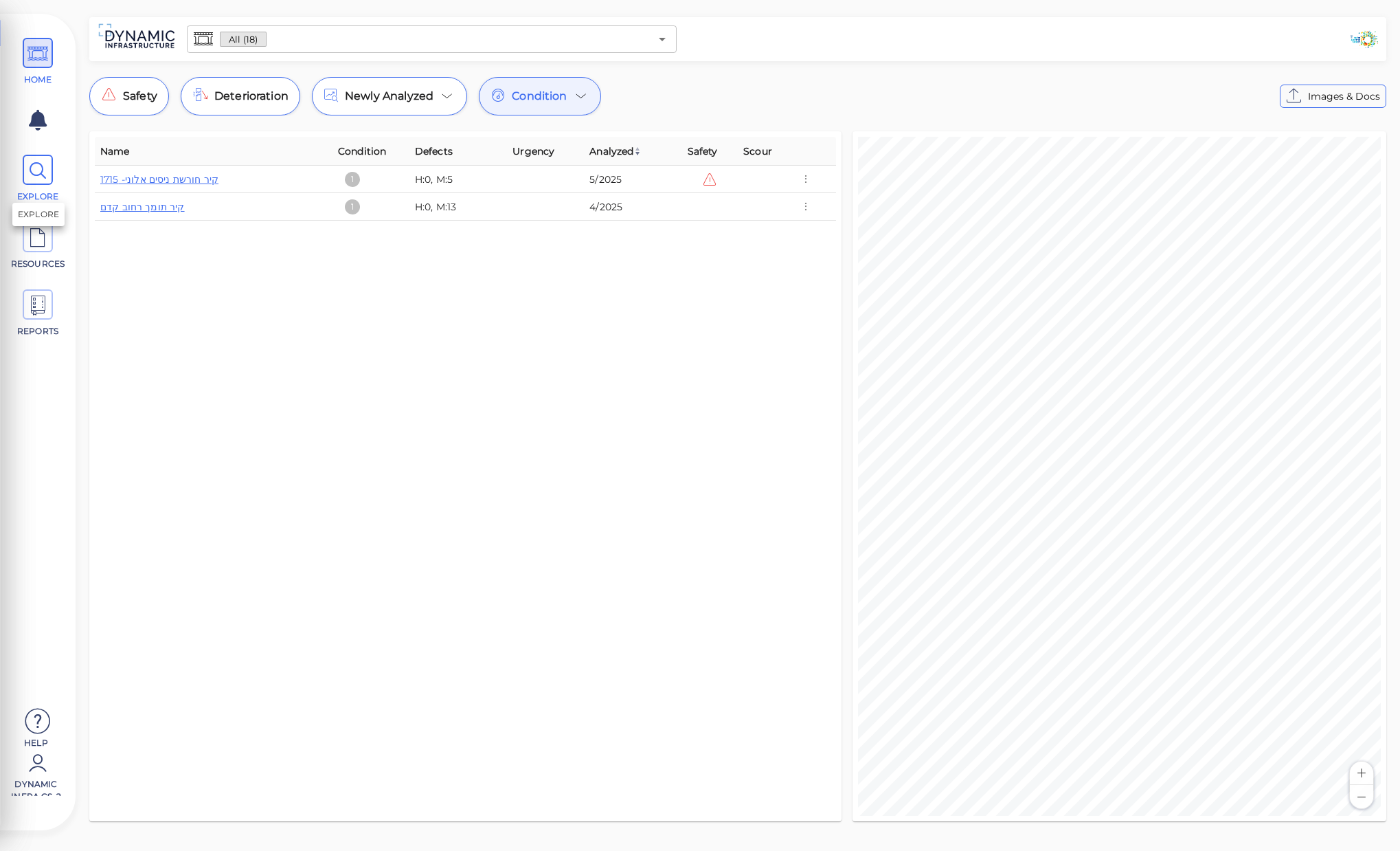
click at [31, 174] on icon at bounding box center [38, 171] width 21 height 31
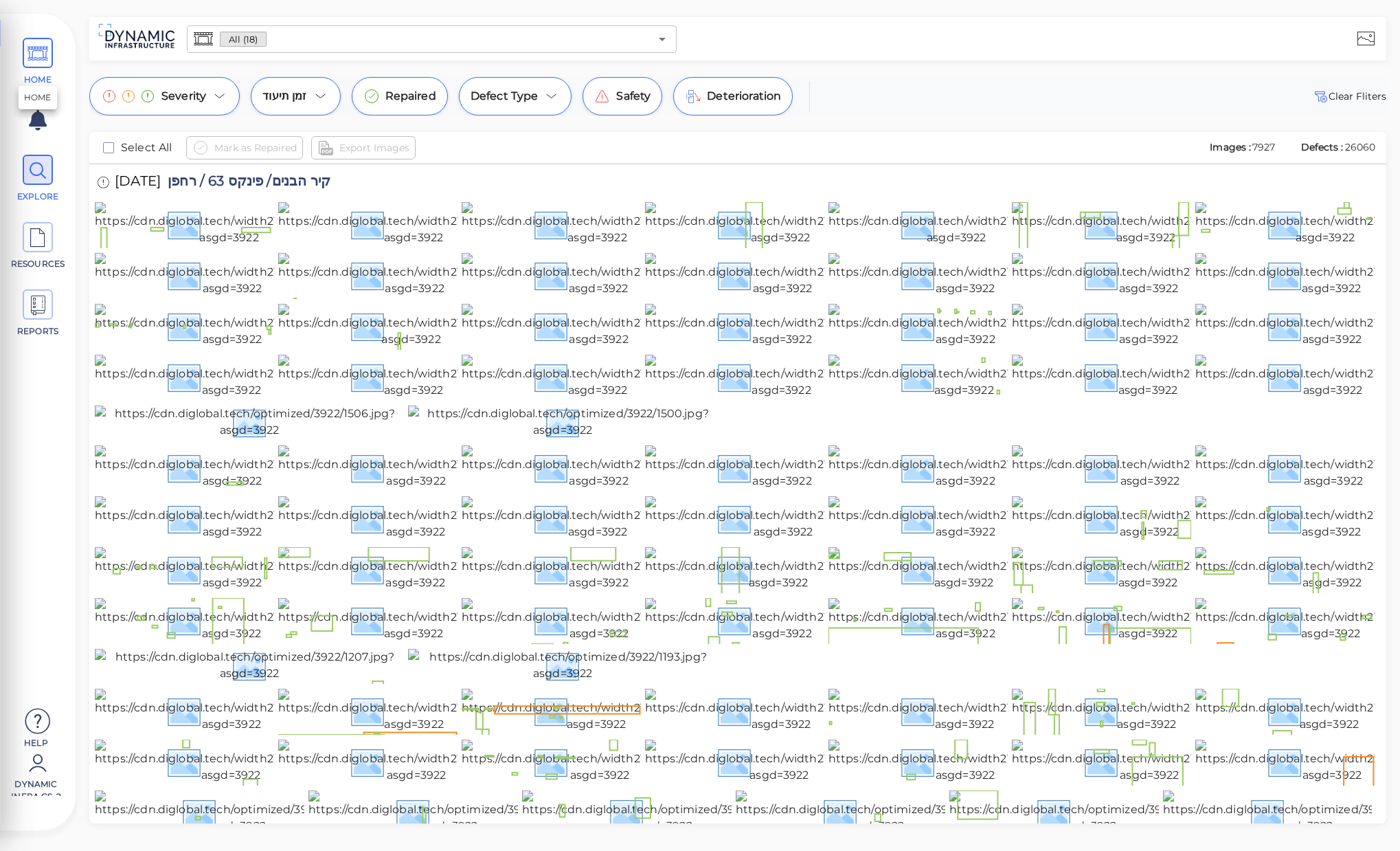
click at [37, 56] on icon at bounding box center [38, 53] width 21 height 31
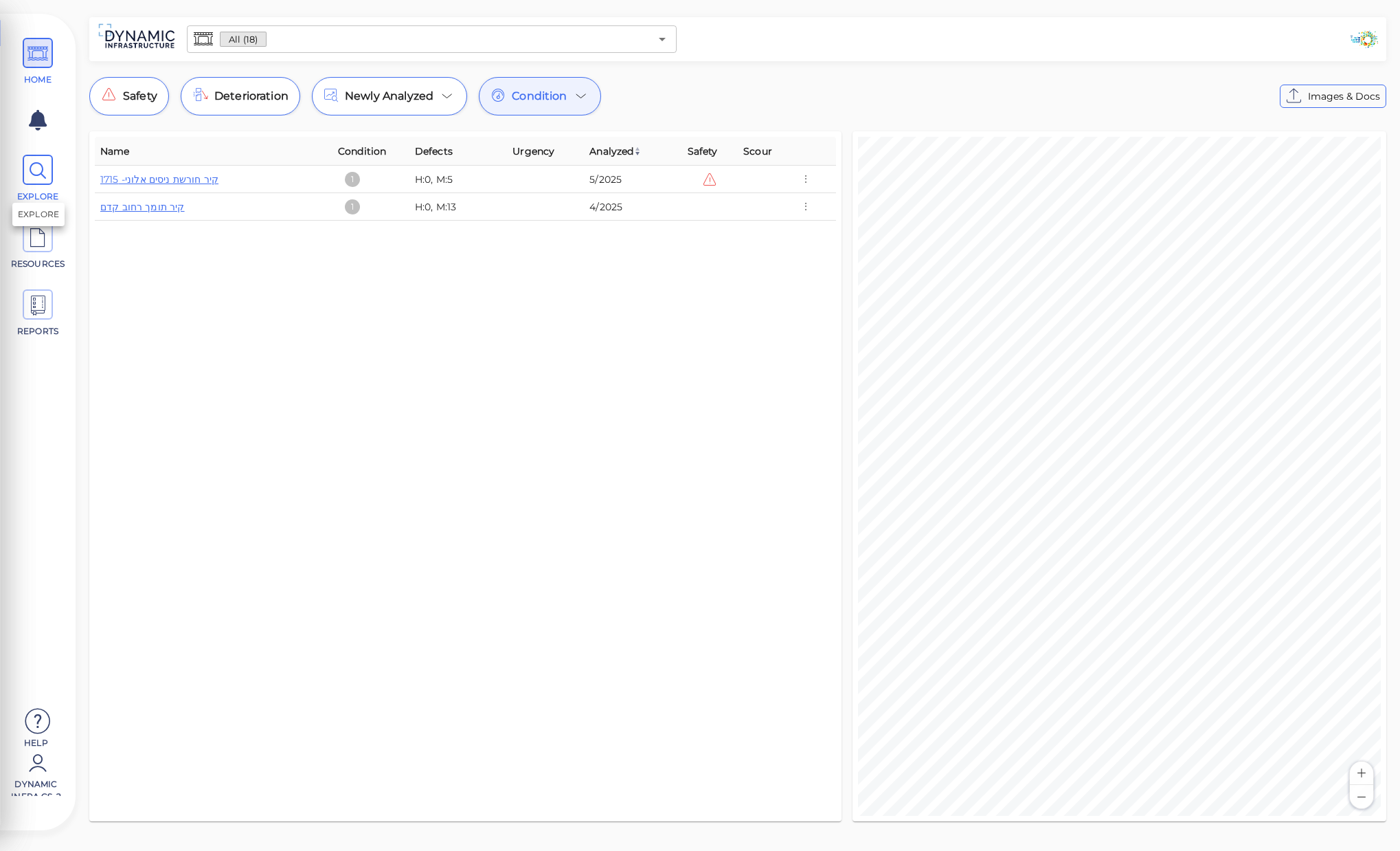
click at [41, 181] on icon at bounding box center [38, 171] width 21 height 31
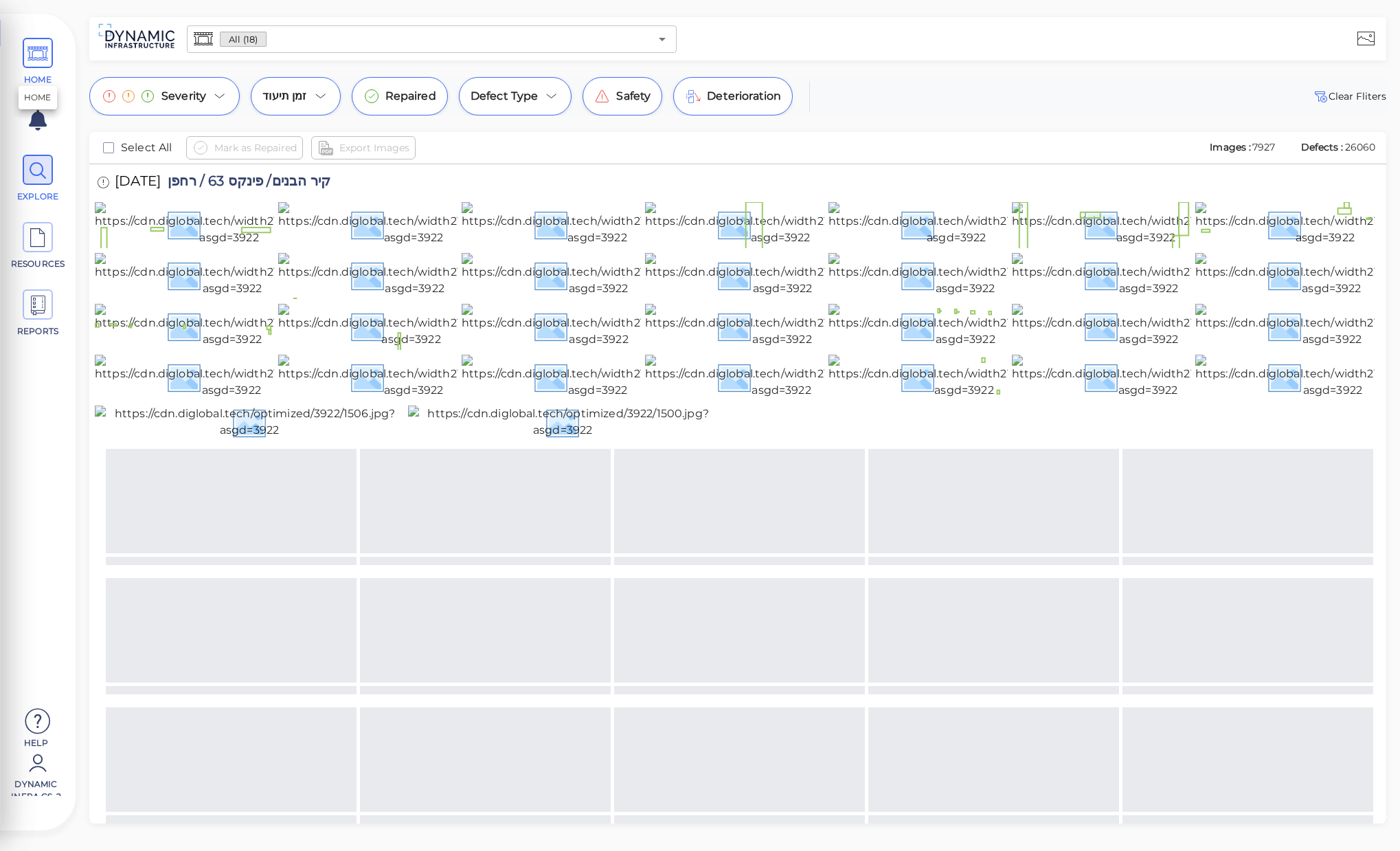
click at [30, 59] on icon at bounding box center [38, 53] width 21 height 31
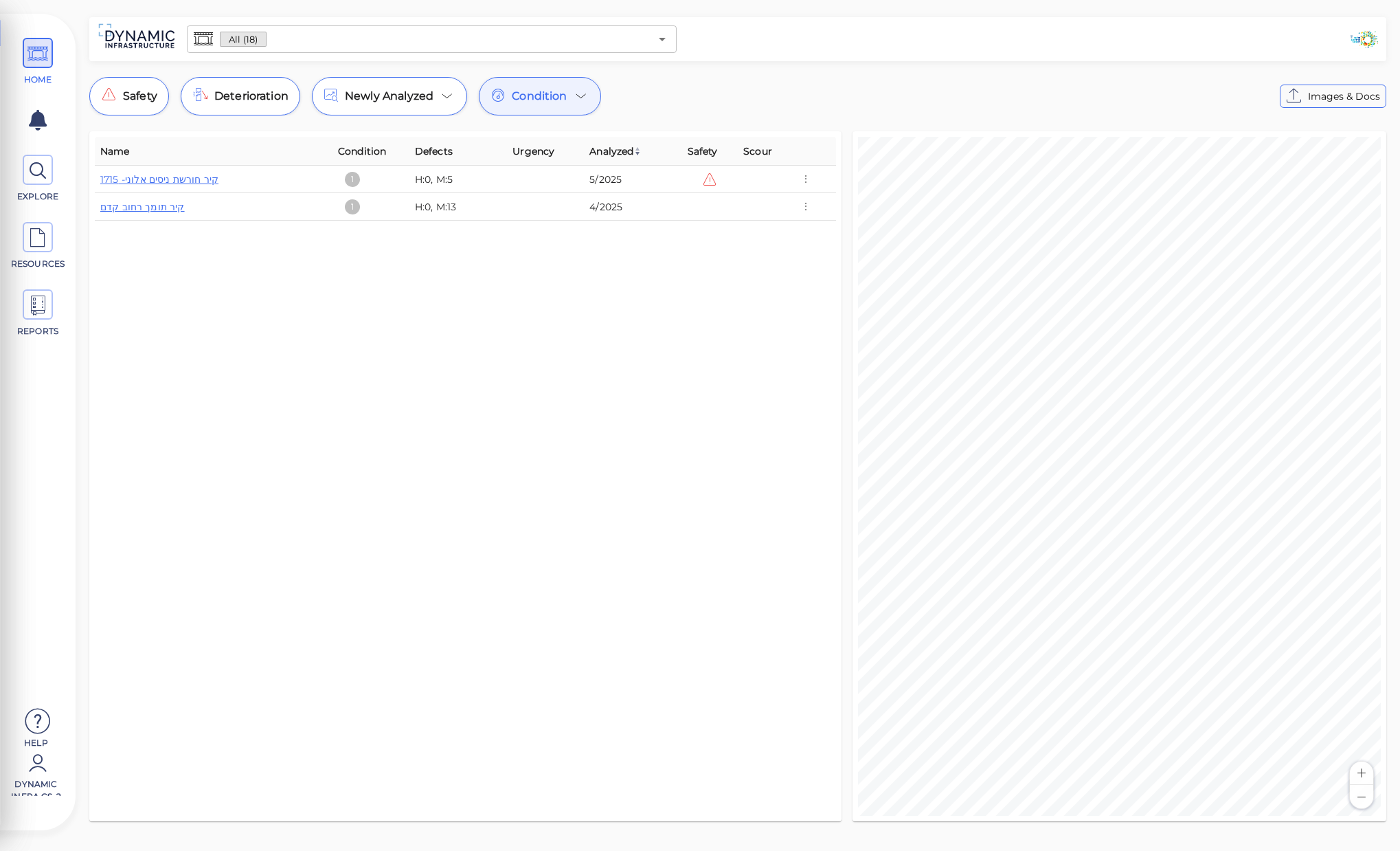
click at [568, 90] on div "Condition" at bounding box center [540, 96] width 122 height 38
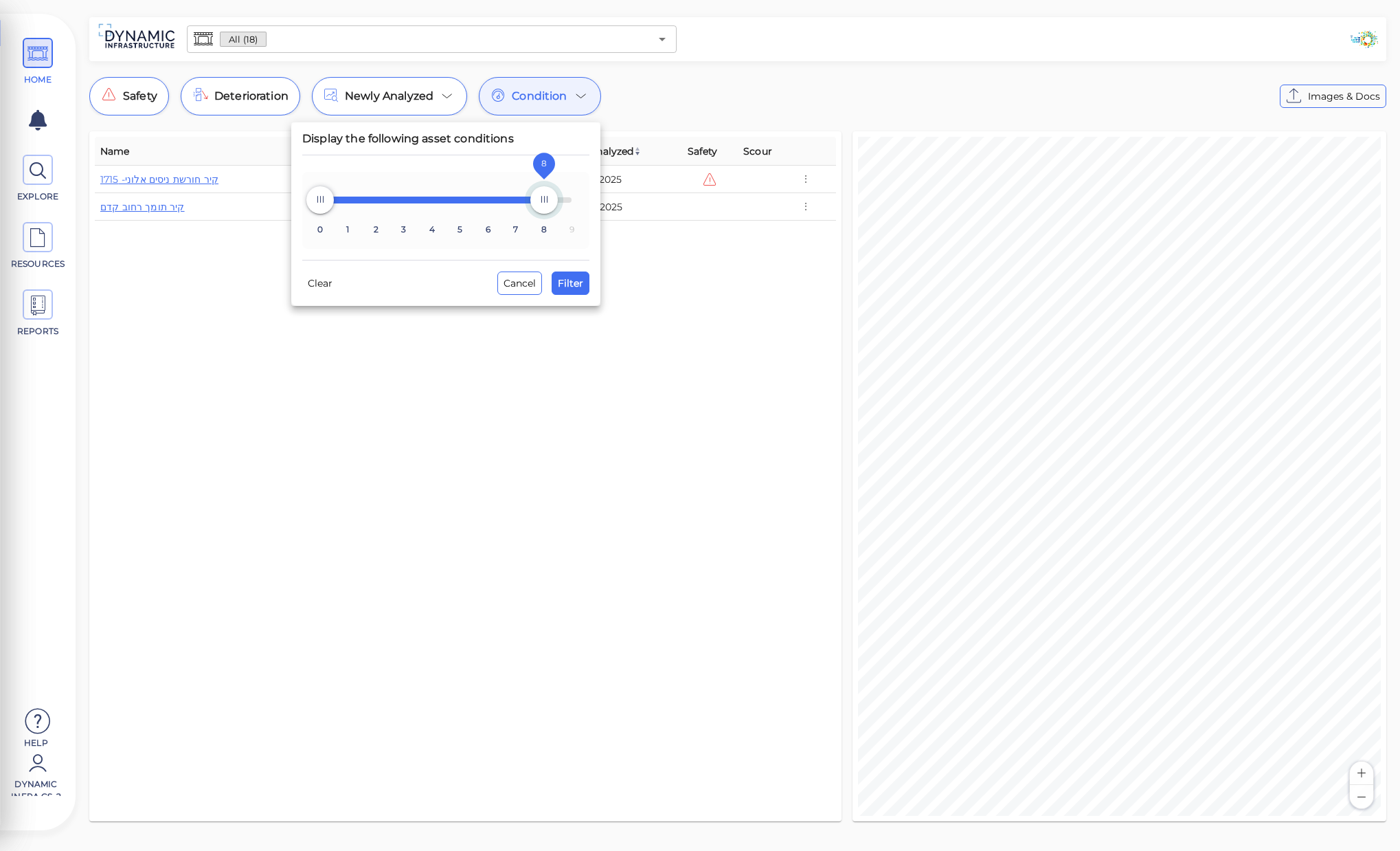
drag, startPoint x: 371, startPoint y: 211, endPoint x: 552, endPoint y: 211, distance: 181.0
click at [552, 211] on span "8" at bounding box center [543, 199] width 27 height 27
click at [578, 293] on button "Filter" at bounding box center [570, 283] width 38 height 24
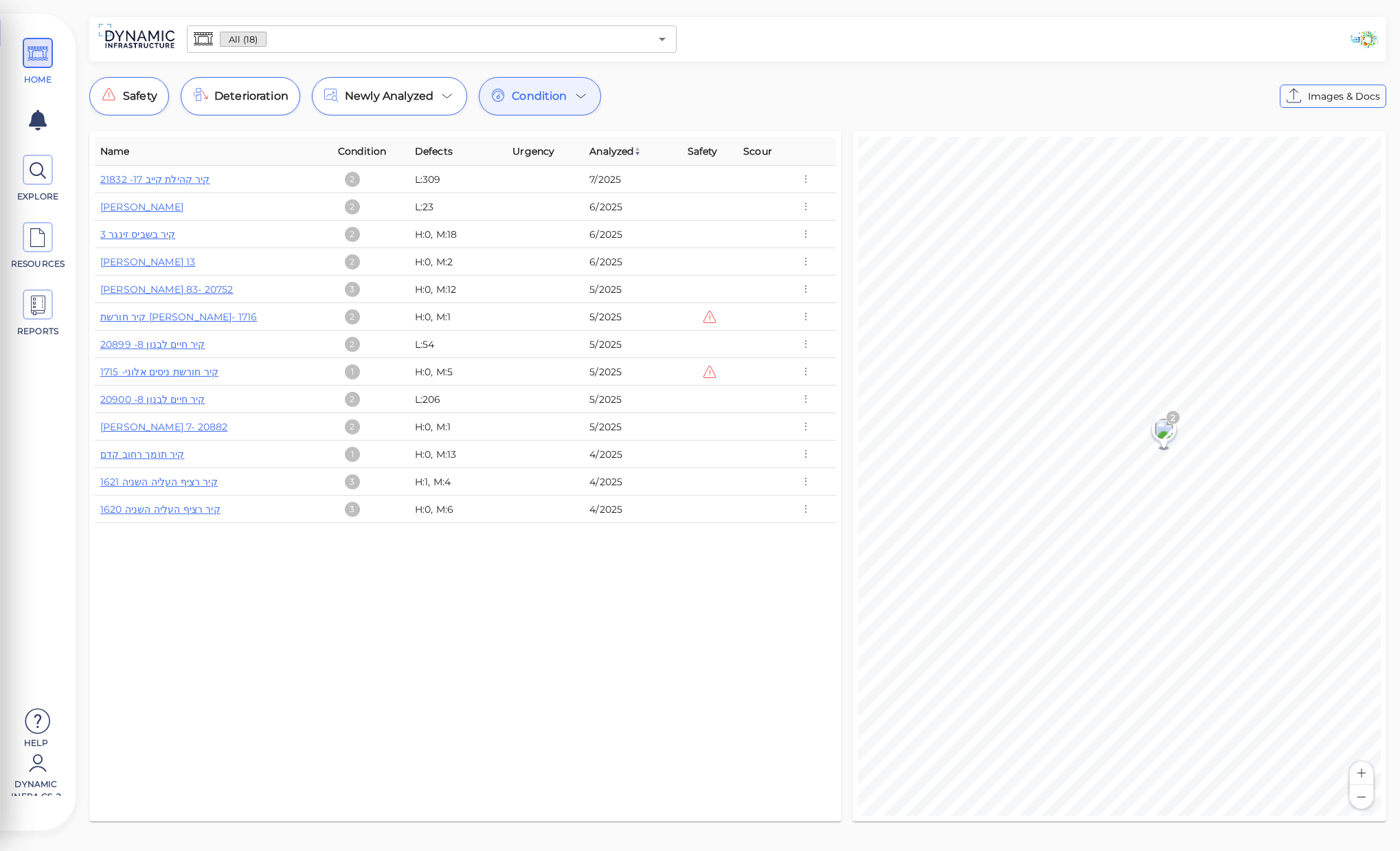
click at [572, 108] on div "Condition" at bounding box center [540, 96] width 122 height 38
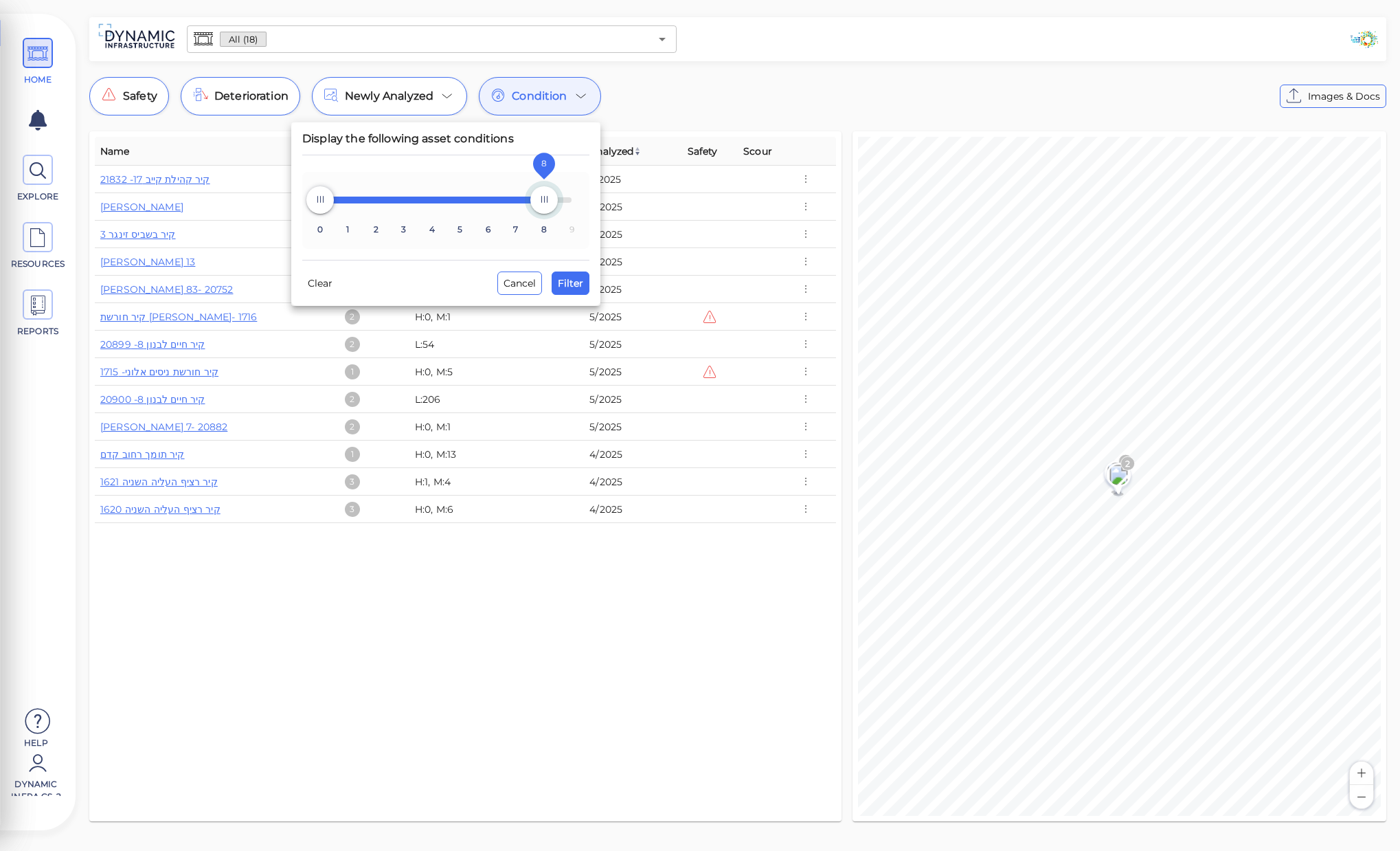
type input "9"
drag, startPoint x: 550, startPoint y: 198, endPoint x: 572, endPoint y: 199, distance: 22.0
click at [558, 199] on span "8" at bounding box center [543, 199] width 27 height 27
click at [578, 285] on span "Filter" at bounding box center [570, 283] width 25 height 17
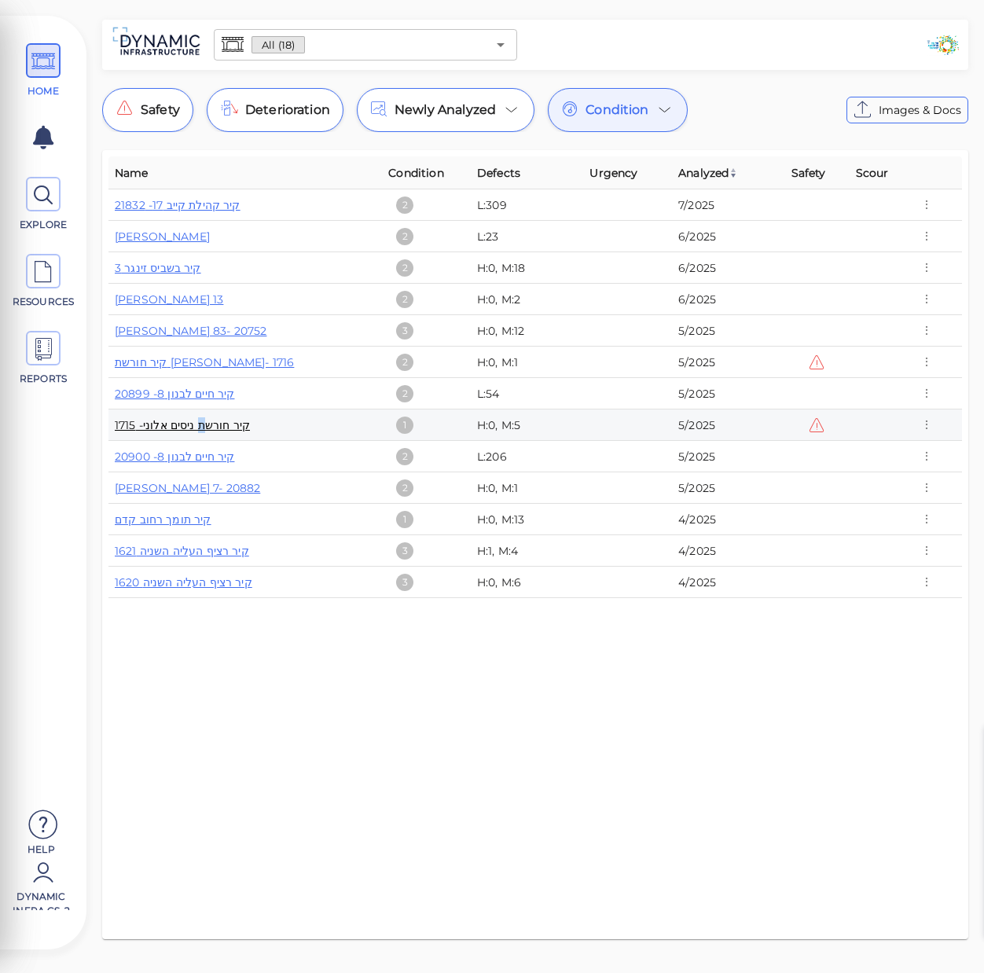
click at [197, 424] on link "קיר חורשת ניסים אלוני- 1715" at bounding box center [182, 425] width 135 height 14
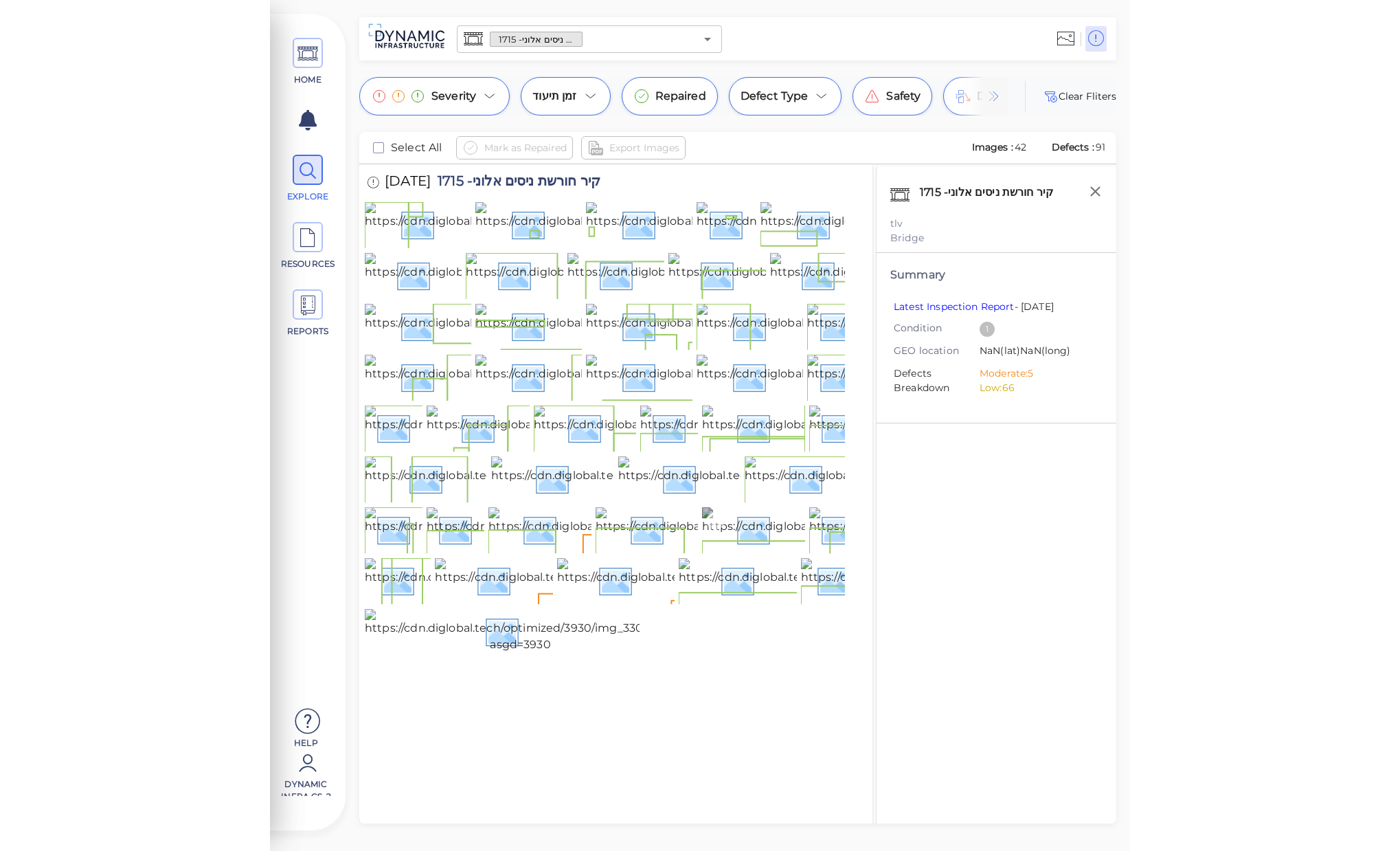
scroll to position [644, 0]
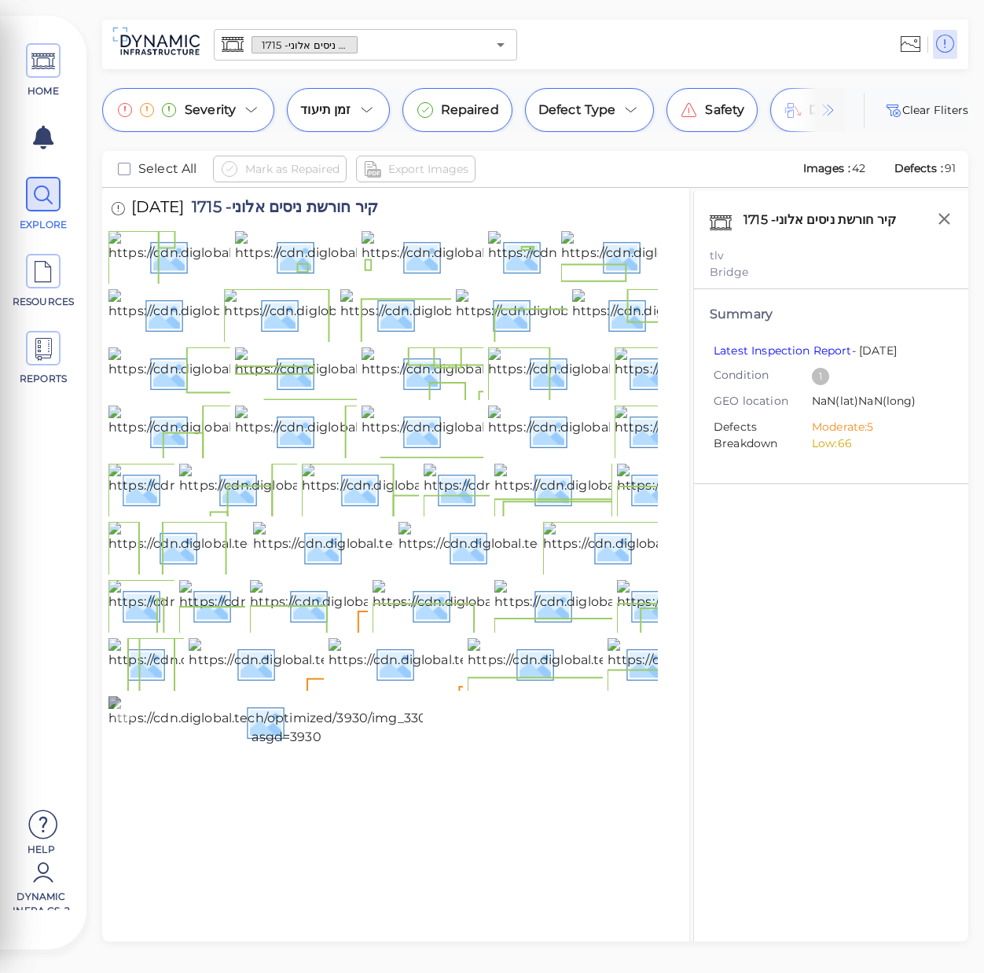
click at [335, 746] on img at bounding box center [286, 721] width 356 height 50
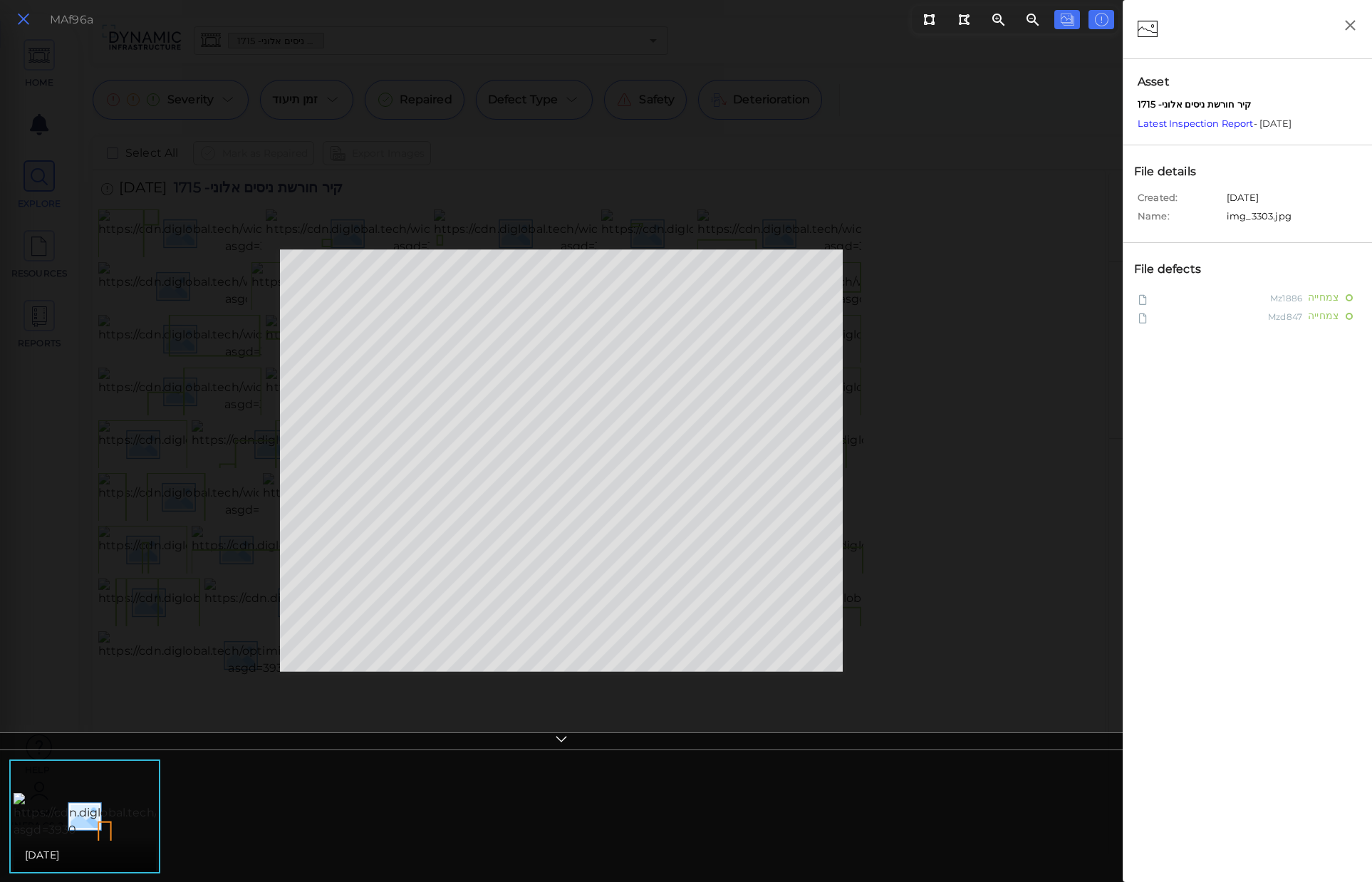
click at [28, 13] on icon at bounding box center [23, 19] width 15 height 19
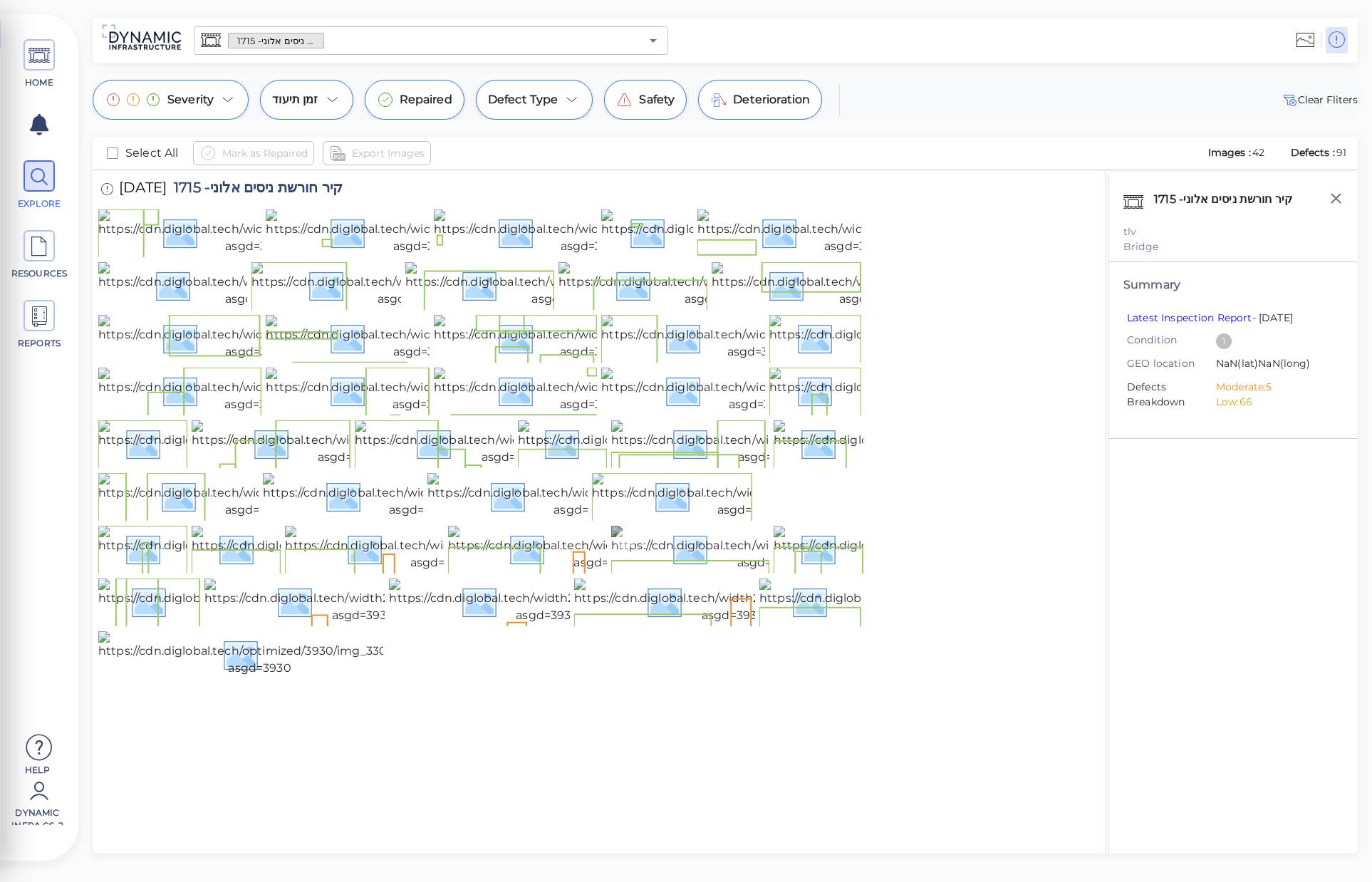
click at [689, 526] on img at bounding box center [768, 548] width 315 height 45
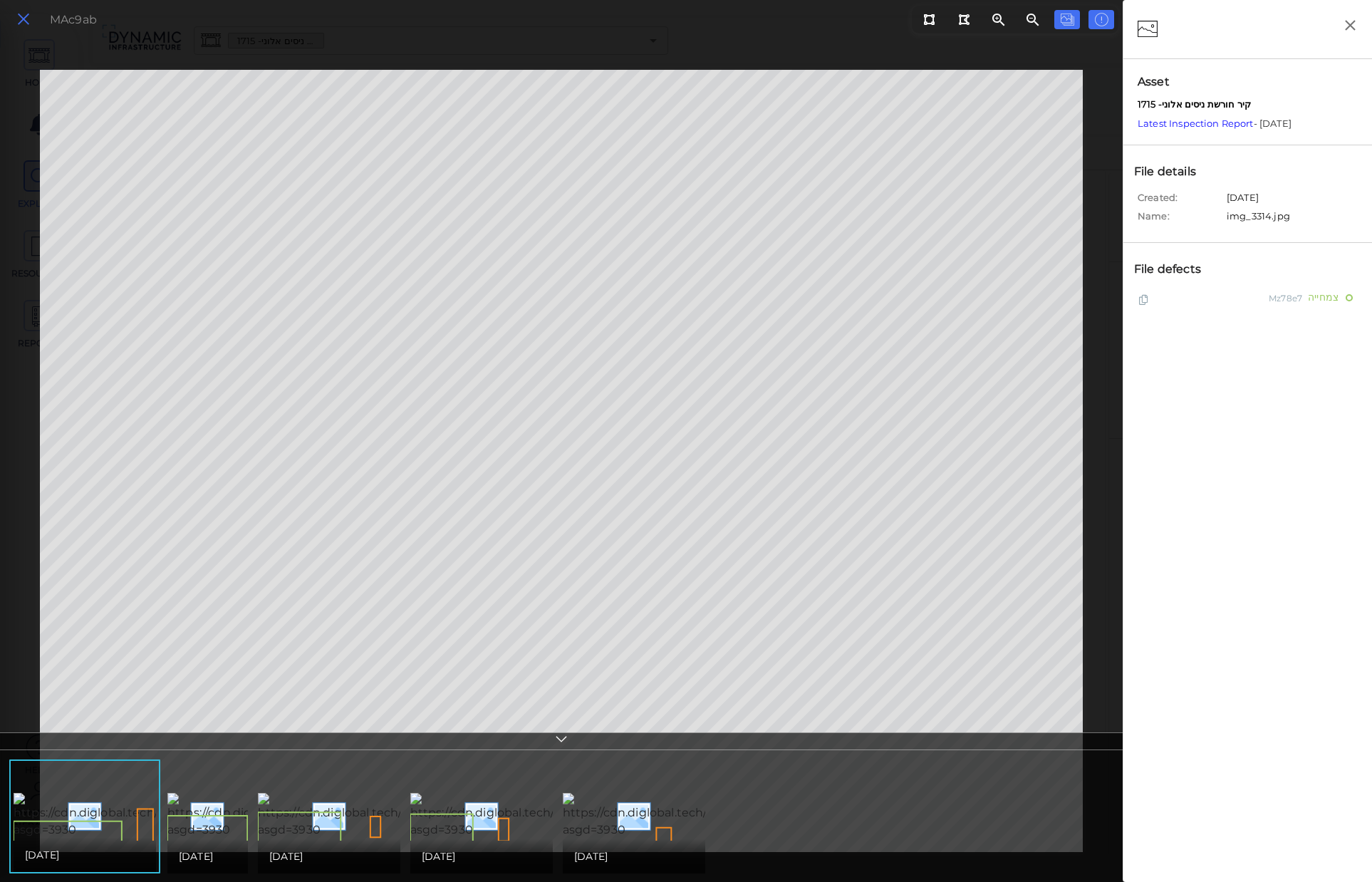
click at [17, 28] on icon at bounding box center [23, 19] width 15 height 19
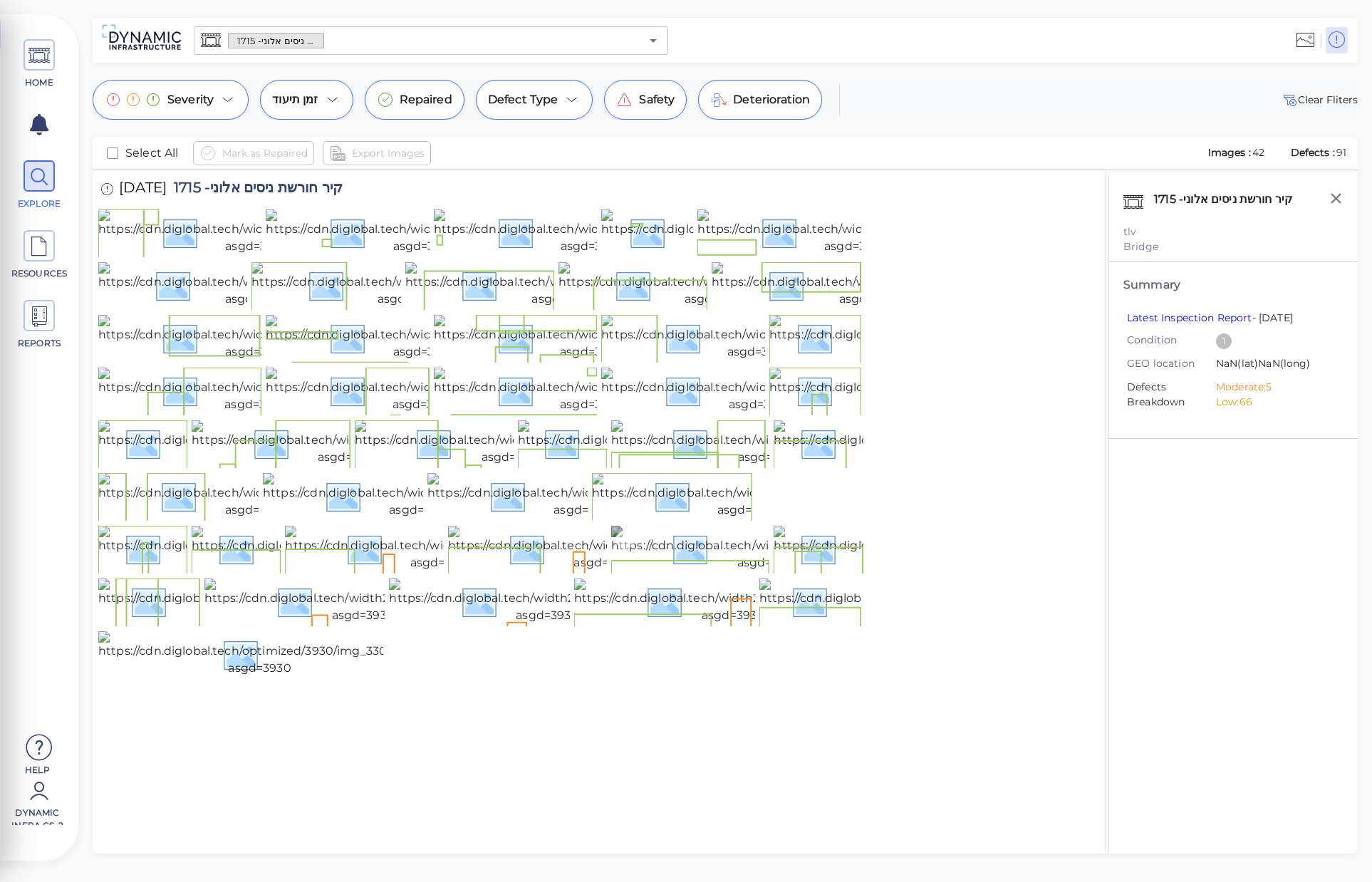
click at [729, 526] on img at bounding box center [768, 548] width 315 height 45
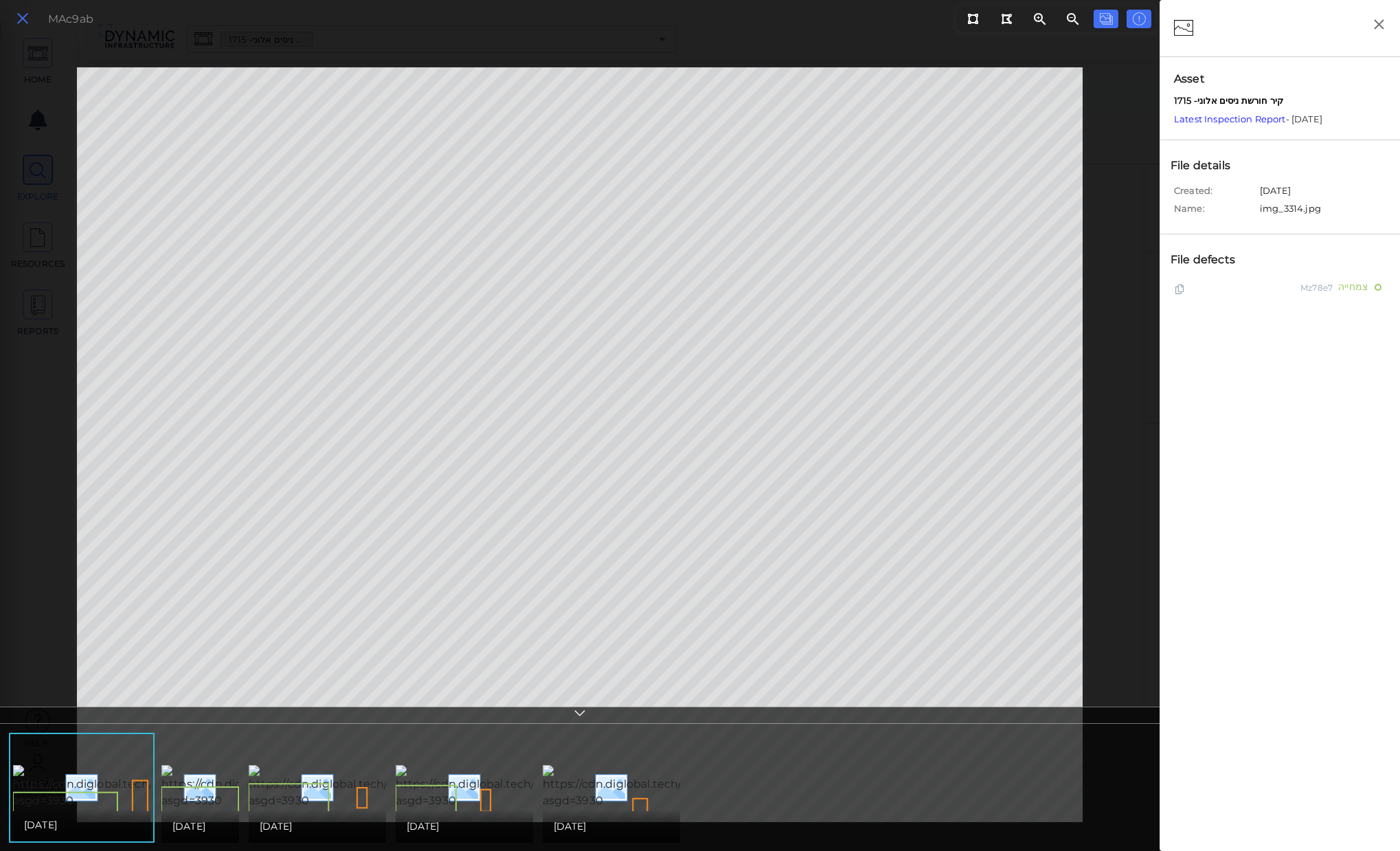
click at [28, 21] on icon at bounding box center [22, 18] width 15 height 18
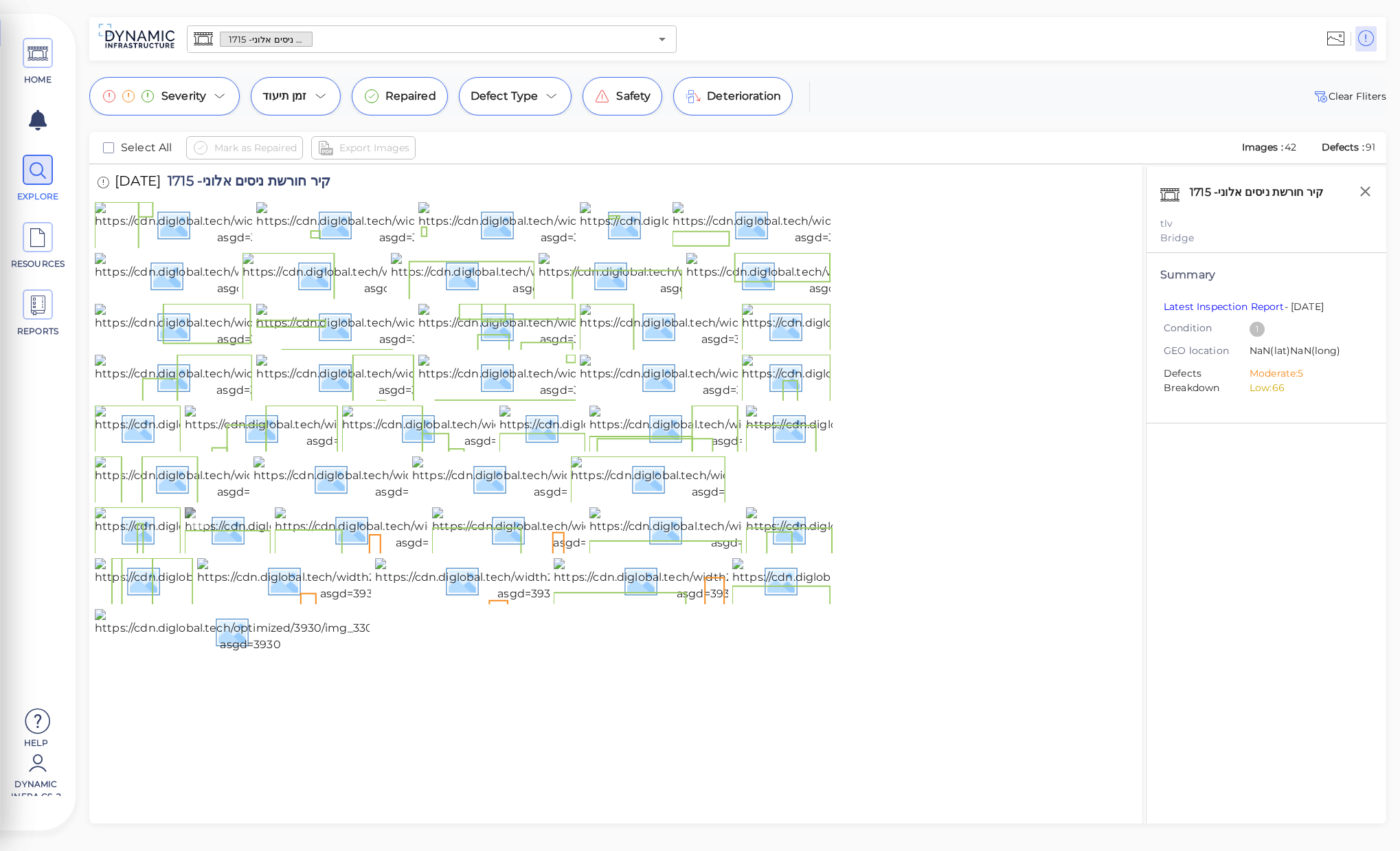
click at [243, 507] on img at bounding box center [336, 529] width 303 height 44
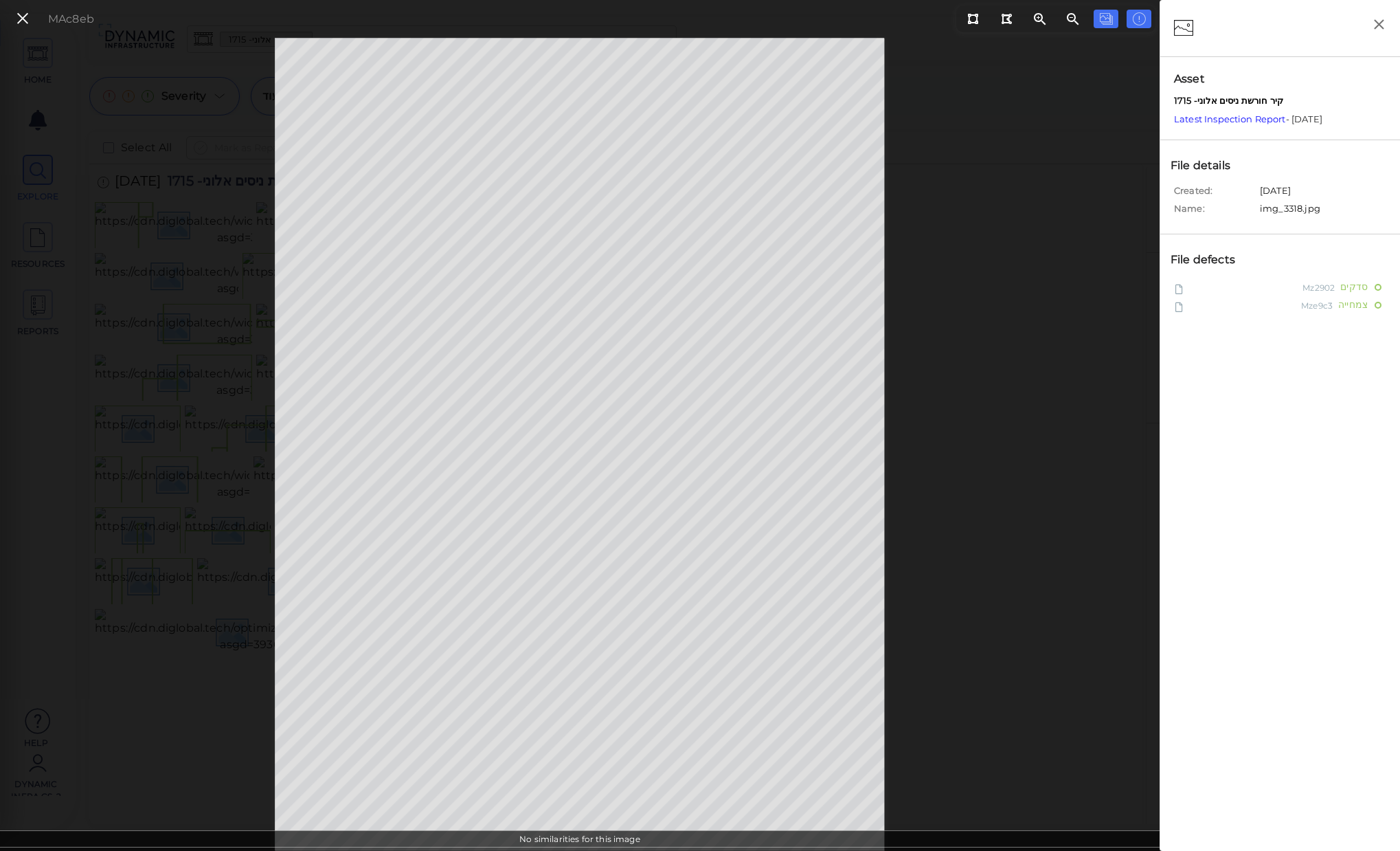
click at [26, 12] on icon at bounding box center [22, 18] width 15 height 18
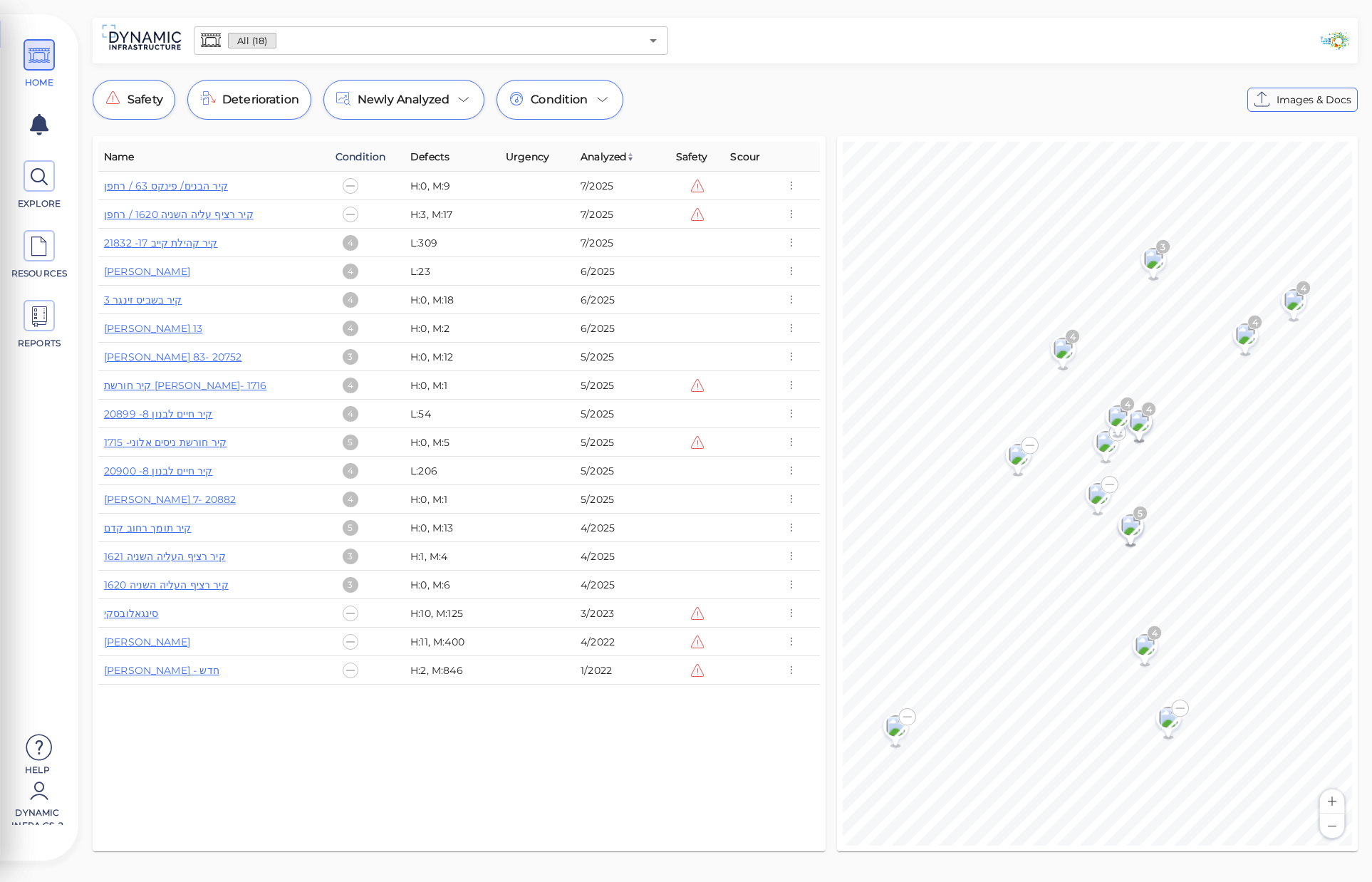
click at [365, 156] on span "Condition" at bounding box center [360, 156] width 50 height 17
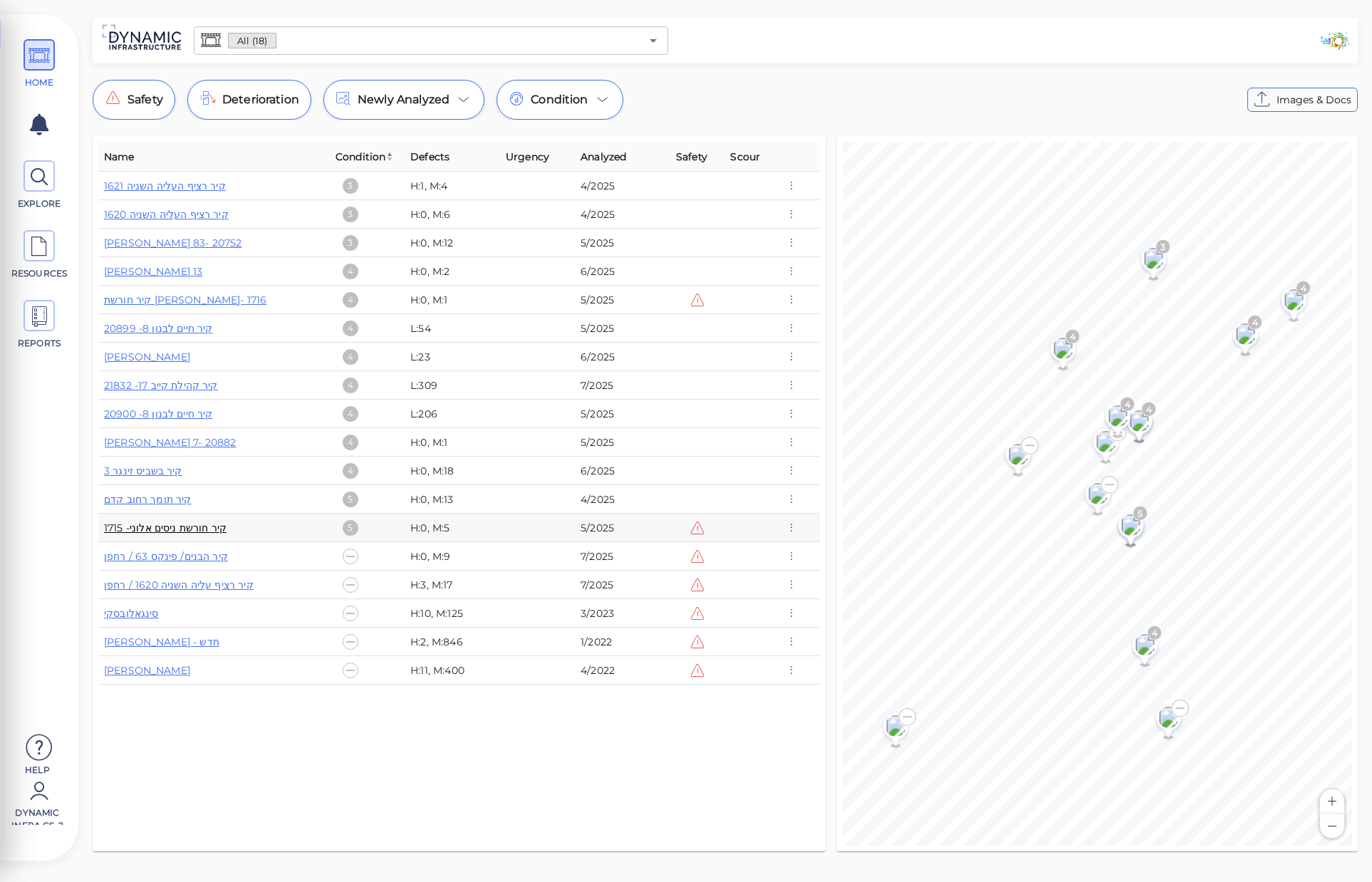
click at [204, 531] on link "קיר חורשת ניסים אלוני- 1715" at bounding box center [165, 528] width 122 height 13
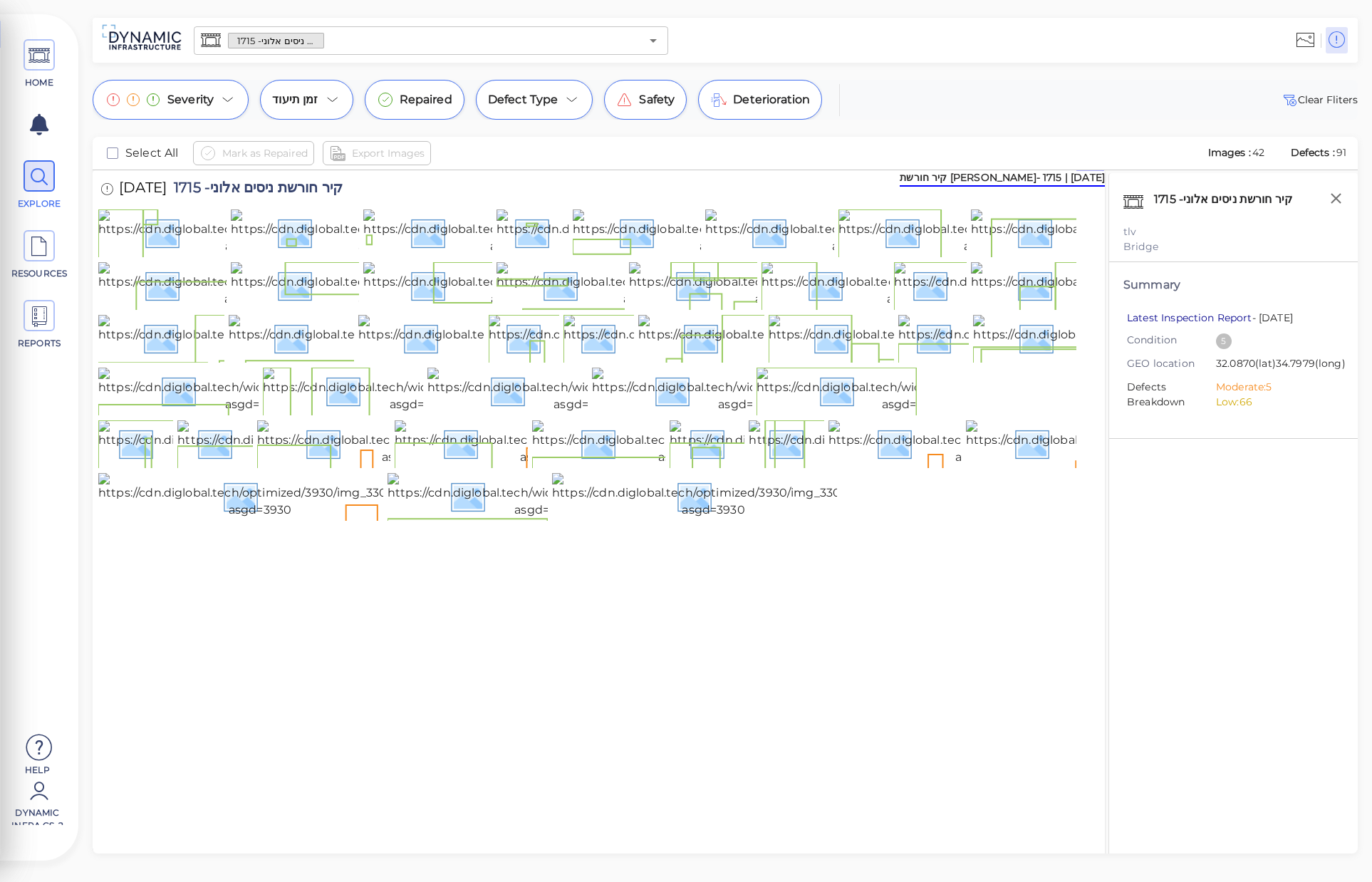
click at [1184, 321] on link "Latest Inspection Report" at bounding box center [1190, 317] width 125 height 13
drag, startPoint x: 826, startPoint y: 92, endPoint x: 827, endPoint y: 74, distance: 18.0
click at [826, 82] on div "Severity זמן תיעוד Repaired Defect Type Safety Deterioration Clear Fliters" at bounding box center [725, 100] width 1265 height 40
click at [17, 52] on span "HOME" at bounding box center [39, 63] width 64 height 50
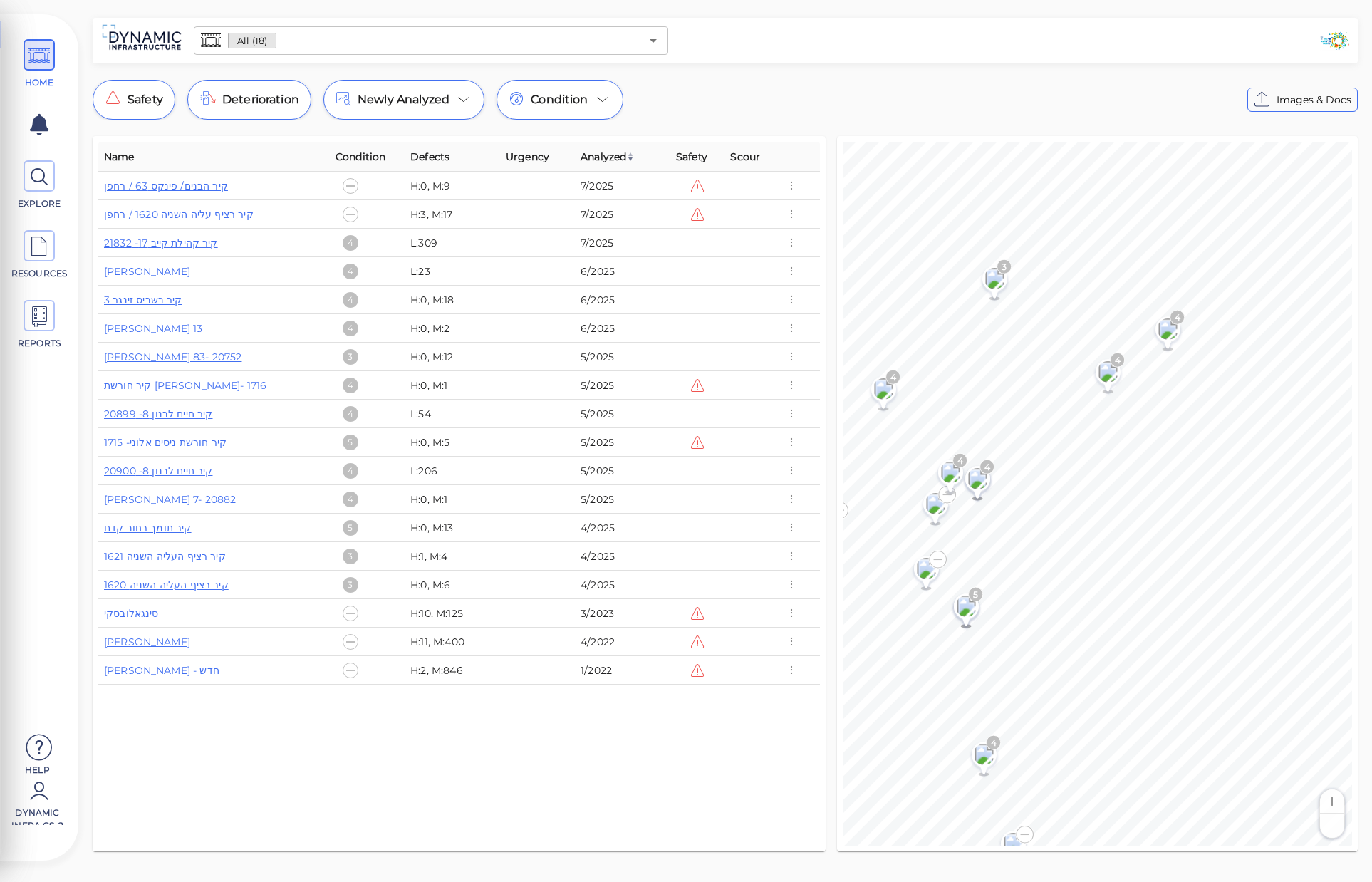
click at [958, 79] on div "All (18) ​ Safety Deterioration Newly Analyzed Condition Images & Docs Name Con…" at bounding box center [725, 439] width 1294 height 842
click at [530, 728] on div "Name Condition Defects Urgency Analyzed Safety Scour קיר הבנים/ פינקס 63 / רחפן…" at bounding box center [459, 493] width 722 height 703
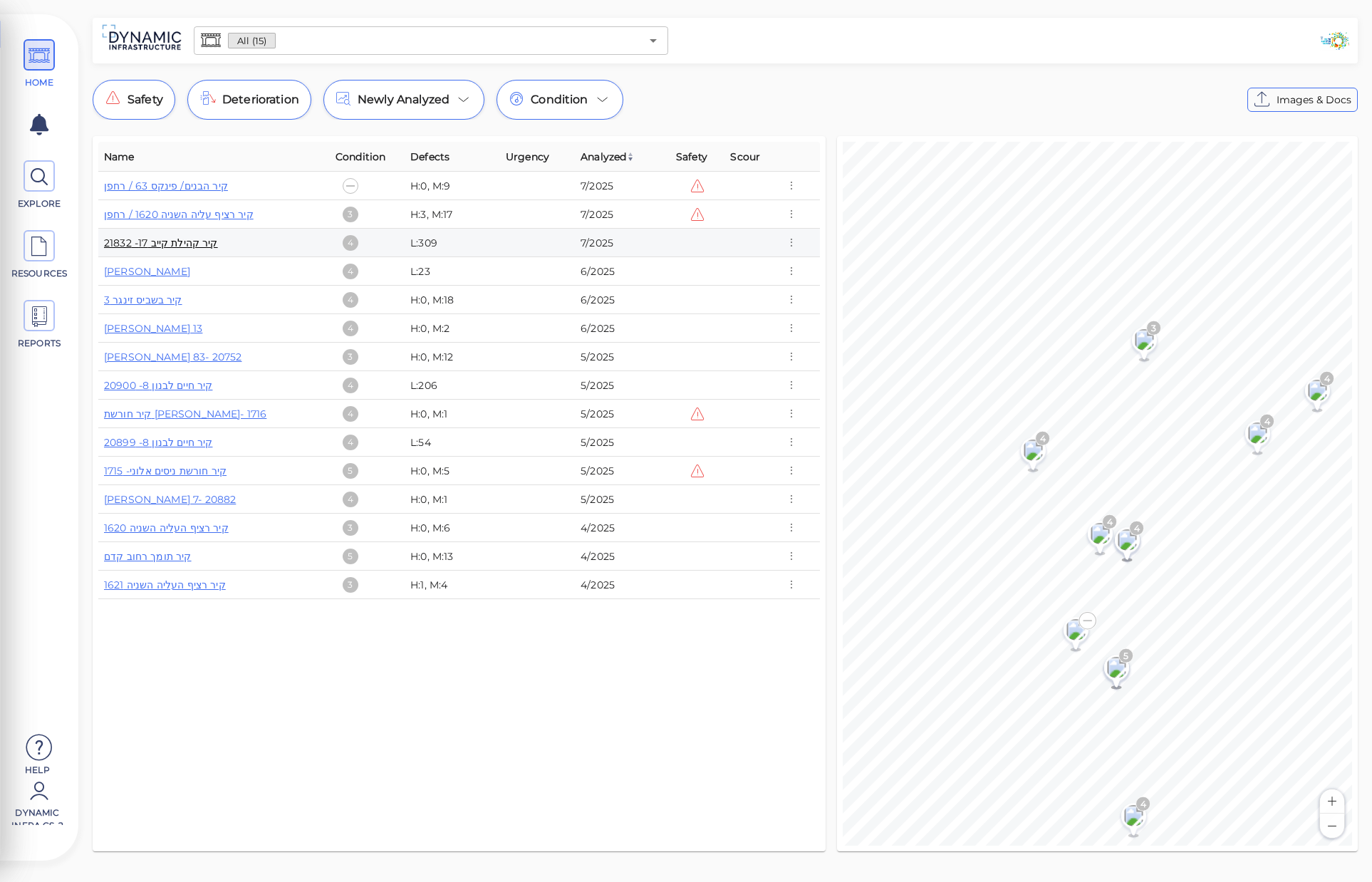
click at [175, 243] on link "קיר קהילת קייב 17- 21832" at bounding box center [161, 243] width 114 height 13
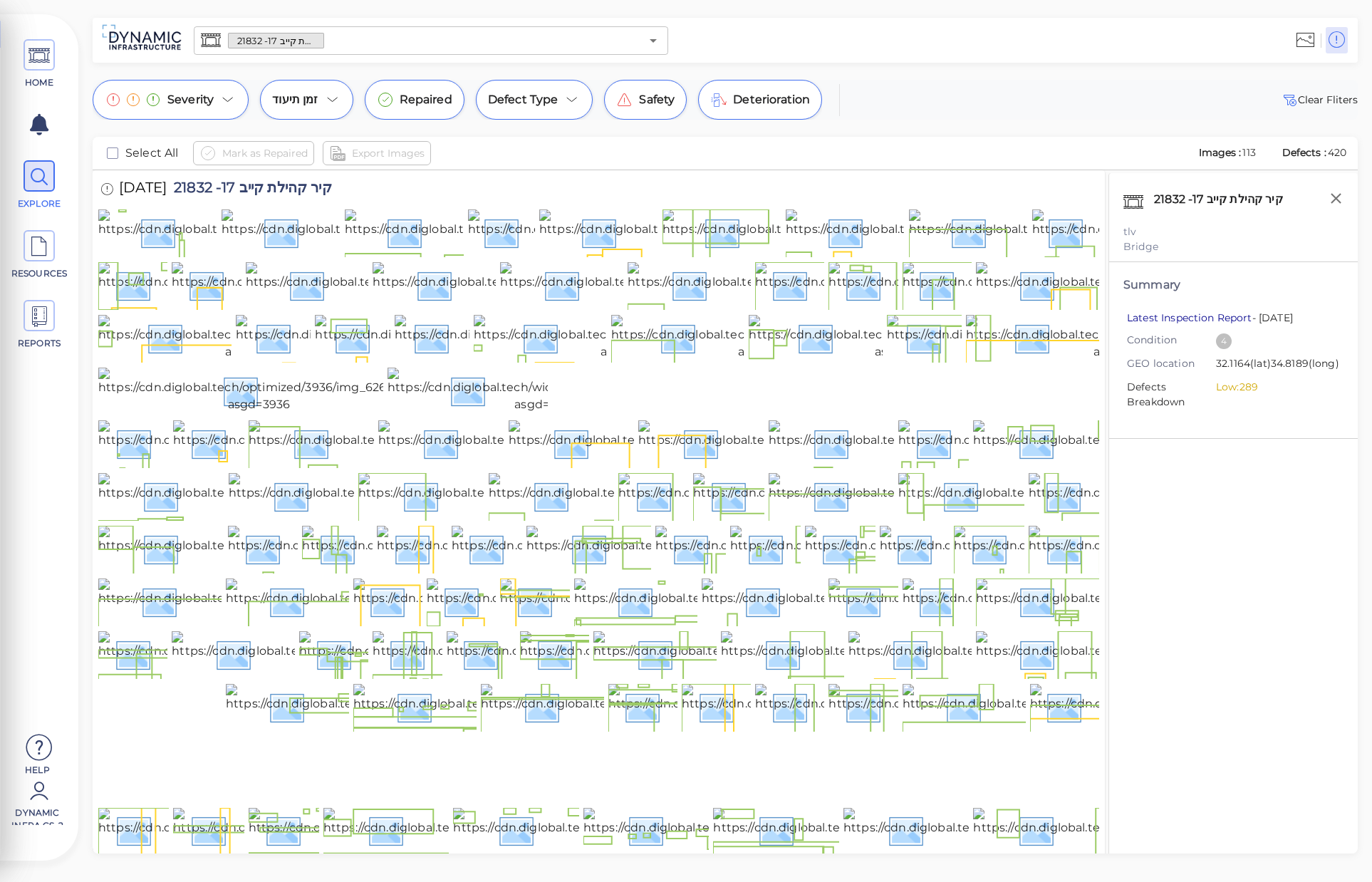
click at [1207, 320] on link "Latest Inspection Report" at bounding box center [1190, 317] width 125 height 13
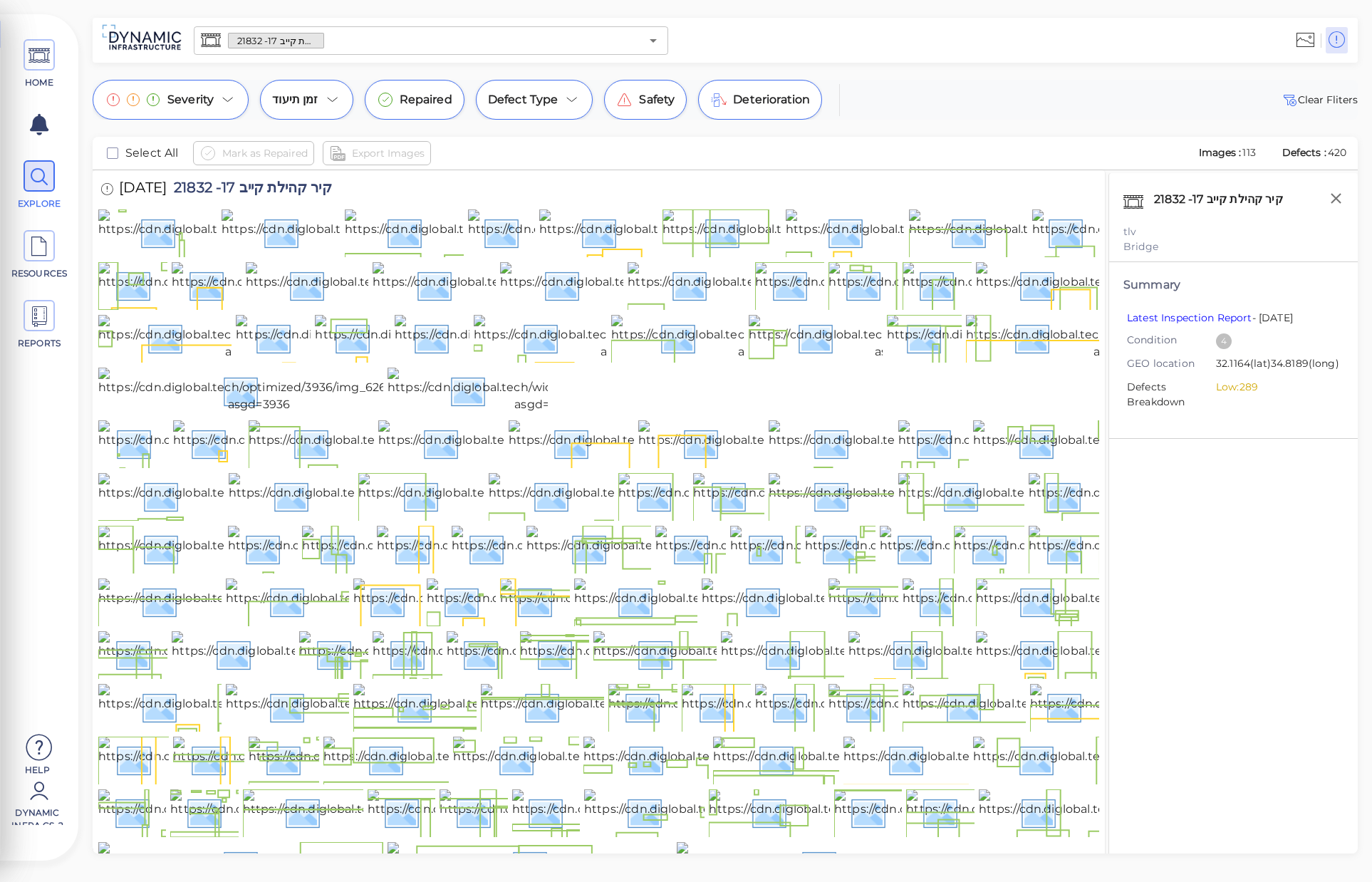
drag, startPoint x: 1193, startPoint y: 18, endPoint x: 1157, endPoint y: 19, distance: 36.0
click at [1193, 18] on div "קיר קהילת קייב 17- 21832 ​" at bounding box center [725, 40] width 1265 height 44
click at [851, 42] on div at bounding box center [1014, 40] width 681 height 39
